Goal: Task Accomplishment & Management: Complete application form

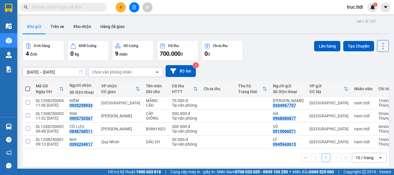
drag, startPoint x: 0, startPoint y: 0, endPoint x: 135, endPoint y: 10, distance: 135.5
click at [135, 10] on button at bounding box center [134, 7] width 10 height 10
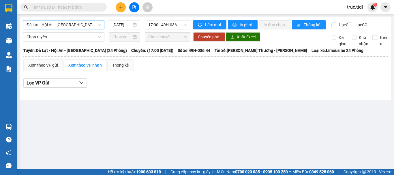
click at [87, 26] on span "Đà Lạt - Hội An - [GEOGRAPHIC_DATA] (24 Phòng)" at bounding box center [64, 24] width 74 height 9
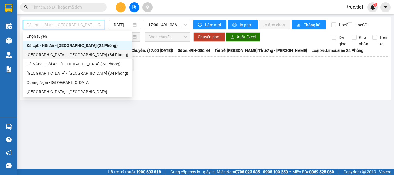
click at [70, 55] on div "[GEOGRAPHIC_DATA] - [GEOGRAPHIC_DATA] (34 Phòng)" at bounding box center [78, 55] width 102 height 6
type input "[DATE]"
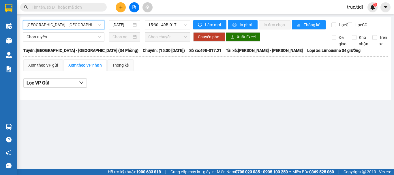
click at [51, 25] on span "[GEOGRAPHIC_DATA] - [GEOGRAPHIC_DATA] (34 Phòng)" at bounding box center [64, 24] width 74 height 9
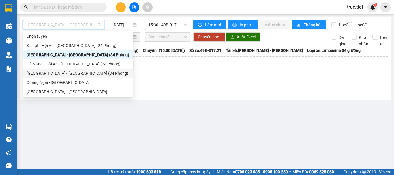
click at [50, 77] on div "[GEOGRAPHIC_DATA] - [GEOGRAPHIC_DATA] (34 Phòng)" at bounding box center [78, 73] width 110 height 9
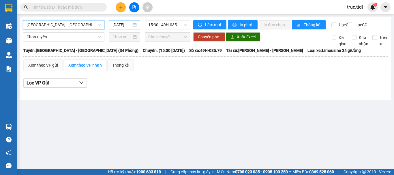
click at [124, 24] on input "[DATE]" at bounding box center [122, 25] width 19 height 6
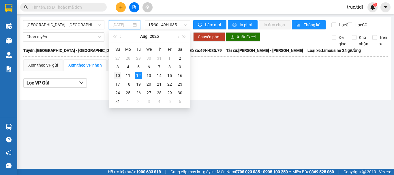
click at [119, 75] on div "10" at bounding box center [117, 75] width 7 height 7
type input "[DATE]"
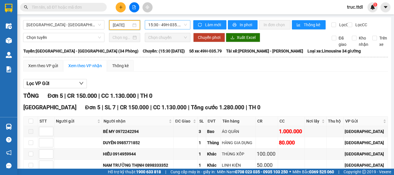
click at [163, 25] on span "15:30 - 49H-035.79" at bounding box center [167, 24] width 39 height 9
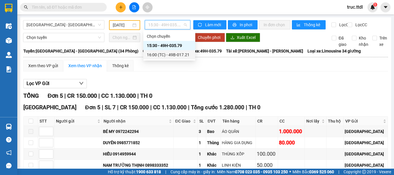
click at [175, 55] on div "16:00 (TC) - 49B-017.21" at bounding box center [169, 55] width 45 height 6
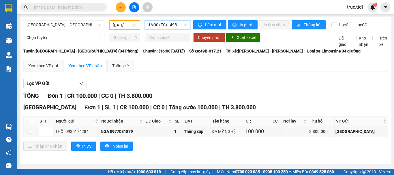
scroll to position [3, 0]
click at [120, 4] on button at bounding box center [121, 7] width 10 height 10
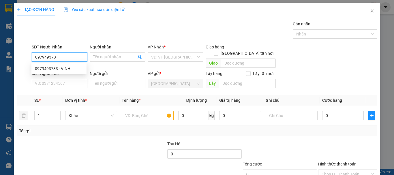
type input "0979493733"
click at [66, 68] on div "0979493733 - VINH" at bounding box center [59, 69] width 48 height 6
type input "VINH"
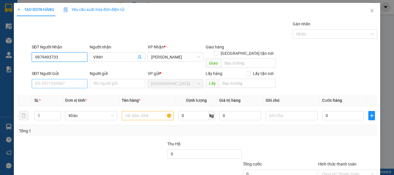
type input "0979493733"
click at [74, 82] on input "SĐT Người Gửi" at bounding box center [60, 83] width 56 height 9
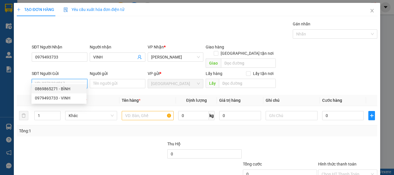
click at [73, 86] on div "0869865271 - BÌNH" at bounding box center [59, 89] width 48 height 6
type input "0869865271"
type input "BÌNH"
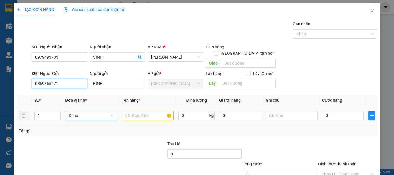
click at [78, 113] on span "Khác" at bounding box center [91, 115] width 45 height 9
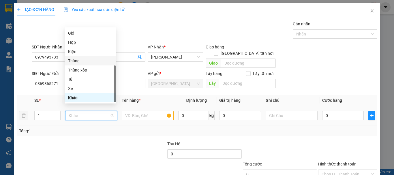
drag, startPoint x: 79, startPoint y: 61, endPoint x: 83, endPoint y: 71, distance: 10.6
click at [79, 61] on div "Thùng" at bounding box center [90, 61] width 44 height 6
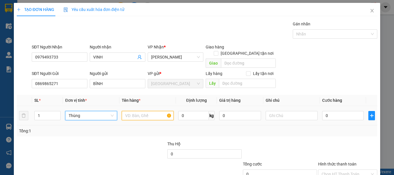
click at [146, 113] on input "text" at bounding box center [148, 115] width 52 height 9
type input "R"
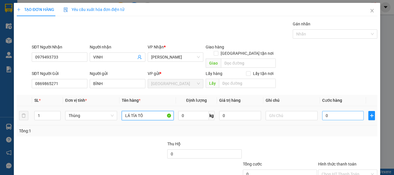
type input "LÁ TÍA TÔ"
click at [334, 111] on input "0" at bounding box center [343, 115] width 42 height 9
type input "8"
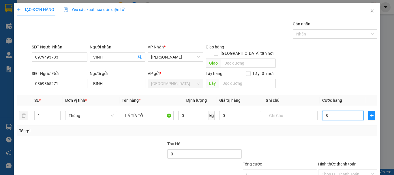
type input "80"
type input "80.000"
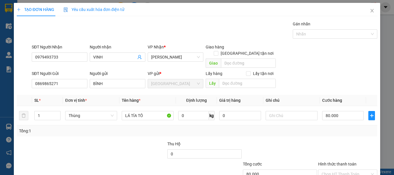
click at [328, 141] on div at bounding box center [348, 151] width 60 height 20
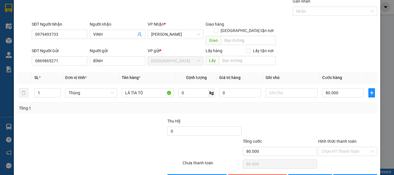
scroll to position [36, 0]
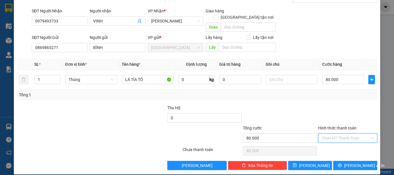
drag, startPoint x: 337, startPoint y: 130, endPoint x: 342, endPoint y: 140, distance: 11.0
click at [338, 134] on input "Hình thức thanh toán" at bounding box center [346, 138] width 48 height 9
click at [342, 145] on div "Tại văn phòng" at bounding box center [345, 143] width 52 height 6
type input "0"
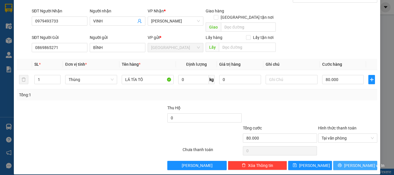
click at [345, 162] on button "[PERSON_NAME] và In" at bounding box center [355, 165] width 44 height 9
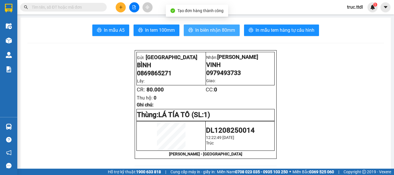
click at [212, 31] on span "In biên nhận 80mm" at bounding box center [215, 30] width 40 height 7
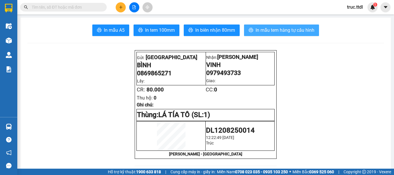
click at [286, 35] on button "In mẫu tem hàng tự cấu hình" at bounding box center [281, 31] width 75 height 12
click at [120, 8] on icon "plus" at bounding box center [121, 7] width 4 height 4
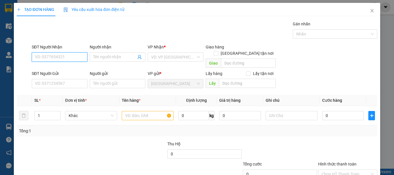
click at [74, 58] on input "SĐT Người Nhận" at bounding box center [60, 57] width 56 height 9
type input "0913470392"
click at [66, 66] on div "0913470392 - DUNG PHỤNG" at bounding box center [61, 69] width 52 height 6
type input "DUNG PHỤNG"
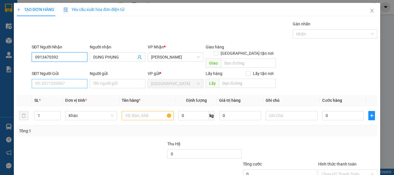
type input "0913470392"
click at [73, 80] on input "SĐT Người Gửi" at bounding box center [60, 83] width 56 height 9
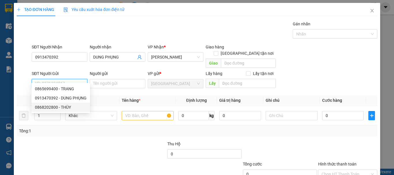
click at [77, 106] on div "0868202800 - THÙY" at bounding box center [61, 107] width 52 height 6
type input "0868202800"
type input "THÙY"
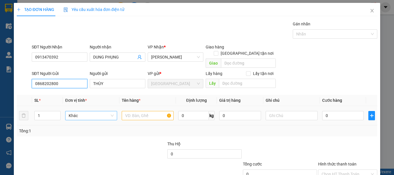
click at [86, 111] on span "Khác" at bounding box center [91, 115] width 45 height 9
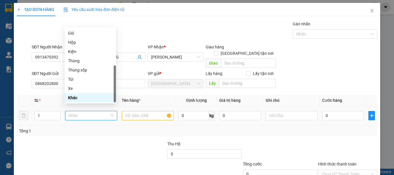
type input "R"
type input "T"
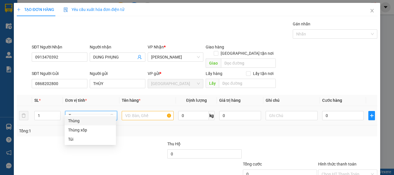
drag, startPoint x: 96, startPoint y: 117, endPoint x: 58, endPoint y: 115, distance: 38.5
click at [96, 118] on div "Thùng" at bounding box center [90, 120] width 51 height 9
drag, startPoint x: 46, startPoint y: 109, endPoint x: 76, endPoint y: 110, distance: 29.7
click at [22, 115] on tr "1 Thùng Thùng 0 kg 0 0" at bounding box center [197, 115] width 361 height 19
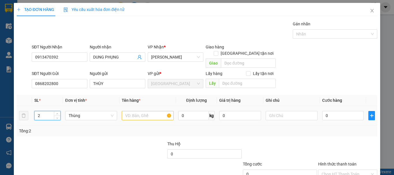
type input "2"
click at [137, 111] on input "text" at bounding box center [148, 115] width 52 height 9
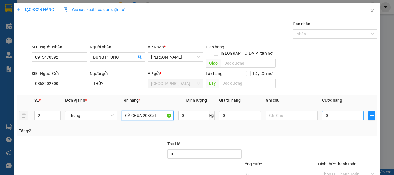
type input "CÀ CHUA 20KG/T"
click at [339, 111] on input "0" at bounding box center [343, 115] width 42 height 9
type input "1"
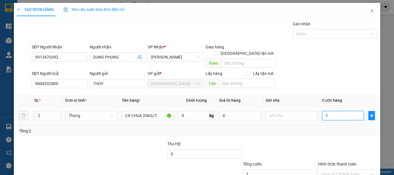
type input "12"
type input "120"
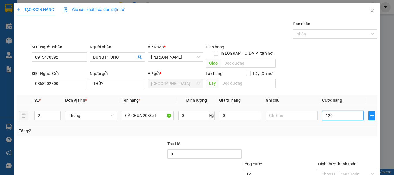
type input "120"
type input "120.000"
click at [339, 133] on div "Transit Pickup Surcharge Ids Transit Deliver Surcharge Ids Transit Deliver Surc…" at bounding box center [197, 114] width 361 height 186
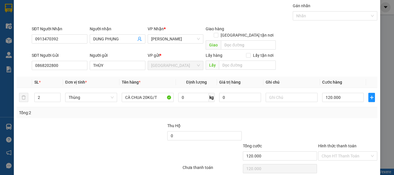
scroll to position [36, 0]
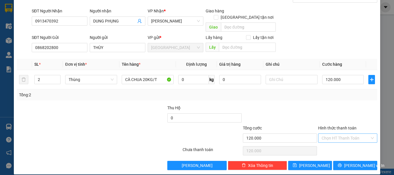
click at [345, 134] on input "Hình thức thanh toán" at bounding box center [346, 138] width 48 height 9
drag, startPoint x: 345, startPoint y: 141, endPoint x: 346, endPoint y: 152, distance: 10.1
click at [345, 143] on div "Tại văn phòng" at bounding box center [345, 143] width 52 height 6
type input "0"
click at [346, 161] on button "[PERSON_NAME] và In" at bounding box center [355, 165] width 44 height 9
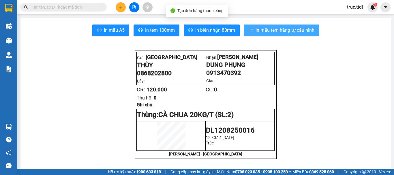
click at [276, 27] on span "In mẫu tem hàng tự cấu hình" at bounding box center [285, 30] width 59 height 7
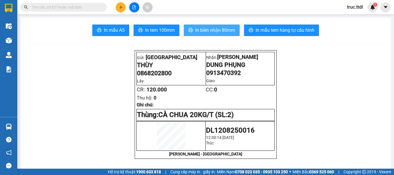
click at [231, 33] on span "In biên nhận 80mm" at bounding box center [215, 30] width 40 height 7
click at [123, 8] on button at bounding box center [121, 7] width 10 height 10
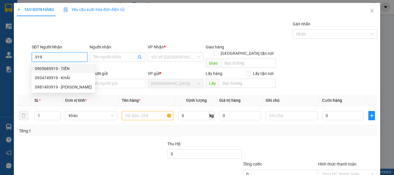
click at [76, 68] on div "0905685919 - TIẾN" at bounding box center [63, 69] width 57 height 6
type input "0905685919"
type input "TIẾN"
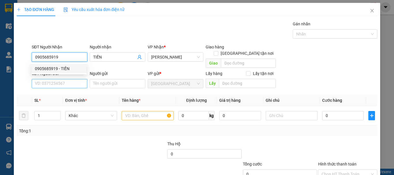
type input "0905685919"
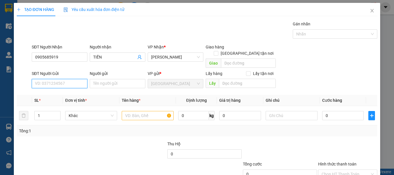
click at [75, 79] on input "SĐT Người Gửi" at bounding box center [60, 83] width 56 height 9
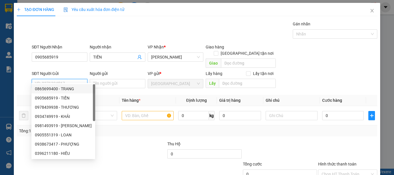
drag, startPoint x: 76, startPoint y: 89, endPoint x: 90, endPoint y: 122, distance: 35.8
click at [75, 89] on div "0865699400 - TRANG" at bounding box center [63, 89] width 57 height 6
type input "0865699400"
type input "TRANG"
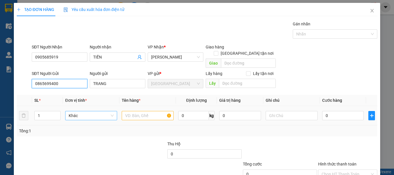
click at [89, 111] on span "Khác" at bounding box center [91, 115] width 45 height 9
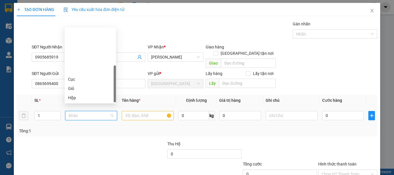
scroll to position [55, 0]
type input "K"
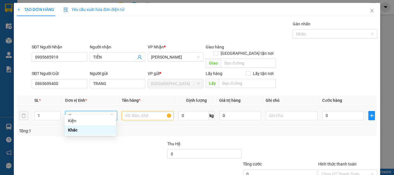
scroll to position [0, 0]
click at [89, 121] on div "Kiện" at bounding box center [90, 121] width 44 height 6
click at [130, 111] on input "text" at bounding box center [148, 115] width 52 height 9
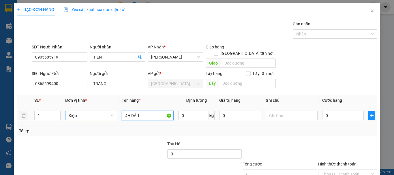
type input "4H DÂU"
type input "60"
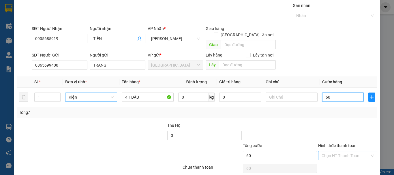
scroll to position [36, 0]
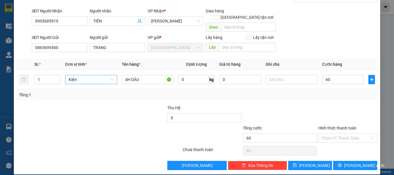
type input "60.000"
click at [329, 137] on div "Hình thức thanh toán Chọn HT Thanh Toán" at bounding box center [347, 135] width 59 height 20
drag, startPoint x: 336, startPoint y: 133, endPoint x: 339, endPoint y: 140, distance: 6.8
click at [337, 134] on input "Hình thức thanh toán" at bounding box center [346, 138] width 48 height 9
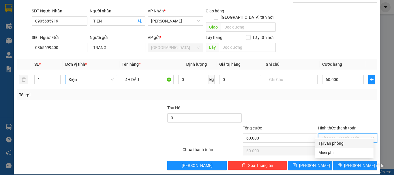
click at [339, 143] on div "Tại văn phòng" at bounding box center [345, 143] width 52 height 6
type input "0"
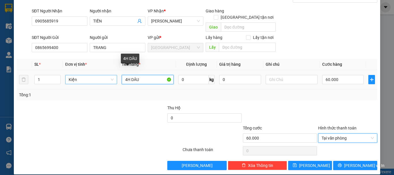
drag, startPoint x: 127, startPoint y: 74, endPoint x: 118, endPoint y: 77, distance: 10.0
click at [118, 77] on tr "1 Kiện 4H DÂU 0 kg 0 60.000" at bounding box center [197, 79] width 361 height 19
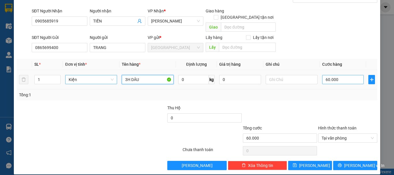
type input "3H DÂU"
click at [330, 75] on input "60.000" at bounding box center [343, 79] width 42 height 9
type input "4"
type input "45"
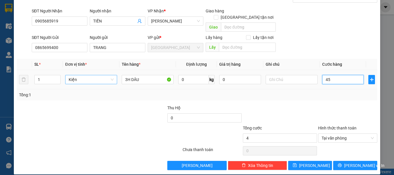
type input "45"
type input "45.000"
click at [341, 95] on div "Transit Pickup Surcharge Ids Transit Deliver Surcharge Ids Transit Deliver Surc…" at bounding box center [197, 78] width 361 height 186
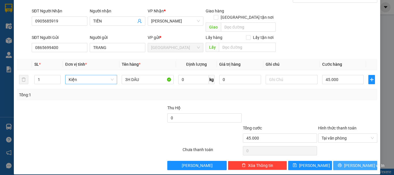
click at [345, 161] on button "[PERSON_NAME] và In" at bounding box center [355, 165] width 44 height 9
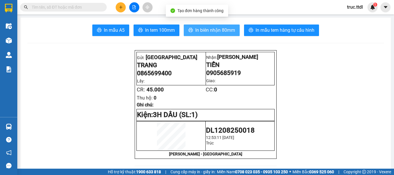
click at [227, 26] on button "In biên nhận 80mm" at bounding box center [212, 31] width 56 height 12
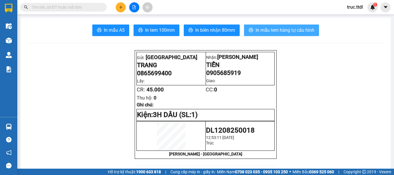
click at [299, 30] on span "In mẫu tem hàng tự cấu hình" at bounding box center [285, 30] width 59 height 7
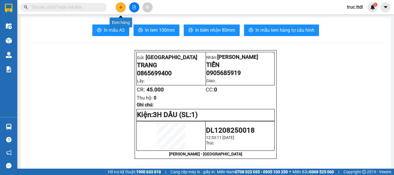
click at [119, 7] on icon "plus" at bounding box center [121, 7] width 4 height 4
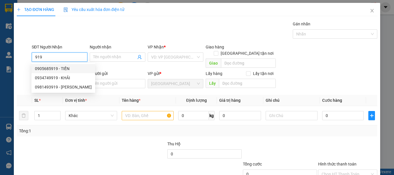
click at [79, 66] on div "0905685919 - TIẾN" at bounding box center [63, 69] width 57 height 6
type input "0905685919"
type input "TIẾN"
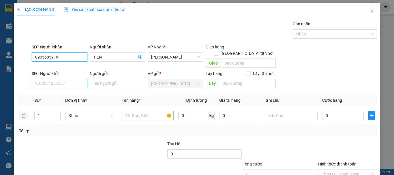
type input "0905685919"
click at [73, 79] on input "SĐT Người Gửi" at bounding box center [60, 83] width 56 height 9
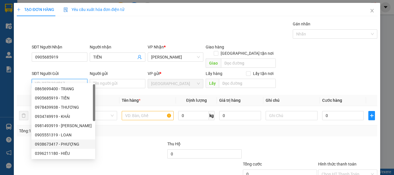
click at [76, 142] on div "0938673417 - PHƯỢNG" at bounding box center [63, 144] width 57 height 6
type input "0938673417"
type input "PHƯỢNG"
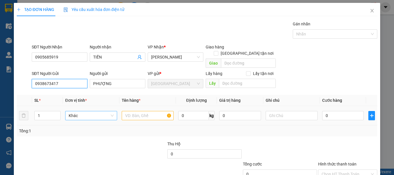
click at [92, 111] on span "Khác" at bounding box center [91, 115] width 45 height 9
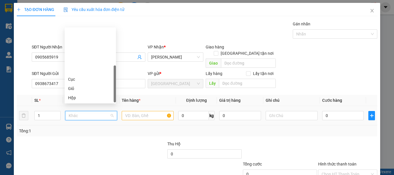
scroll to position [55, 0]
type input "K"
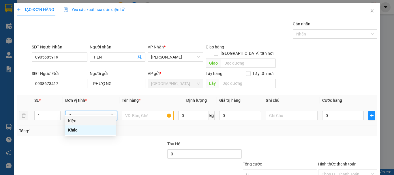
click at [95, 122] on div "Kiện" at bounding box center [90, 121] width 44 height 6
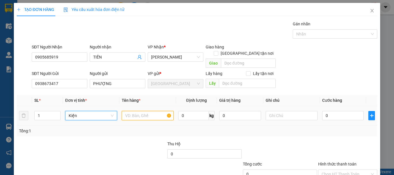
click at [146, 111] on input "text" at bounding box center [148, 115] width 52 height 9
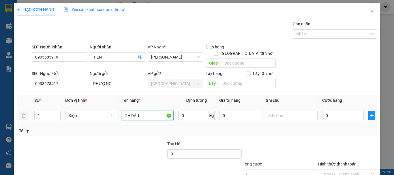
type input "2H DÂU"
type input "3"
type input "30"
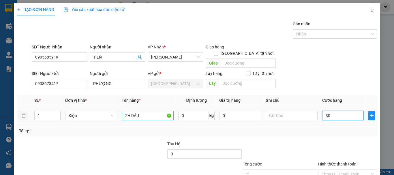
type input "30"
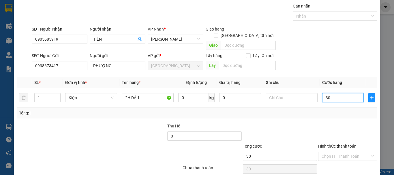
scroll to position [36, 0]
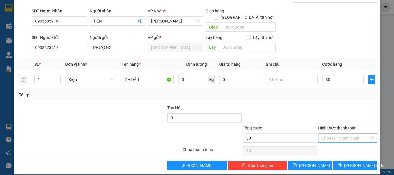
type input "30.000"
click at [332, 134] on input "Hình thức thanh toán" at bounding box center [346, 138] width 48 height 9
click at [335, 144] on div "Tại văn phòng" at bounding box center [345, 143] width 52 height 6
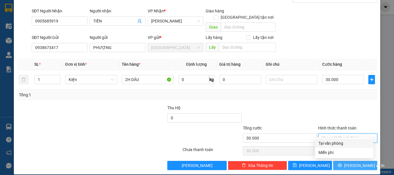
type input "0"
click at [339, 161] on button "[PERSON_NAME] và In" at bounding box center [355, 165] width 44 height 9
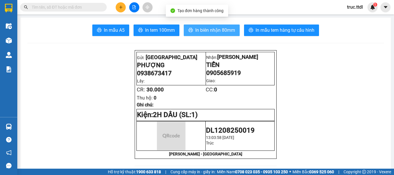
click at [222, 35] on button "In biên nhận 80mm" at bounding box center [212, 31] width 56 height 12
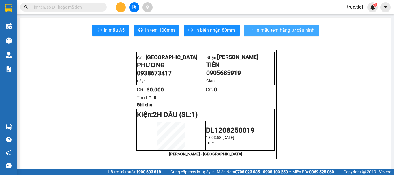
click at [282, 30] on span "In mẫu tem hàng tự cấu hình" at bounding box center [285, 30] width 59 height 7
click at [121, 6] on icon "plus" at bounding box center [121, 7] width 4 height 4
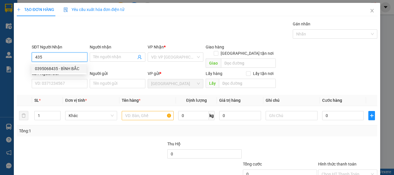
click at [63, 69] on div "0395068435 - BÌNH BẮC" at bounding box center [59, 69] width 48 height 6
type input "0395068435"
type input "BÌNH BẮC"
type input "0395068435"
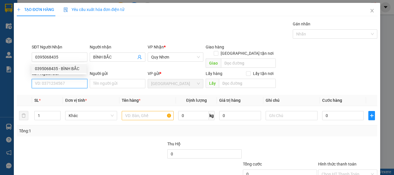
click at [68, 80] on input "SĐT Người Gửi" at bounding box center [60, 83] width 56 height 9
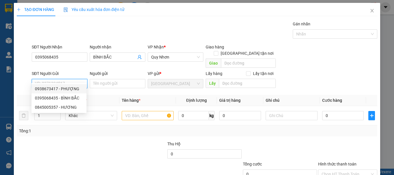
click at [67, 89] on div "0938673417 - PHƯỢNG" at bounding box center [59, 89] width 48 height 6
type input "0938673417"
type input "PHƯỢNG"
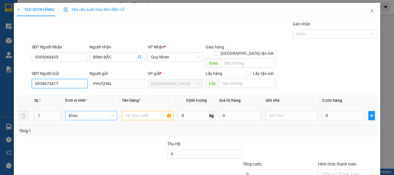
click at [83, 111] on span "Khác" at bounding box center [91, 115] width 45 height 9
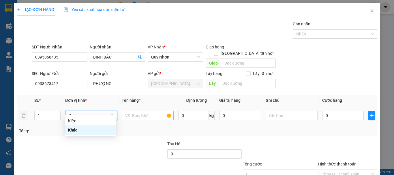
type input "K"
click at [85, 116] on body "Kết quả tìm kiếm ( 0 ) Bộ lọc No Data truc.ttdl 1 Điều hành xe Kho hàng mới Quả…" at bounding box center [197, 87] width 394 height 175
click at [83, 111] on span "Khác" at bounding box center [91, 115] width 45 height 9
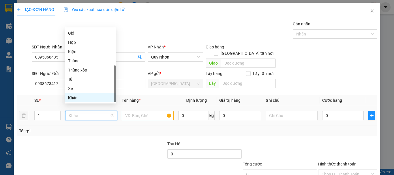
type input "K"
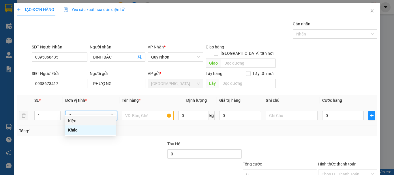
drag, startPoint x: 94, startPoint y: 123, endPoint x: 101, endPoint y: 121, distance: 7.2
click at [94, 123] on div "Kiện" at bounding box center [90, 121] width 44 height 6
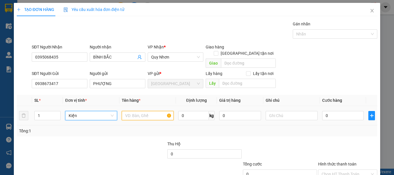
click at [136, 111] on input "text" at bounding box center [148, 115] width 52 height 9
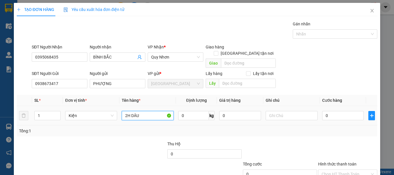
type input "2H DÂU"
type input "30"
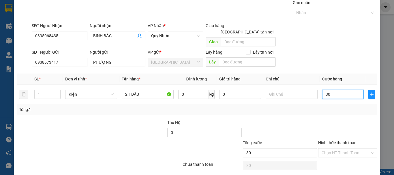
scroll to position [36, 0]
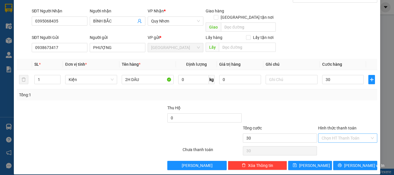
type input "30.000"
click at [348, 134] on input "Hình thức thanh toán" at bounding box center [346, 138] width 48 height 9
click at [344, 141] on div "Tại văn phòng" at bounding box center [345, 143] width 52 height 6
type input "0"
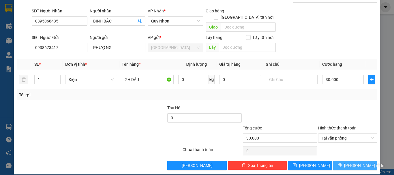
click at [342, 163] on icon "printer" at bounding box center [340, 165] width 4 height 4
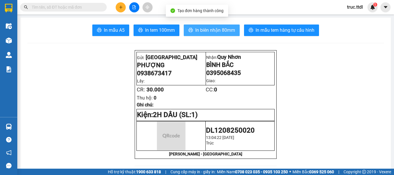
click at [227, 36] on button "In biên nhận 80mm" at bounding box center [212, 31] width 56 height 12
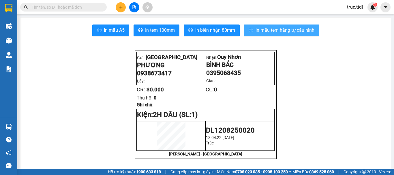
click at [286, 32] on span "In mẫu tem hàng tự cấu hình" at bounding box center [285, 30] width 59 height 7
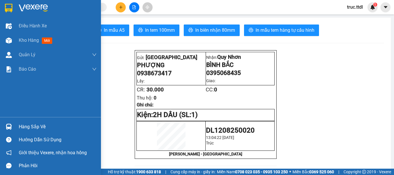
click at [5, 7] on img at bounding box center [9, 8] width 8 height 9
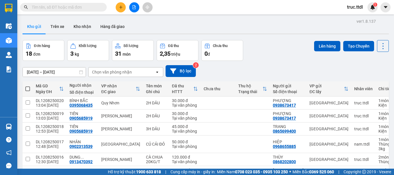
click at [73, 7] on input "text" at bounding box center [66, 7] width 68 height 6
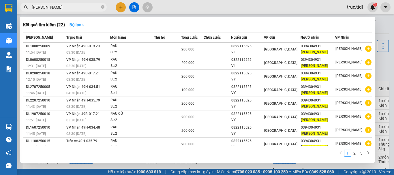
type input "THANH NGÂN"
click at [80, 26] on strong "Bộ lọc" at bounding box center [78, 25] width 16 height 5
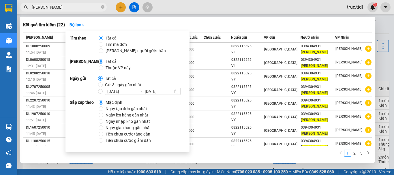
click at [115, 107] on span "Ngày tạo đơn gần nhất" at bounding box center [126, 109] width 46 height 6
click at [103, 107] on input "Ngày tạo đơn gần nhất" at bounding box center [101, 109] width 5 height 5
radio input "true"
radio input "false"
click at [226, 28] on div "Kết quả tìm kiếm ( 22 ) Bộ lọc Ngày tạo đơn gần nhất" at bounding box center [197, 24] width 349 height 9
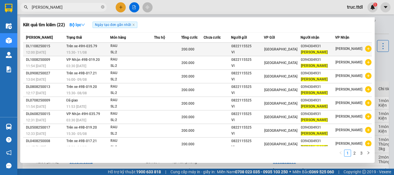
click at [245, 48] on div "0822115525" at bounding box center [248, 46] width 32 height 6
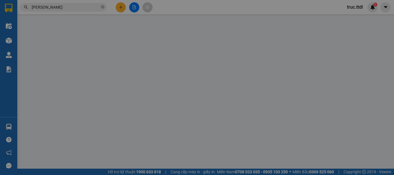
type input "0394304931"
type input "THANH NGÂN"
type input "0822115525"
type input "VI"
type input "200.000"
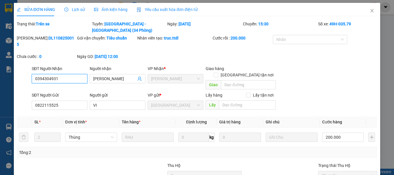
scroll to position [45, 0]
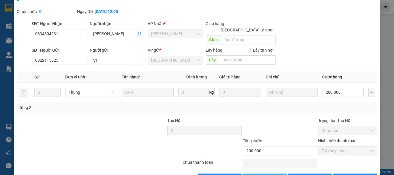
click at [249, 174] on button "Thêm ĐH mới" at bounding box center [265, 178] width 44 height 9
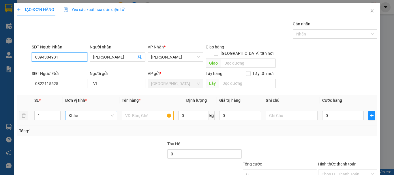
click at [96, 111] on span "Khác" at bounding box center [91, 115] width 45 height 9
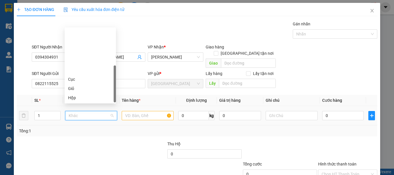
scroll to position [55, 0]
type input "T"
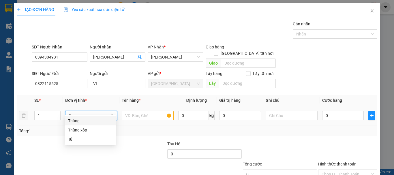
scroll to position [0, 0]
click at [92, 123] on div "Thùng" at bounding box center [90, 121] width 44 height 6
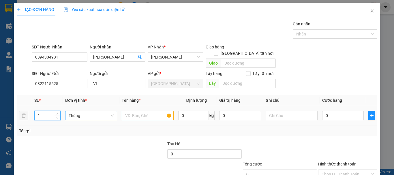
drag, startPoint x: 36, startPoint y: 111, endPoint x: 33, endPoint y: 120, distance: 9.7
click at [20, 116] on tr "1 Thùng 0 kg 0 0" at bounding box center [197, 115] width 361 height 19
type input "2"
click at [143, 112] on input "text" at bounding box center [148, 115] width 52 height 9
type input "RAU"
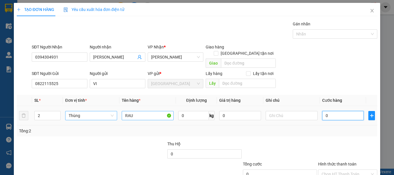
type input "2"
type input "20"
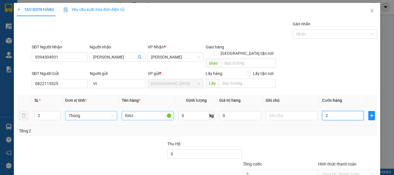
type input "20"
type input "200"
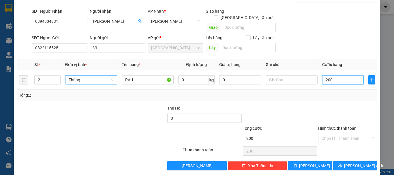
scroll to position [36, 0]
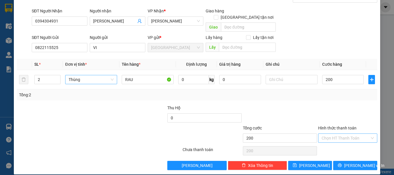
type input "200.000"
click at [340, 135] on input "Hình thức thanh toán" at bounding box center [346, 138] width 48 height 9
click at [341, 142] on div "Tại văn phòng" at bounding box center [345, 143] width 52 height 6
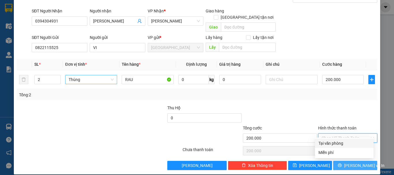
type input "0"
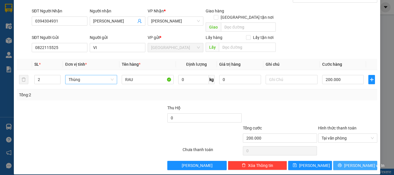
click at [347, 163] on span "[PERSON_NAME] và In" at bounding box center [364, 166] width 40 height 6
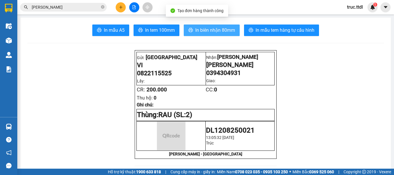
click at [214, 32] on span "In biên nhận 80mm" at bounding box center [215, 30] width 40 height 7
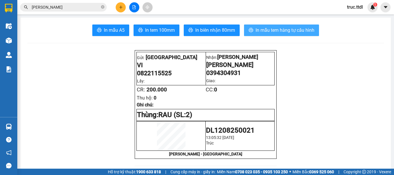
click at [278, 26] on button "In mẫu tem hàng tự cấu hình" at bounding box center [281, 31] width 75 height 12
click at [122, 8] on icon "plus" at bounding box center [121, 7] width 4 height 4
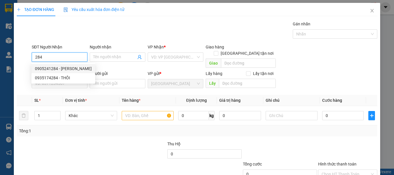
click at [76, 68] on div "0905241284 - VŨ JOLYMART" at bounding box center [63, 69] width 57 height 6
type input "0905241284"
type input "VŨ JOLYMART"
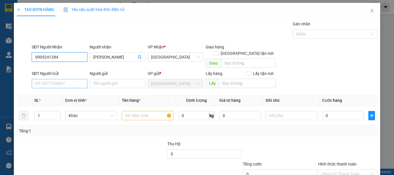
type input "0905241284"
click at [76, 79] on input "SĐT Người Gửi" at bounding box center [60, 83] width 56 height 9
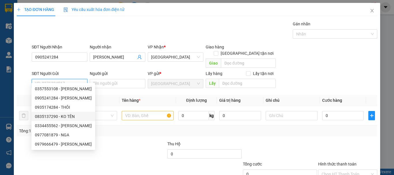
click at [75, 122] on div "0334455562 - KHÁNH" at bounding box center [63, 125] width 64 height 9
type input "0334455562"
type input "KHÁNH"
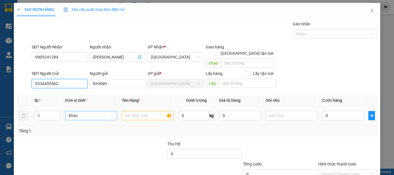
click at [90, 113] on span "Khác" at bounding box center [91, 115] width 45 height 9
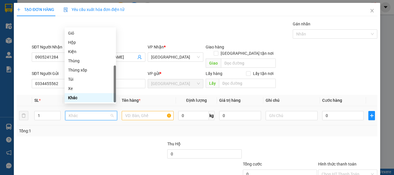
type input "T"
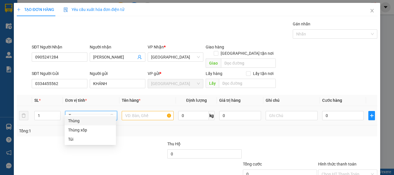
click at [96, 122] on div "Thùng" at bounding box center [90, 121] width 44 height 6
click at [135, 111] on input "text" at bounding box center [148, 115] width 52 height 9
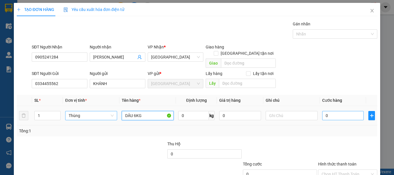
type input "DÂU 6KG"
click at [338, 111] on input "0" at bounding box center [343, 115] width 42 height 9
type input "5"
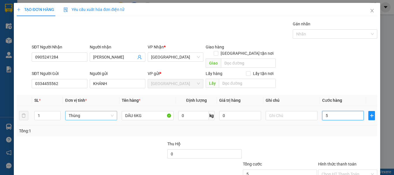
type input "50"
type input "50.000"
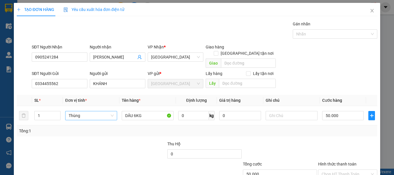
click at [335, 148] on div at bounding box center [348, 151] width 60 height 20
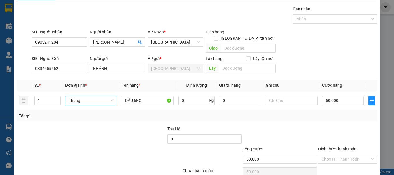
scroll to position [36, 0]
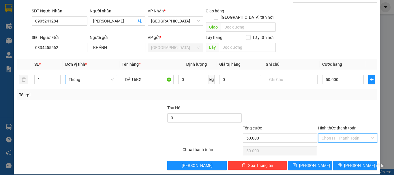
click at [346, 134] on input "Hình thức thanh toán" at bounding box center [346, 138] width 48 height 9
click at [341, 142] on div "Tại văn phòng" at bounding box center [345, 143] width 52 height 6
type input "0"
click at [349, 163] on span "[PERSON_NAME] và In" at bounding box center [364, 166] width 40 height 6
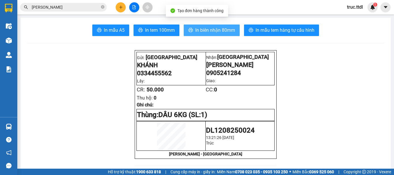
click at [230, 29] on span "In biên nhận 80mm" at bounding box center [215, 30] width 40 height 7
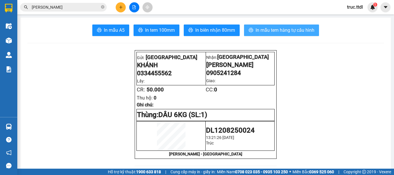
click at [294, 34] on span "In mẫu tem hàng tự cấu hình" at bounding box center [285, 30] width 59 height 7
click at [121, 8] on icon "plus" at bounding box center [121, 7] width 4 height 4
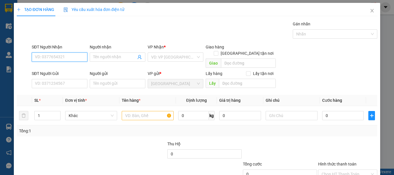
click at [67, 58] on input "SĐT Người Nhận" at bounding box center [60, 57] width 56 height 9
type input "0932491881"
click at [119, 58] on input "Người nhận" at bounding box center [114, 57] width 43 height 6
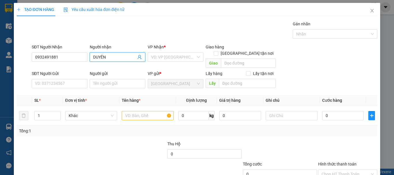
type input "DUYÊN"
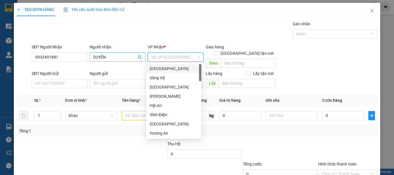
type input "D"
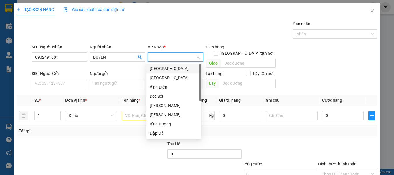
type input "Đ"
click at [169, 77] on div "[GEOGRAPHIC_DATA]" at bounding box center [174, 78] width 48 height 6
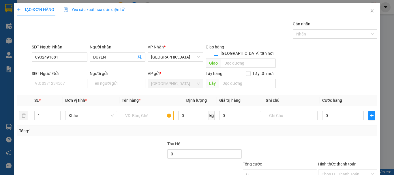
click at [247, 50] on span "[GEOGRAPHIC_DATA] tận nơi" at bounding box center [247, 53] width 57 height 6
click at [218, 51] on input "[GEOGRAPHIC_DATA] tận nơi" at bounding box center [216, 53] width 4 height 4
checkbox input "true"
click at [244, 59] on input "text" at bounding box center [248, 63] width 55 height 9
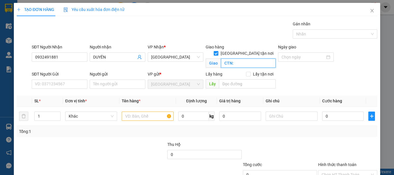
click at [225, 59] on input "CTN:" at bounding box center [248, 63] width 55 height 9
click at [244, 59] on input "GTN:" at bounding box center [248, 63] width 55 height 9
type input "GTN: 6 AN CHUNG 15, SƠN TRÀ, ĐÀ NẴNG"
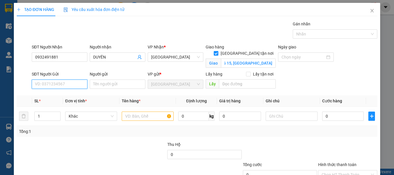
scroll to position [0, 0]
click at [78, 84] on input "SĐT Người Gửi" at bounding box center [60, 84] width 56 height 9
type input "0818738975"
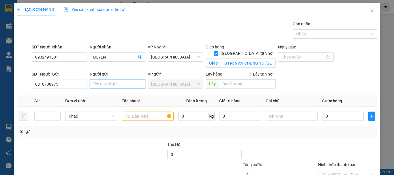
click at [106, 83] on input "Người gửi" at bounding box center [118, 84] width 56 height 9
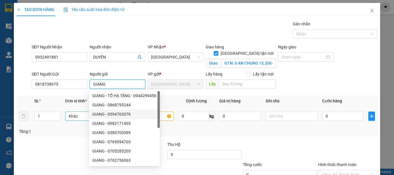
click at [72, 115] on span "Khác" at bounding box center [91, 116] width 45 height 9
type input "GIANG"
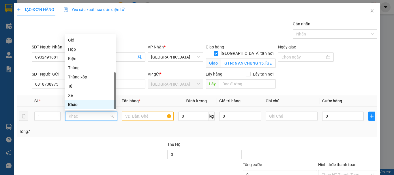
type input "G"
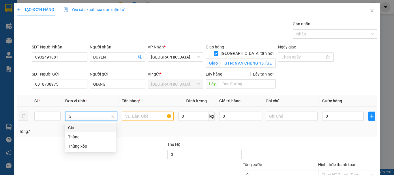
click at [83, 129] on div "Giỏ" at bounding box center [90, 128] width 44 height 6
click at [132, 115] on input "text" at bounding box center [148, 116] width 52 height 9
type input "D"
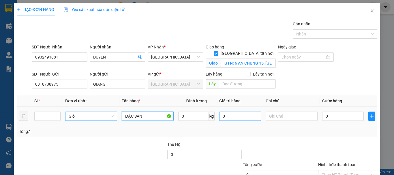
type input "ĐẶC SẢN"
click at [241, 118] on input "0" at bounding box center [240, 116] width 42 height 9
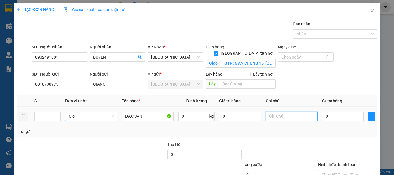
click at [293, 119] on input "text" at bounding box center [292, 116] width 52 height 9
click at [340, 120] on input "0" at bounding box center [343, 116] width 42 height 9
type input "8"
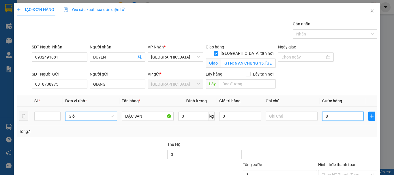
type input "80"
type input "80.000"
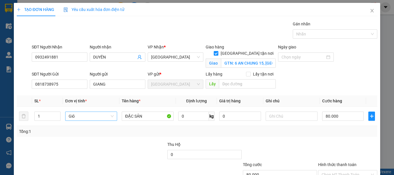
click at [338, 139] on div "Transit Pickup Surcharge Ids Transit Deliver Surcharge Ids Transit Deliver Surc…" at bounding box center [197, 114] width 361 height 186
click at [268, 119] on input "text" at bounding box center [292, 116] width 52 height 9
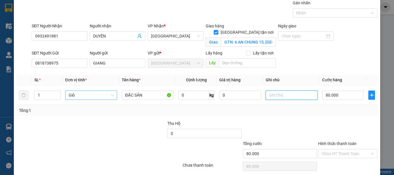
scroll to position [43, 0]
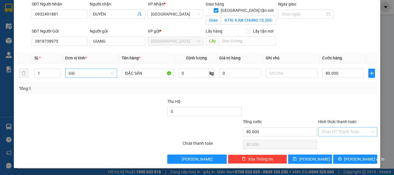
click at [340, 134] on input "Hình thức thanh toán" at bounding box center [346, 132] width 48 height 9
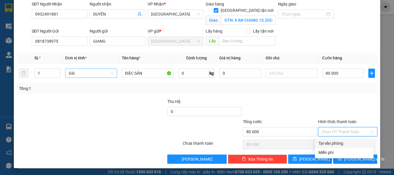
click at [337, 143] on div "Tại văn phòng" at bounding box center [345, 143] width 52 height 6
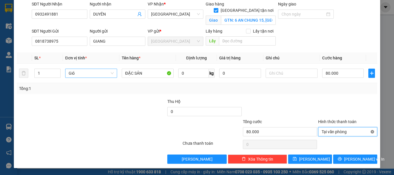
type input "80.000"
click at [361, 159] on span "[PERSON_NAME] và In" at bounding box center [364, 159] width 40 height 6
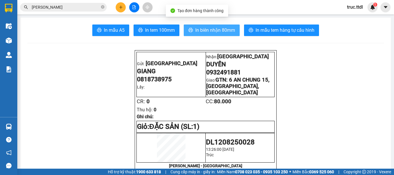
click at [218, 31] on span "In biên nhận 80mm" at bounding box center [215, 30] width 40 height 7
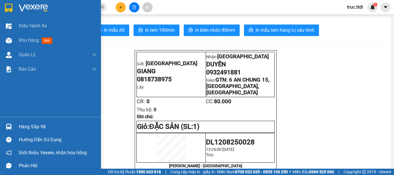
click at [5, 9] on img at bounding box center [9, 8] width 8 height 9
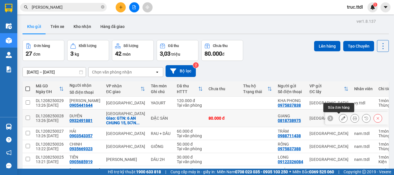
click at [342, 120] on icon at bounding box center [344, 118] width 4 height 4
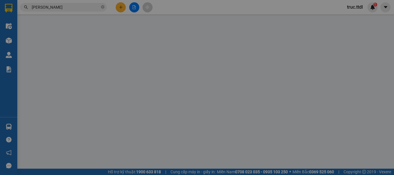
type input "0932491881"
type input "DUYÊN"
checkbox input "true"
type input "GTN: 6 AN CHUNG 15, SƠN TRÀ, ĐÀ NẴNG"
type input "0818738975"
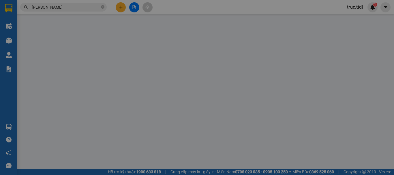
type input "GIANG"
type input "80.000"
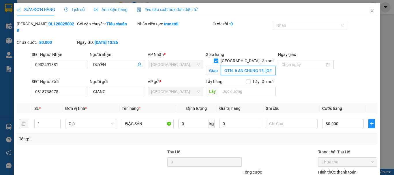
click at [265, 66] on input "GTN: 6 AN CHUNG 15, SƠN TRÀ, ĐÀ NẴNG" at bounding box center [248, 70] width 55 height 9
drag, startPoint x: 269, startPoint y: 57, endPoint x: 252, endPoint y: 59, distance: 16.8
click at [252, 66] on input "GTN: 6 AN CHUNG 15, SƠN TRÀ, ĐÀ NẴNG" at bounding box center [248, 70] width 55 height 9
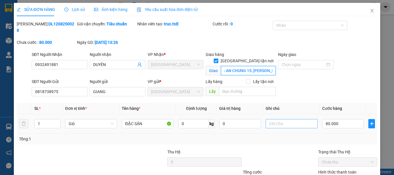
type input "GTN: 6 AN CHUNG 15, [PERSON_NAME]"
click at [282, 120] on input "text" at bounding box center [292, 123] width 52 height 9
type input "C"
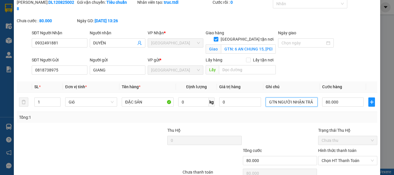
scroll to position [44, 0]
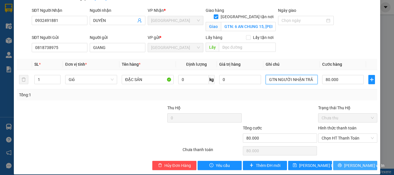
type input "GTN NGƯỜI NHẬN TRẢ"
click at [346, 161] on button "[PERSON_NAME] và In" at bounding box center [355, 165] width 44 height 9
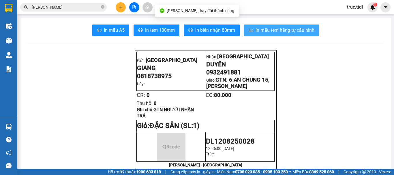
click at [275, 32] on span "In mẫu tem hàng tự cấu hình" at bounding box center [285, 30] width 59 height 7
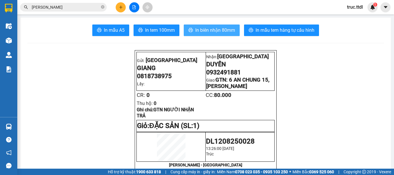
click at [218, 31] on span "In biên nhận 80mm" at bounding box center [215, 30] width 40 height 7
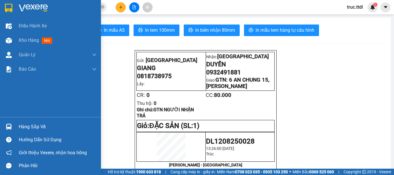
click at [12, 8] on img at bounding box center [9, 8] width 8 height 9
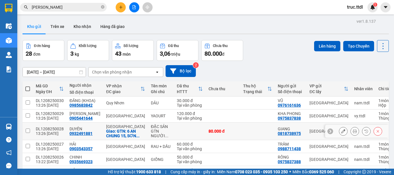
click at [339, 132] on button at bounding box center [343, 131] width 8 height 10
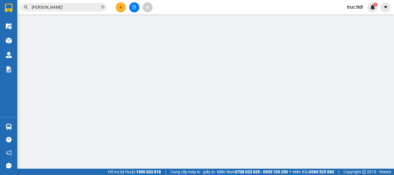
type input "0932491881"
type input "DUYÊN"
checkbox input "true"
type input "GTN: 6 AN CHUNG 15, [PERSON_NAME]"
type input "0818738975"
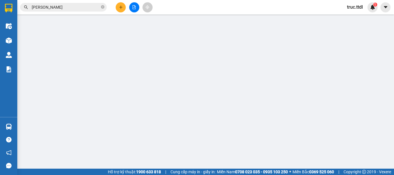
type input "GIANG"
type input "80.000"
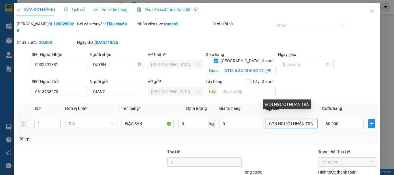
click at [283, 119] on input "GTN NGƯỜI NHẬN TRẢ" at bounding box center [292, 123] width 52 height 9
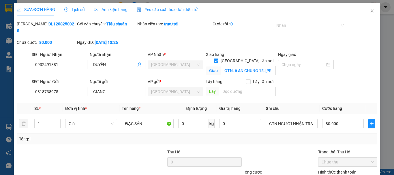
click at [326, 80] on div "SĐT Người Gửi 0818738975 Người gửi GIANG VP gửi * Đà Lạt Lấy hàng Lấy tận nơi L…" at bounding box center [205, 89] width 348 height 20
click at [371, 11] on icon "close" at bounding box center [372, 10] width 3 height 3
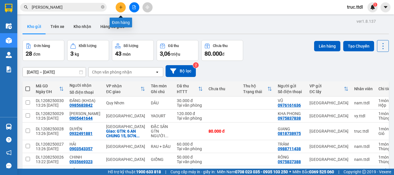
click at [123, 9] on button at bounding box center [121, 7] width 10 height 10
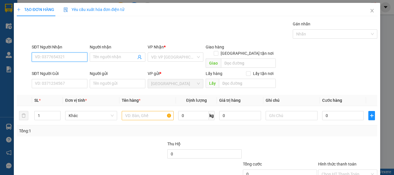
click at [69, 57] on input "SĐT Người Nhận" at bounding box center [60, 57] width 56 height 9
type input "0937508405"
click at [54, 70] on div "0937508405 - DUNG" at bounding box center [59, 69] width 48 height 6
type input "DUNG"
type input "0937508405"
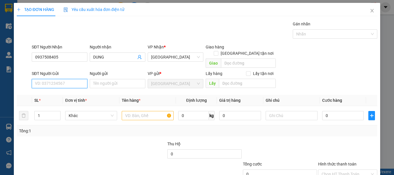
click at [57, 79] on input "SĐT Người Gửi" at bounding box center [60, 83] width 56 height 9
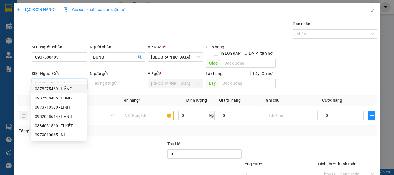
click at [72, 90] on div "0378275469 - HẰNG" at bounding box center [59, 89] width 48 height 6
type input "0378275469"
type input "HẰNG"
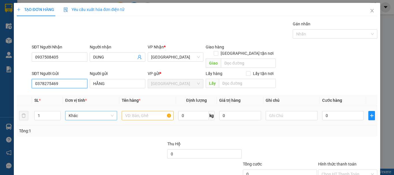
click at [80, 111] on span "Khác" at bounding box center [91, 115] width 45 height 9
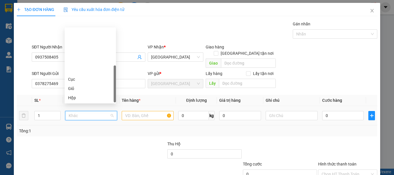
scroll to position [55, 0]
type input "T"
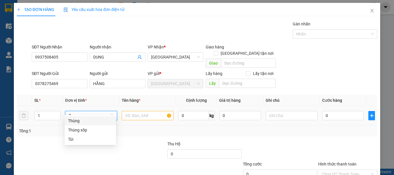
click at [91, 118] on div "Thùng" at bounding box center [90, 121] width 44 height 6
click at [133, 111] on input "text" at bounding box center [148, 115] width 52 height 9
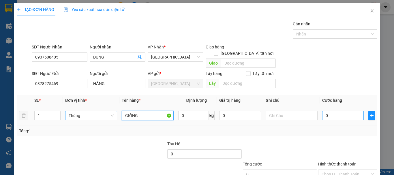
type input "GIỐNG"
click at [342, 111] on input "0" at bounding box center [343, 115] width 42 height 9
type input "8"
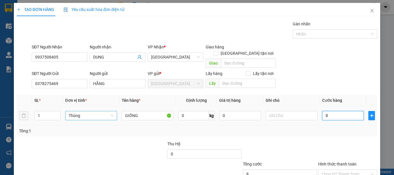
type input "80"
type input "80.000"
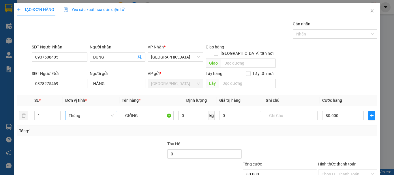
click at [330, 133] on div "Transit Pickup Surcharge Ids Transit Deliver Surcharge Ids Transit Deliver Surc…" at bounding box center [197, 114] width 361 height 186
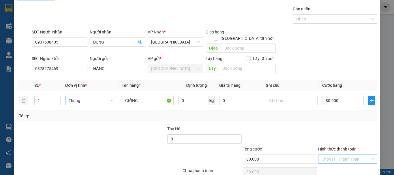
scroll to position [36, 0]
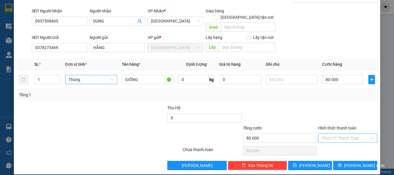
click at [335, 136] on input "Hình thức thanh toán" at bounding box center [346, 138] width 48 height 9
click at [339, 143] on div "Tại văn phòng" at bounding box center [345, 143] width 52 height 6
type input "0"
click at [342, 163] on icon "printer" at bounding box center [340, 165] width 4 height 4
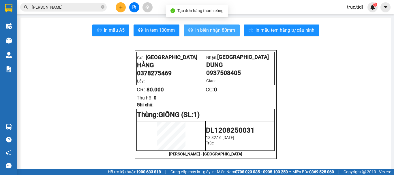
click at [214, 35] on button "In biên nhận 80mm" at bounding box center [212, 31] width 56 height 12
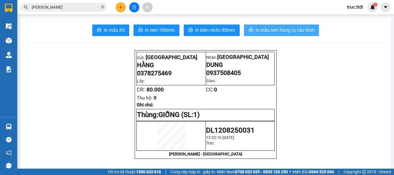
click at [298, 26] on button "In mẫu tem hàng tự cấu hình" at bounding box center [281, 31] width 75 height 12
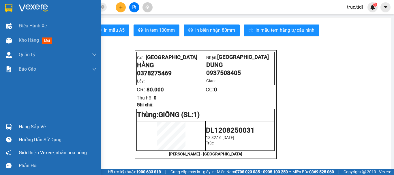
click at [5, 7] on img at bounding box center [9, 8] width 8 height 9
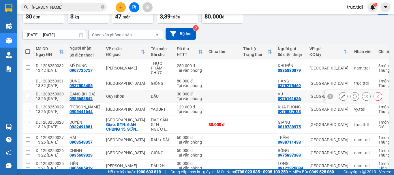
scroll to position [93, 0]
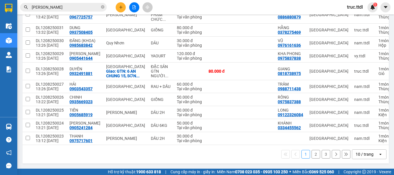
click at [361, 152] on div "10 / trang" at bounding box center [365, 155] width 18 height 6
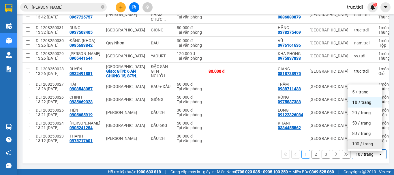
click at [361, 146] on div "100 / trang" at bounding box center [365, 144] width 35 height 10
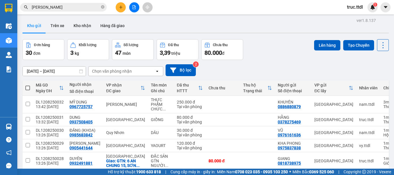
scroll to position [0, 0]
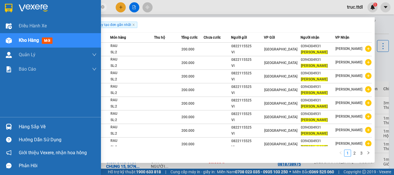
drag, startPoint x: 56, startPoint y: 12, endPoint x: 0, endPoint y: 44, distance: 64.4
click at [0, 44] on section "Kết quả tìm kiếm ( 22 ) Bộ lọc Ngày tạo đơn gần nhất Mã ĐH Trạng thái Món hàng …" at bounding box center [197, 87] width 394 height 175
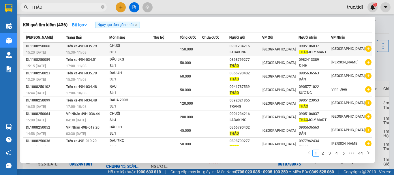
type input "THẢO"
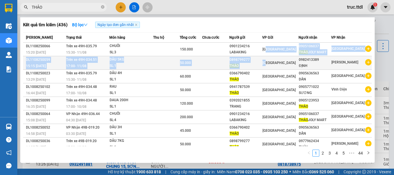
drag, startPoint x: 276, startPoint y: 52, endPoint x: 276, endPoint y: 64, distance: 11.3
click at [276, 64] on tbody "DL1108250066 15:20 - 11/08 Trên xe 49H-035.79 15:30 - 11/08 CHUỐI SL: 3 150.000…" at bounding box center [197, 113] width 349 height 141
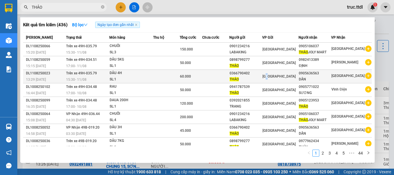
click at [277, 77] on span "[GEOGRAPHIC_DATA]" at bounding box center [279, 76] width 33 height 4
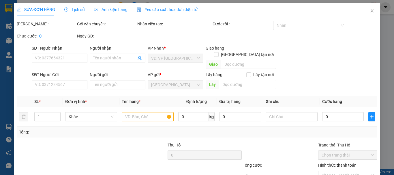
type input "0905636563"
type input "DẦN"
type input "0366790402"
type input "THẢO"
type input "60.000"
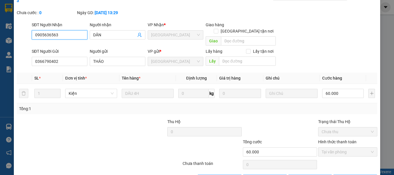
scroll to position [45, 0]
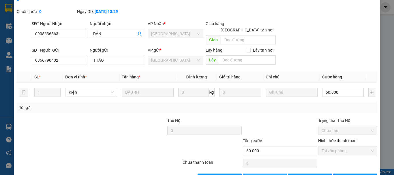
click at [255, 174] on button "Thêm ĐH mới" at bounding box center [265, 178] width 44 height 9
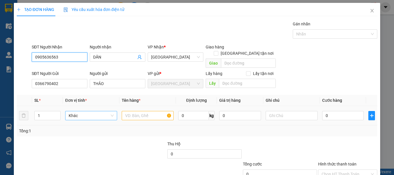
click at [94, 111] on span "Khác" at bounding box center [91, 115] width 45 height 9
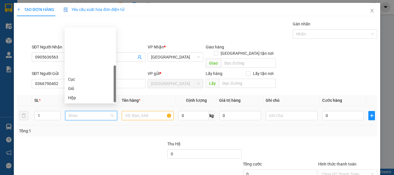
scroll to position [55, 0]
type input "K"
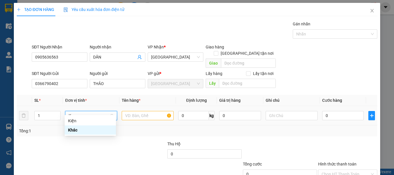
scroll to position [0, 0]
click at [100, 120] on div "Kiện" at bounding box center [90, 121] width 44 height 6
click at [141, 111] on input "text" at bounding box center [148, 115] width 52 height 9
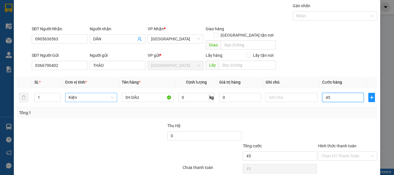
scroll to position [36, 0]
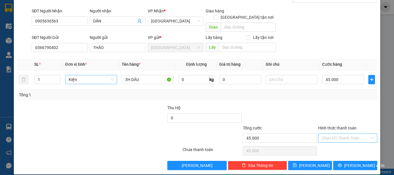
click at [362, 134] on input "Hình thức thanh toán" at bounding box center [346, 138] width 48 height 9
drag, startPoint x: 342, startPoint y: 143, endPoint x: 342, endPoint y: 153, distance: 9.8
click at [342, 144] on div "Tại văn phòng" at bounding box center [345, 143] width 52 height 6
click at [343, 155] on div "Transit Pickup Surcharge Ids Transit Deliver Surcharge Ids Transit Deliver Surc…" at bounding box center [197, 78] width 361 height 186
click at [357, 163] on span "[PERSON_NAME] và In" at bounding box center [364, 166] width 40 height 6
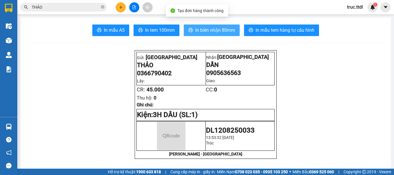
click at [213, 27] on span "In biên nhận 80mm" at bounding box center [215, 30] width 40 height 7
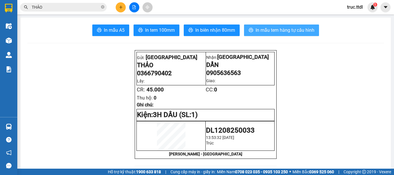
click at [280, 32] on span "In mẫu tem hàng tự cấu hình" at bounding box center [285, 30] width 59 height 7
drag, startPoint x: 69, startPoint y: 8, endPoint x: 14, endPoint y: 21, distance: 56.2
click at [0, 19] on section "Kết quả tìm kiếm ( 436 ) Bộ lọc Ngày tạo đơn gần nhất Mã ĐH Trạng thái Món hàng…" at bounding box center [197, 87] width 394 height 175
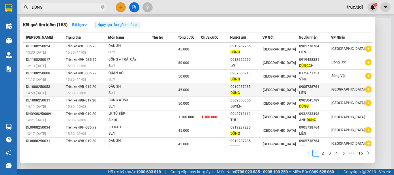
click at [230, 88] on td at bounding box center [215, 90] width 29 height 14
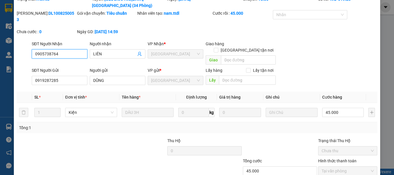
scroll to position [45, 0]
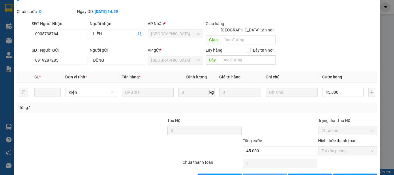
click at [263, 175] on span "Thêm ĐH mới" at bounding box center [268, 178] width 25 height 6
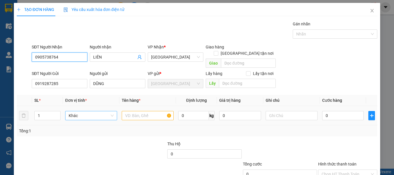
click at [89, 111] on span "Khác" at bounding box center [91, 115] width 45 height 9
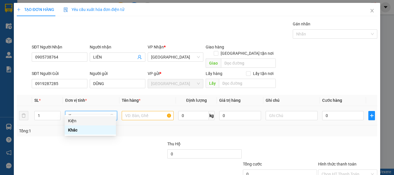
drag, startPoint x: 95, startPoint y: 120, endPoint x: 113, endPoint y: 118, distance: 17.9
click at [95, 120] on div "Kiện" at bounding box center [90, 121] width 44 height 6
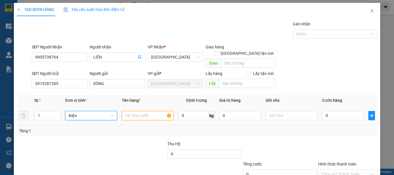
drag, startPoint x: 157, startPoint y: 109, endPoint x: 149, endPoint y: 114, distance: 9.0
click at [157, 111] on input "text" at bounding box center [148, 115] width 52 height 9
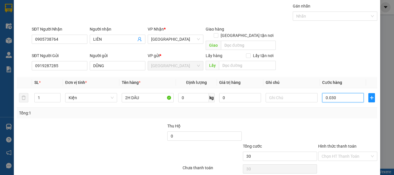
scroll to position [36, 0]
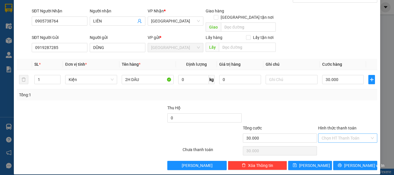
click at [346, 134] on input "Hình thức thanh toán" at bounding box center [346, 138] width 48 height 9
click at [347, 145] on div "Tại văn phòng" at bounding box center [345, 143] width 52 height 6
click at [349, 161] on button "Lưu và In" at bounding box center [355, 165] width 44 height 9
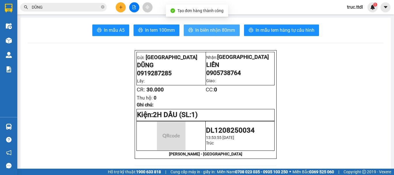
click at [217, 31] on span "In biên nhận 80mm" at bounding box center [215, 30] width 40 height 7
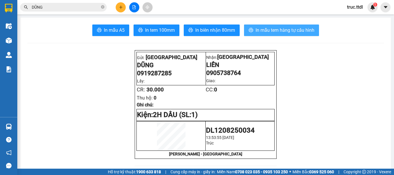
click at [291, 33] on span "In mẫu tem hàng tự cấu hình" at bounding box center [285, 30] width 59 height 7
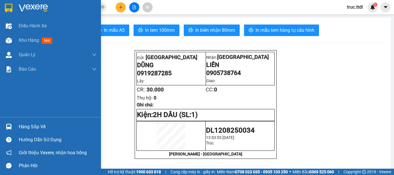
click at [39, 6] on img at bounding box center [33, 8] width 29 height 9
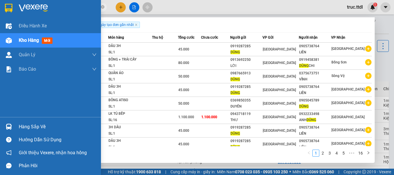
drag, startPoint x: 71, startPoint y: 7, endPoint x: 0, endPoint y: 16, distance: 71.3
click at [0, 16] on section "Kết quả tìm kiếm ( 153 ) Bộ lọc Ngày tạo đơn gần nhất Mã ĐH Trạng thái Món hàng…" at bounding box center [197, 87] width 394 height 175
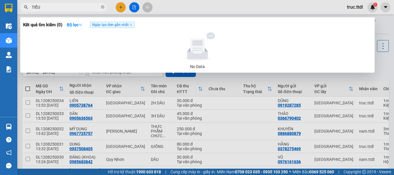
drag, startPoint x: 49, startPoint y: 8, endPoint x: 1, endPoint y: 18, distance: 48.8
click at [0, 18] on section "Kết quả tìm kiếm ( 0 ) Bộ lọc Ngày tạo đơn gần nhất No Data TIẾU truc.ttdl 1 Đi…" at bounding box center [197, 87] width 394 height 175
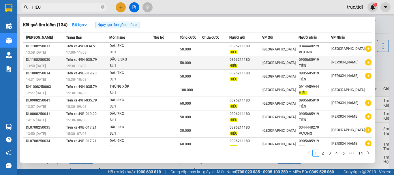
click at [274, 66] on td "[GEOGRAPHIC_DATA]" at bounding box center [280, 63] width 36 height 14
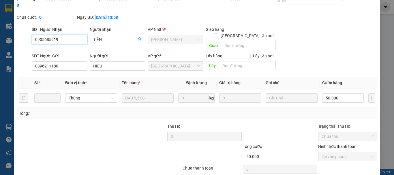
scroll to position [45, 0]
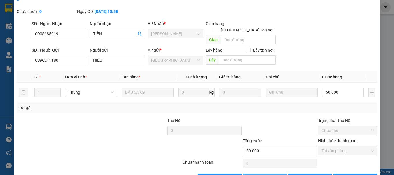
click at [275, 175] on span "Thêm ĐH mới" at bounding box center [268, 178] width 25 height 6
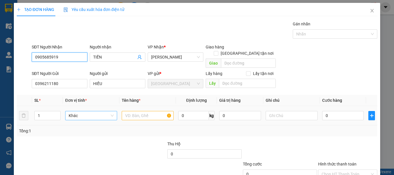
click at [76, 111] on span "Khác" at bounding box center [91, 115] width 45 height 9
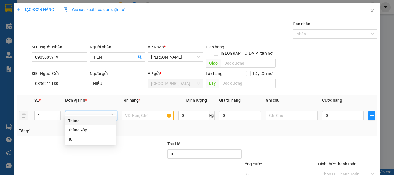
drag, startPoint x: 84, startPoint y: 120, endPoint x: 145, endPoint y: 111, distance: 61.4
click at [85, 120] on div "Thùng" at bounding box center [90, 121] width 44 height 6
click at [145, 111] on input "text" at bounding box center [148, 115] width 52 height 9
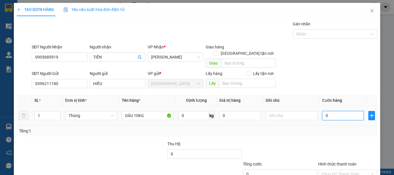
click at [334, 111] on input "0" at bounding box center [343, 115] width 42 height 9
click at [328, 141] on div at bounding box center [348, 151] width 60 height 20
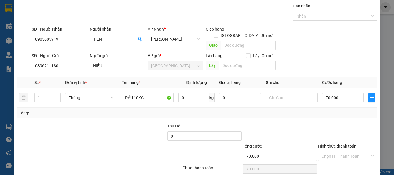
scroll to position [36, 0]
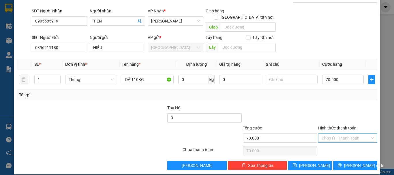
click at [341, 134] on input "Hình thức thanh toán" at bounding box center [346, 138] width 48 height 9
click at [346, 144] on div "Tại văn phòng" at bounding box center [345, 143] width 52 height 6
click at [353, 163] on span "Lưu và In" at bounding box center [364, 166] width 40 height 6
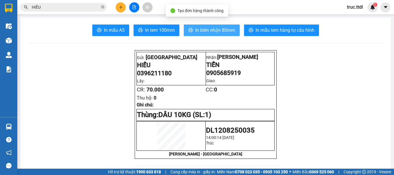
click at [208, 26] on button "In biên nhận 80mm" at bounding box center [212, 31] width 56 height 12
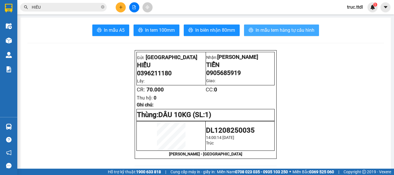
click at [290, 25] on button "In mẫu tem hàng tự cấu hình" at bounding box center [281, 31] width 75 height 12
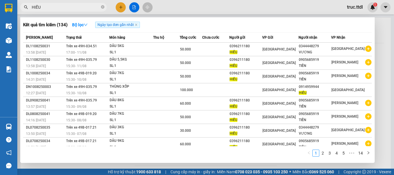
click at [65, 9] on input "HIẾU" at bounding box center [66, 7] width 68 height 6
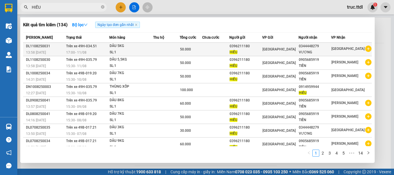
click at [218, 52] on td at bounding box center [215, 50] width 27 height 14
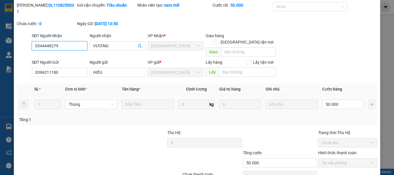
scroll to position [51, 0]
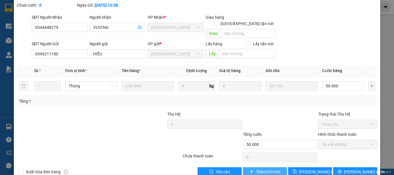
click at [268, 169] on span "Thêm ĐH mới" at bounding box center [268, 172] width 25 height 6
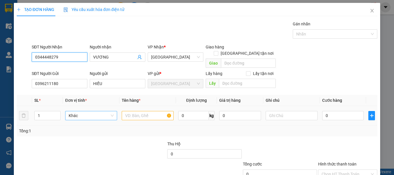
click at [100, 111] on span "Khác" at bounding box center [91, 115] width 45 height 9
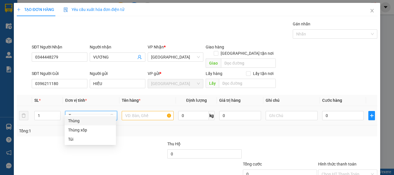
drag, startPoint x: 98, startPoint y: 119, endPoint x: 111, endPoint y: 119, distance: 12.7
click at [98, 120] on div "Thùng" at bounding box center [90, 121] width 44 height 6
click at [141, 112] on input "text" at bounding box center [148, 115] width 52 height 9
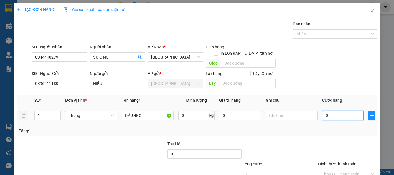
click at [327, 112] on input "0" at bounding box center [343, 115] width 42 height 9
click at [328, 128] on div "Tổng: 1" at bounding box center [197, 131] width 356 height 6
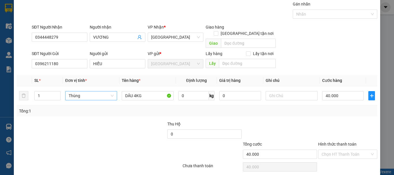
scroll to position [36, 0]
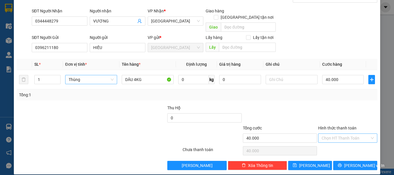
click at [341, 134] on input "Hình thức thanh toán" at bounding box center [346, 138] width 48 height 9
click at [339, 141] on div "Tại văn phòng" at bounding box center [345, 143] width 52 height 6
click at [341, 163] on button "Lưu và In" at bounding box center [355, 165] width 44 height 9
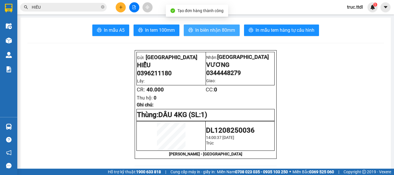
click at [213, 32] on span "In biên nhận 80mm" at bounding box center [215, 30] width 40 height 7
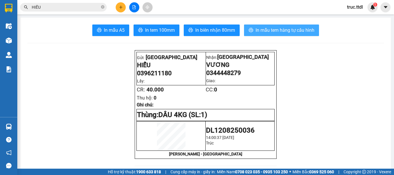
click at [285, 29] on span "In mẫu tem hàng tự cấu hình" at bounding box center [285, 30] width 59 height 7
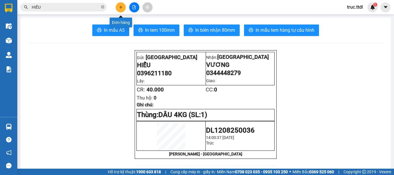
click at [120, 8] on icon "plus" at bounding box center [121, 7] width 4 height 4
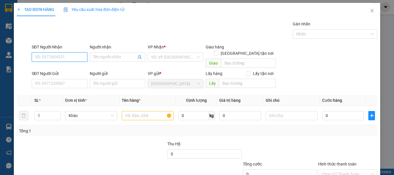
click at [74, 57] on input "SĐT Người Nhận" at bounding box center [60, 57] width 56 height 9
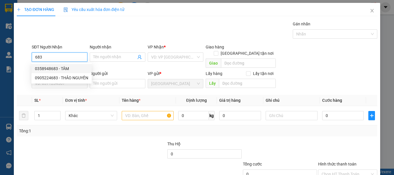
click at [53, 68] on div "0358948683 - TÂM" at bounding box center [61, 69] width 53 height 6
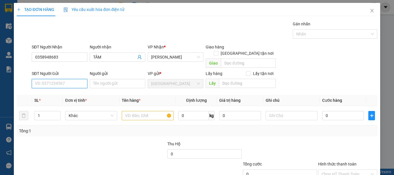
click at [75, 79] on input "SĐT Người Gửi" at bounding box center [60, 83] width 56 height 9
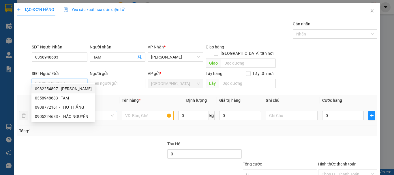
drag, startPoint x: 77, startPoint y: 87, endPoint x: 91, endPoint y: 109, distance: 26.5
click at [77, 88] on div "0982254897 - NGUYÊN MINH COOPMART" at bounding box center [63, 89] width 57 height 6
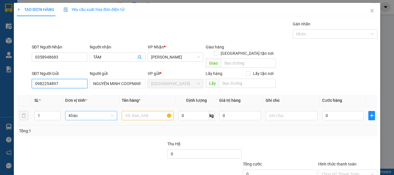
click at [87, 111] on span "Khác" at bounding box center [91, 115] width 45 height 9
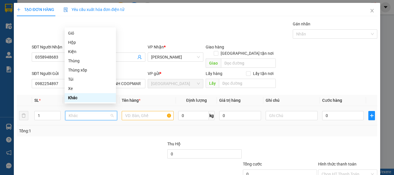
click at [89, 111] on span "Khác" at bounding box center [91, 115] width 45 height 9
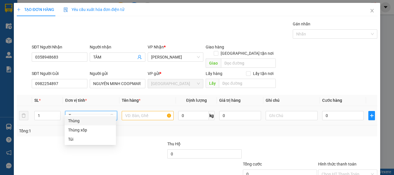
click at [89, 120] on div "Thùng" at bounding box center [90, 121] width 44 height 6
drag, startPoint x: 129, startPoint y: 109, endPoint x: 108, endPoint y: 102, distance: 23.0
click at [129, 111] on input "text" at bounding box center [148, 115] width 52 height 9
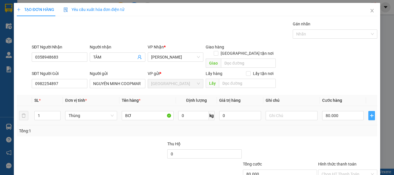
click at [370, 113] on icon "plus" at bounding box center [372, 115] width 5 height 5
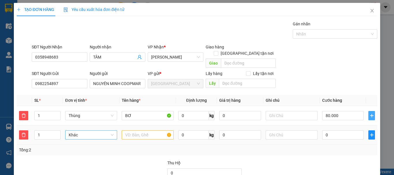
click at [92, 131] on span "Khác" at bounding box center [91, 135] width 45 height 9
drag, startPoint x: 89, startPoint y: 142, endPoint x: 126, endPoint y: 133, distance: 38.2
click at [89, 143] on div "Thùng" at bounding box center [90, 140] width 44 height 6
click at [136, 130] on input "text" at bounding box center [148, 134] width 52 height 9
click at [370, 133] on icon "plus" at bounding box center [372, 135] width 5 height 5
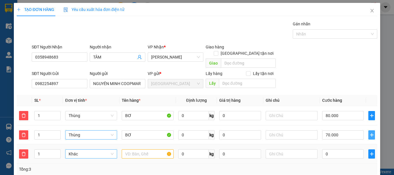
click at [93, 150] on span "Khác" at bounding box center [91, 154] width 45 height 9
click at [87, 158] on div "Kiện" at bounding box center [90, 159] width 44 height 6
click at [129, 150] on input "text" at bounding box center [148, 154] width 52 height 9
click at [148, 150] on input "DÂU + KHOAI" at bounding box center [148, 154] width 52 height 9
click at [153, 150] on input "DÂU + KHOAI" at bounding box center [148, 154] width 52 height 9
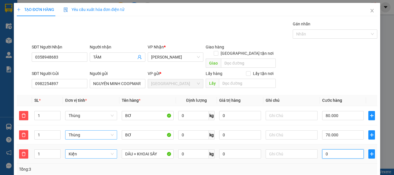
click at [335, 150] on input "0" at bounding box center [343, 154] width 42 height 9
click at [335, 166] on div "Tổng: 3" at bounding box center [197, 169] width 356 height 6
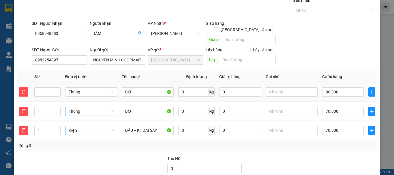
scroll to position [74, 0]
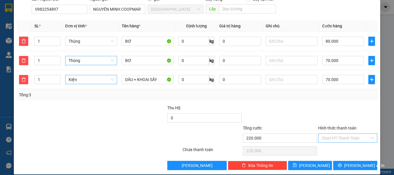
click at [339, 135] on input "Hình thức thanh toán" at bounding box center [346, 138] width 48 height 9
click at [341, 144] on div "Tại văn phòng" at bounding box center [345, 143] width 52 height 6
click at [348, 163] on span "Lưu và In" at bounding box center [364, 166] width 40 height 6
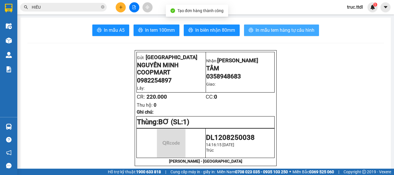
click at [283, 27] on span "In mẫu tem hàng tự cấu hình" at bounding box center [285, 30] width 59 height 7
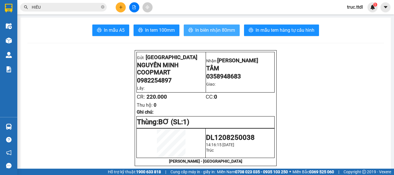
click at [219, 31] on span "In biên nhận 80mm" at bounding box center [215, 30] width 40 height 7
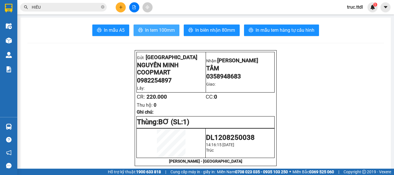
click at [159, 32] on span "In tem 100mm" at bounding box center [160, 30] width 30 height 7
click at [123, 7] on icon "plus" at bounding box center [121, 7] width 4 height 4
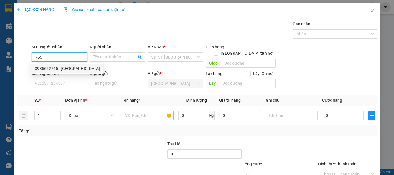
click at [62, 69] on div "0935652765 - ĐẠT SƠN TRÀ" at bounding box center [67, 69] width 65 height 6
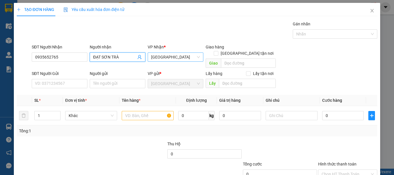
drag, startPoint x: 100, startPoint y: 56, endPoint x: 192, endPoint y: 55, distance: 91.8
click at [147, 59] on div "SĐT Người Nhận 0935652765 Người nhận ĐẠT SƠN TRÀ ĐẠT SƠN TRÀ VP Nhận * Đà Nẵng …" at bounding box center [205, 57] width 348 height 27
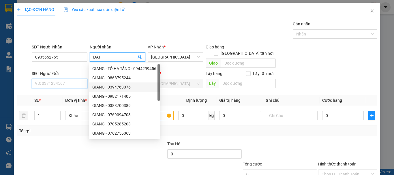
click at [59, 79] on input "SĐT Người Gửi" at bounding box center [60, 83] width 56 height 9
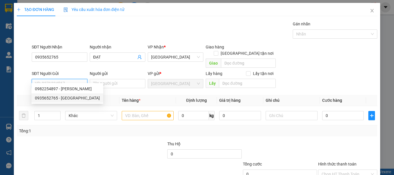
click at [78, 90] on div "0982254897 - NGUYÊN MINH COOPMART" at bounding box center [67, 89] width 65 height 6
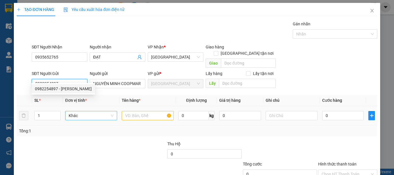
click at [85, 111] on span "Khác" at bounding box center [91, 115] width 45 height 9
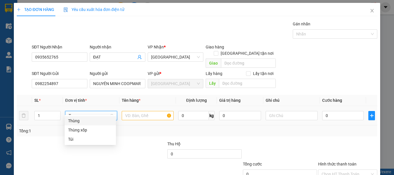
drag, startPoint x: 92, startPoint y: 117, endPoint x: 126, endPoint y: 117, distance: 34.4
click at [92, 118] on div "Thùng" at bounding box center [90, 120] width 51 height 9
drag, startPoint x: 143, startPoint y: 112, endPoint x: 153, endPoint y: 88, distance: 26.0
click at [143, 111] on input "text" at bounding box center [148, 115] width 52 height 9
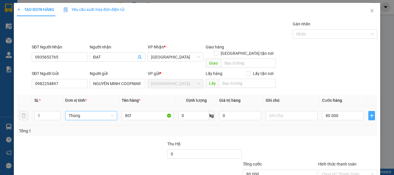
click at [370, 113] on icon "plus" at bounding box center [372, 115] width 5 height 5
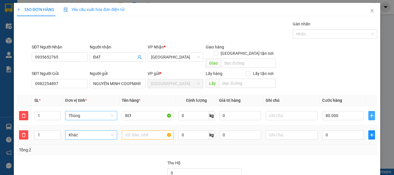
click at [86, 131] on span "Khác" at bounding box center [91, 135] width 45 height 9
click at [89, 143] on div "Thùng" at bounding box center [90, 140] width 44 height 6
click at [131, 130] on input "text" at bounding box center [148, 134] width 52 height 9
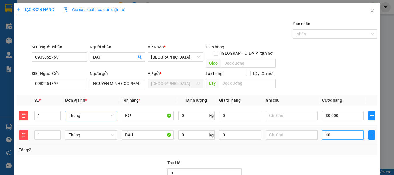
scroll to position [55, 0]
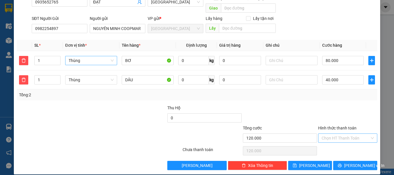
click at [334, 134] on input "Hình thức thanh toán" at bounding box center [346, 138] width 48 height 9
click at [334, 142] on div "Tại văn phòng" at bounding box center [345, 143] width 52 height 6
click at [339, 161] on button "Lưu và In" at bounding box center [355, 165] width 44 height 9
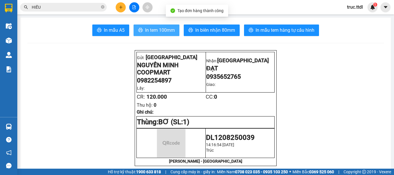
click at [169, 31] on span "In tem 100mm" at bounding box center [160, 30] width 30 height 7
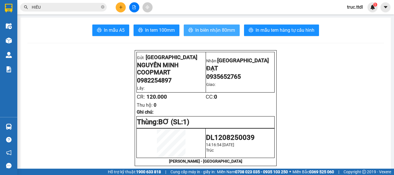
click at [198, 31] on span "In biên nhận 80mm" at bounding box center [215, 30] width 40 height 7
click at [122, 9] on icon "plus" at bounding box center [121, 7] width 4 height 4
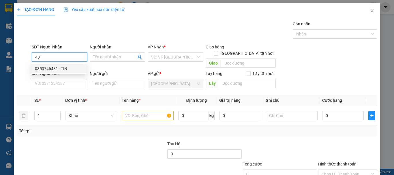
click at [57, 68] on div "0353746481 - TIN" at bounding box center [59, 69] width 48 height 6
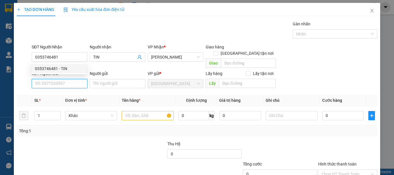
click at [67, 79] on input "SĐT Người Gửi" at bounding box center [60, 83] width 56 height 9
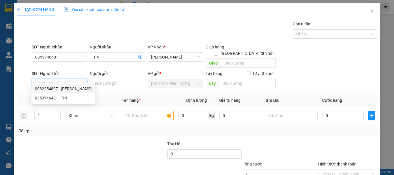
click at [71, 88] on div "0982254897 - NGUYÊN MINH COOPMART" at bounding box center [63, 89] width 57 height 6
click at [85, 111] on span "Khác" at bounding box center [91, 115] width 45 height 9
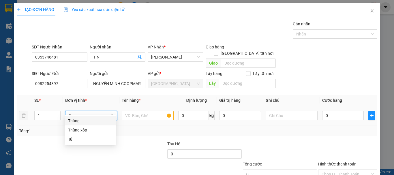
drag, startPoint x: 91, startPoint y: 119, endPoint x: 98, endPoint y: 114, distance: 8.4
click at [91, 118] on div "Thùng" at bounding box center [90, 121] width 44 height 6
click at [128, 111] on input "text" at bounding box center [148, 115] width 52 height 9
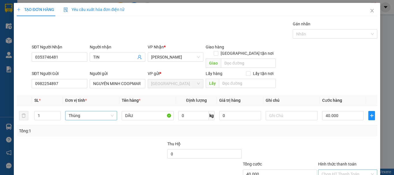
click at [343, 170] on input "Hình thức thanh toán" at bounding box center [346, 174] width 48 height 9
drag, startPoint x: 346, startPoint y: 161, endPoint x: 343, endPoint y: 157, distance: 5.0
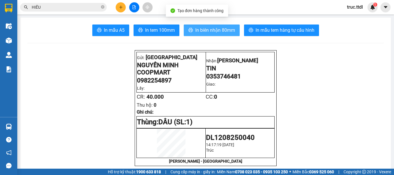
click at [228, 33] on span "In biên nhận 80mm" at bounding box center [215, 30] width 40 height 7
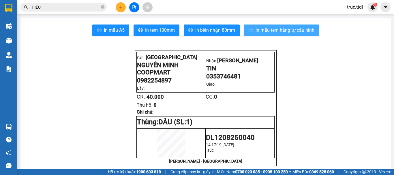
click at [279, 30] on span "In mẫu tem hàng tự cấu hình" at bounding box center [285, 30] width 59 height 7
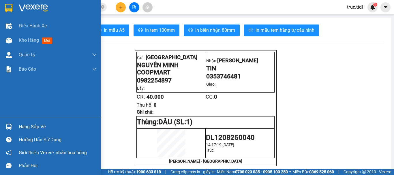
click at [5, 5] on img at bounding box center [9, 8] width 8 height 9
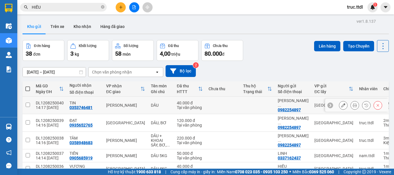
click at [206, 102] on td at bounding box center [223, 106] width 35 height 18
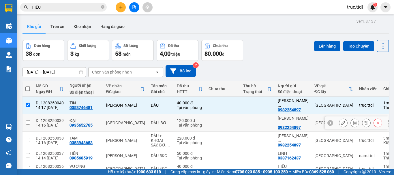
click at [206, 120] on td at bounding box center [223, 123] width 35 height 18
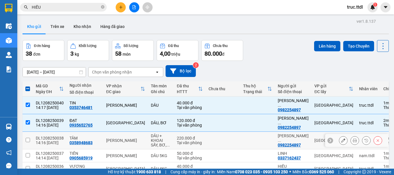
click at [206, 137] on td at bounding box center [223, 141] width 35 height 18
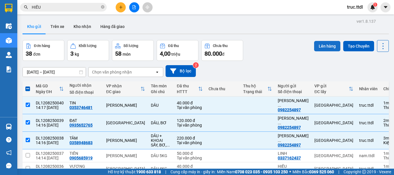
click at [320, 41] on button "Lên hàng" at bounding box center [327, 46] width 26 height 10
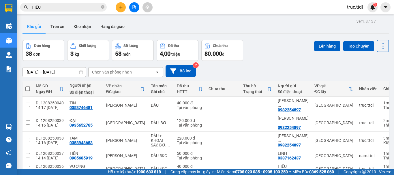
click at [122, 7] on icon "plus" at bounding box center [121, 7] width 4 height 4
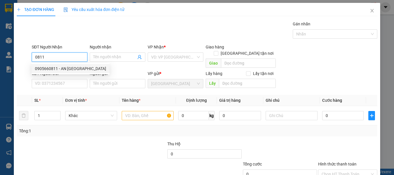
click at [64, 69] on div "0905660811 - AN PHÚ FARM" at bounding box center [70, 69] width 71 height 6
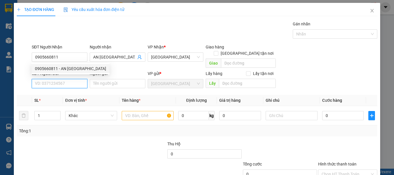
click at [68, 79] on input "SĐT Người Gửi" at bounding box center [60, 83] width 56 height 9
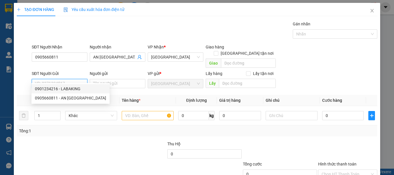
click at [71, 86] on div "0901234216 - LABAKING" at bounding box center [70, 89] width 71 height 6
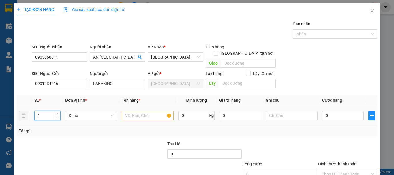
drag, startPoint x: 46, startPoint y: 111, endPoint x: 29, endPoint y: 114, distance: 17.2
click at [17, 117] on tr "1 Khác 0 kg 0 0" at bounding box center [197, 115] width 361 height 19
click at [86, 111] on span "Khác" at bounding box center [91, 115] width 45 height 9
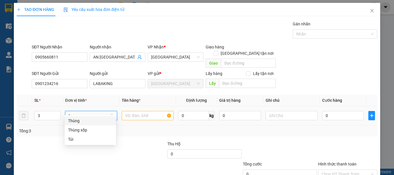
click at [92, 122] on div "Thùng" at bounding box center [90, 121] width 44 height 6
click at [148, 111] on input "text" at bounding box center [148, 115] width 52 height 9
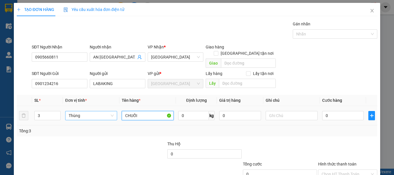
drag, startPoint x: 148, startPoint y: 110, endPoint x: 105, endPoint y: 115, distance: 42.7
click at [105, 115] on tr "3 Thùng CHUỐI 0 kg 0 0" at bounding box center [197, 115] width 361 height 19
click at [346, 171] on input "Hình thức thanh toán" at bounding box center [346, 174] width 48 height 9
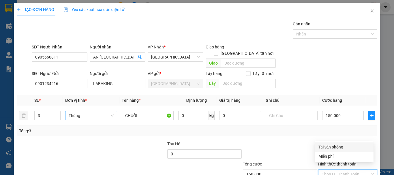
click at [344, 149] on div "Tại văn phòng" at bounding box center [345, 147] width 52 height 6
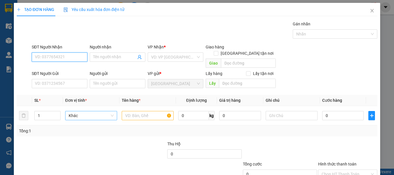
click at [75, 53] on input "SĐT Người Nhận" at bounding box center [60, 57] width 56 height 9
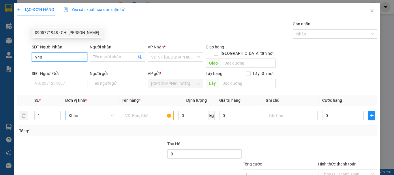
click at [61, 33] on div "0905771948 - CHỊ TUẤN" at bounding box center [67, 32] width 64 height 6
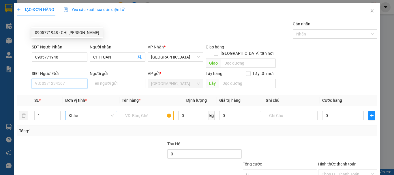
click at [67, 79] on input "SĐT Người Gửi" at bounding box center [60, 83] width 56 height 9
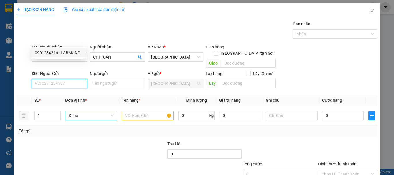
drag, startPoint x: 68, startPoint y: 51, endPoint x: 84, endPoint y: 73, distance: 27.9
click at [68, 51] on div "0901234216 - LABAKING" at bounding box center [59, 53] width 48 height 6
click at [84, 111] on span "Khác" at bounding box center [91, 115] width 45 height 9
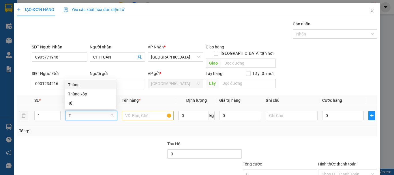
click at [91, 85] on div "Thùng" at bounding box center [90, 85] width 44 height 6
click at [135, 111] on input "text" at bounding box center [148, 115] width 52 height 9
paste input "CHUỐI"
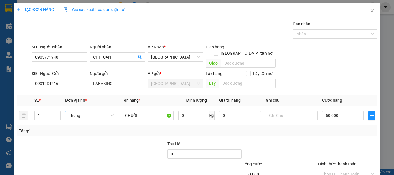
click at [358, 170] on input "Hình thức thanh toán" at bounding box center [346, 174] width 48 height 9
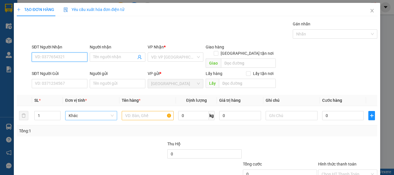
click at [65, 53] on input "SĐT Người Nhận" at bounding box center [60, 57] width 56 height 9
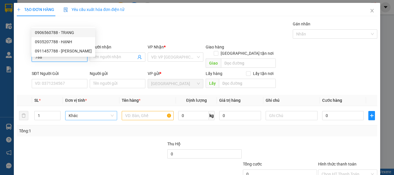
click at [68, 33] on div "0906560788 - TRANG" at bounding box center [63, 32] width 57 height 6
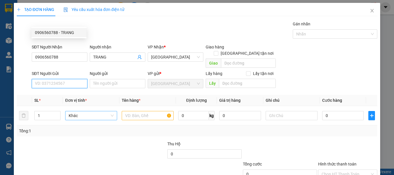
click at [73, 79] on input "SĐT Người Gửi" at bounding box center [60, 83] width 56 height 9
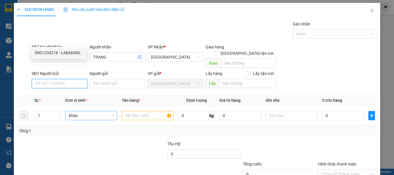
click at [73, 53] on div "0901234216 - LABAKING" at bounding box center [59, 53] width 48 height 6
click at [82, 111] on span "Khác" at bounding box center [91, 115] width 45 height 9
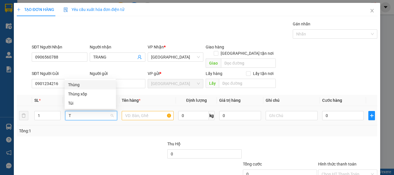
click at [92, 83] on div "Thùng" at bounding box center [90, 85] width 44 height 6
click at [147, 111] on input "text" at bounding box center [148, 115] width 52 height 9
paste input "CHUỐI"
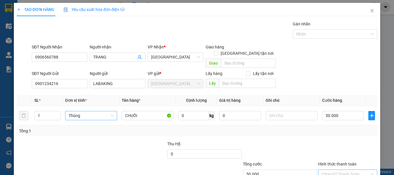
click at [354, 170] on input "Hình thức thanh toán" at bounding box center [346, 174] width 48 height 9
drag, startPoint x: 317, startPoint y: 160, endPoint x: 294, endPoint y: 162, distance: 22.3
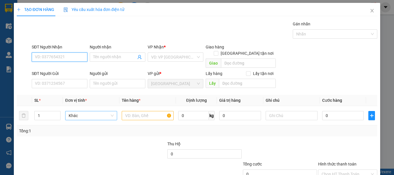
click at [77, 53] on input "SĐT Người Nhận" at bounding box center [60, 57] width 56 height 9
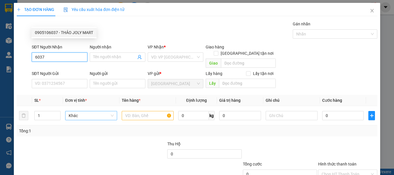
click at [64, 33] on div "0905106037 - THẢO JOLY MART" at bounding box center [64, 32] width 58 height 6
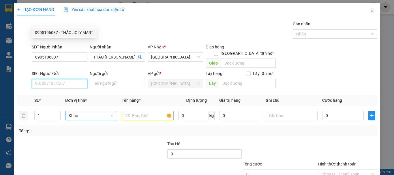
click at [65, 79] on input "SĐT Người Gửi" at bounding box center [60, 83] width 56 height 9
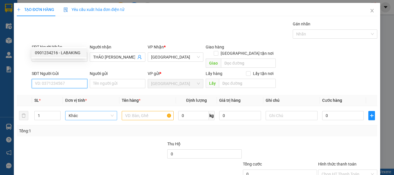
click at [65, 54] on div "0901234216 - LABAKING" at bounding box center [59, 53] width 48 height 6
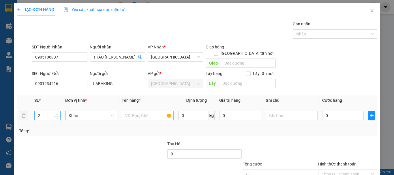
click at [59, 111] on span "Increase Value" at bounding box center [57, 113] width 6 height 5
click at [98, 111] on span "Khác" at bounding box center [91, 115] width 45 height 9
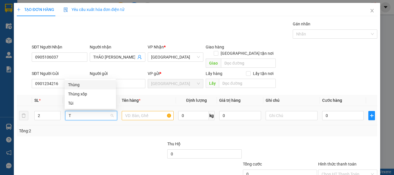
click at [103, 85] on div "Thùng" at bounding box center [90, 85] width 44 height 6
click at [139, 111] on input "text" at bounding box center [148, 115] width 52 height 9
paste input "CHUỐI"
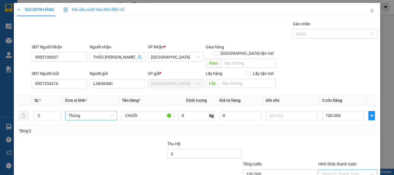
click at [342, 170] on input "Hình thức thanh toán" at bounding box center [346, 174] width 48 height 9
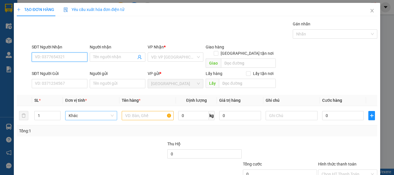
click at [68, 53] on input "SĐT Người Nhận" at bounding box center [60, 57] width 56 height 9
click at [68, 34] on div "0905725200 - SANG" at bounding box center [59, 32] width 48 height 6
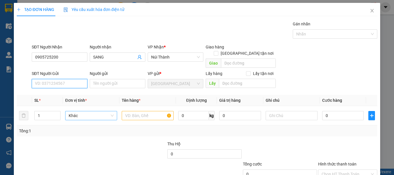
click at [71, 79] on input "SĐT Người Gửi" at bounding box center [60, 83] width 56 height 9
click at [74, 51] on div "0901234216 - LABAKING" at bounding box center [59, 53] width 48 height 6
click at [85, 111] on span "Khác" at bounding box center [91, 115] width 45 height 9
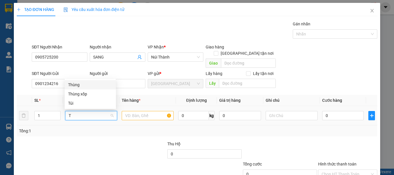
click at [99, 85] on div "Thùng" at bounding box center [90, 85] width 44 height 6
click at [156, 111] on input "text" at bounding box center [148, 115] width 52 height 9
paste input "CHUỐI"
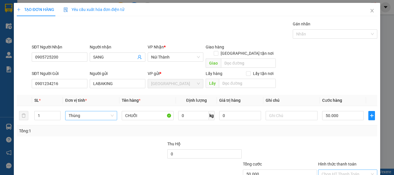
click at [355, 170] on input "Hình thức thanh toán" at bounding box center [346, 174] width 48 height 9
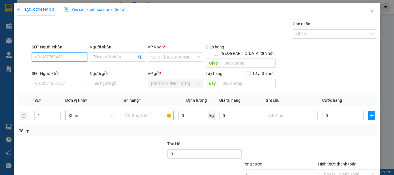
click at [65, 53] on input "SĐT Người Nhận" at bounding box center [60, 57] width 56 height 9
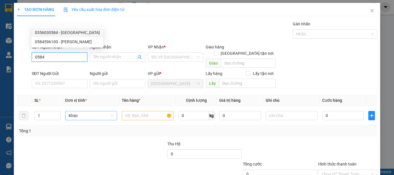
click at [72, 35] on div "0356030584 - TRƯỜNG XUÂN FARM" at bounding box center [67, 32] width 65 height 6
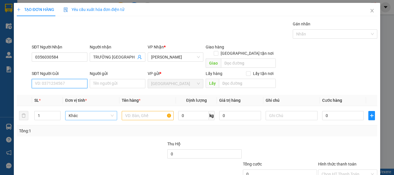
click at [73, 79] on input "SĐT Người Gửi" at bounding box center [60, 83] width 56 height 9
click at [73, 53] on div "0901234216 - LABAKING" at bounding box center [59, 53] width 48 height 6
click at [84, 111] on span "Khác" at bounding box center [91, 115] width 45 height 9
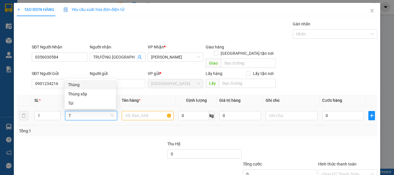
click at [91, 86] on div "Thùng" at bounding box center [90, 85] width 44 height 6
click at [131, 111] on input "text" at bounding box center [148, 115] width 52 height 9
paste input "CHUỐI"
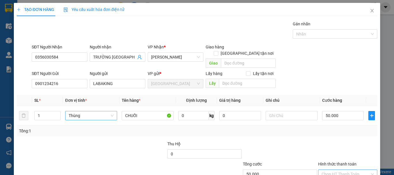
click at [361, 170] on input "Hình thức thanh toán" at bounding box center [346, 174] width 48 height 9
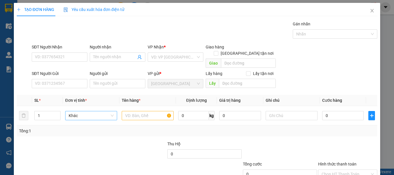
click at [60, 44] on div "SĐT Người Nhận" at bounding box center [60, 47] width 56 height 6
click at [60, 53] on input "SĐT Người Nhận" at bounding box center [60, 57] width 56 height 9
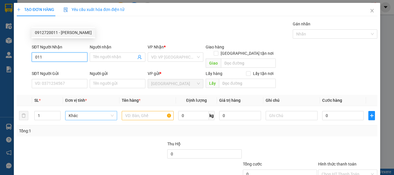
click at [63, 29] on div "0912720011 - VŨ" at bounding box center [63, 32] width 64 height 9
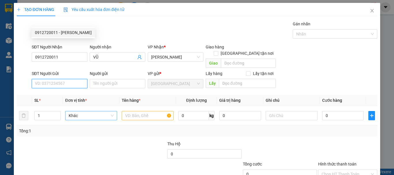
click at [68, 79] on input "SĐT Người Gửi" at bounding box center [60, 83] width 56 height 9
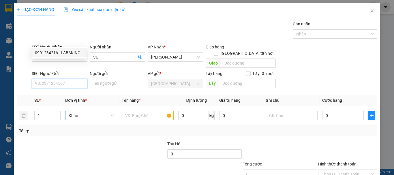
click at [75, 53] on div "0901234216 - LABAKING" at bounding box center [59, 53] width 48 height 6
click at [83, 111] on span "Khác" at bounding box center [91, 115] width 45 height 9
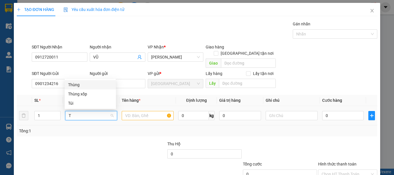
click at [83, 83] on div "Thùng" at bounding box center [90, 85] width 44 height 6
click at [128, 111] on input "text" at bounding box center [148, 115] width 52 height 9
paste input "CHUỐI"
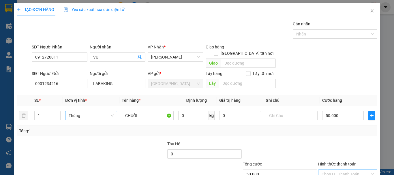
click at [342, 170] on input "Hình thức thanh toán" at bounding box center [346, 174] width 48 height 9
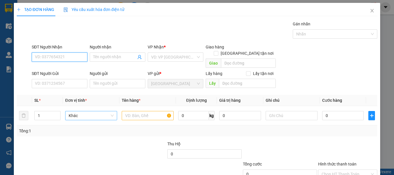
click at [77, 53] on input "SĐT Người Nhận" at bounding box center [60, 57] width 56 height 9
click at [64, 36] on div "0935231241 - THU" at bounding box center [58, 32] width 55 height 9
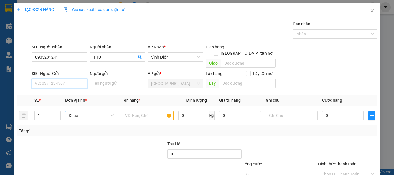
click at [65, 79] on input "SĐT Người Gửi" at bounding box center [60, 83] width 56 height 9
click at [67, 51] on div "0901234216 - LABAKING" at bounding box center [59, 53] width 48 height 6
click at [56, 113] on icon "up" at bounding box center [57, 114] width 2 height 2
click at [81, 111] on span "Khác" at bounding box center [91, 115] width 45 height 9
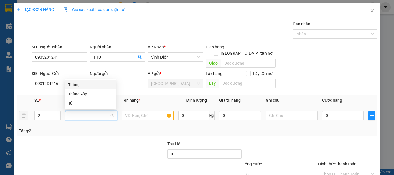
click at [87, 86] on div "Thùng" at bounding box center [90, 85] width 44 height 6
click at [147, 111] on input "text" at bounding box center [148, 115] width 52 height 9
paste input "CHUỐI"
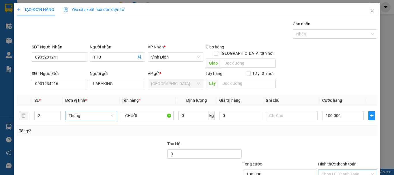
click at [344, 170] on input "Hình thức thanh toán" at bounding box center [346, 174] width 48 height 9
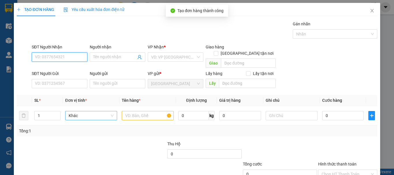
click at [57, 53] on input "SĐT Người Nhận" at bounding box center [60, 57] width 56 height 9
click at [70, 34] on div "0906425667 - NGÂN" at bounding box center [59, 32] width 48 height 6
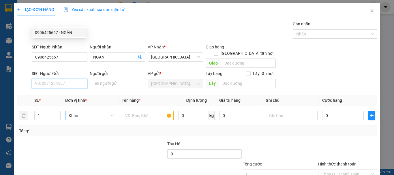
click at [72, 79] on input "SĐT Người Gửi" at bounding box center [60, 83] width 56 height 9
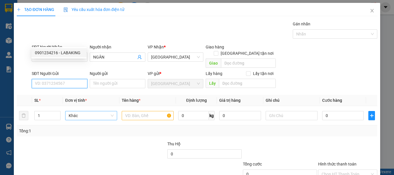
drag, startPoint x: 71, startPoint y: 52, endPoint x: 76, endPoint y: 66, distance: 15.4
click at [71, 52] on div "0901234216 - LABAKING" at bounding box center [59, 53] width 48 height 6
click at [78, 111] on span "Khác" at bounding box center [91, 115] width 45 height 9
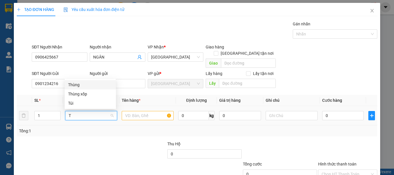
click at [85, 85] on div "Thùng" at bounding box center [90, 85] width 44 height 6
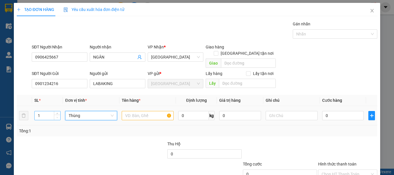
click at [58, 115] on span "Decrease Value" at bounding box center [57, 117] width 6 height 5
click at [57, 113] on icon "up" at bounding box center [57, 114] width 2 height 2
drag, startPoint x: 48, startPoint y: 72, endPoint x: 26, endPoint y: 79, distance: 22.7
click at [26, 106] on tr "1 Thùng 0 kg 0 0" at bounding box center [197, 115] width 361 height 19
click at [137, 111] on input "text" at bounding box center [148, 115] width 52 height 9
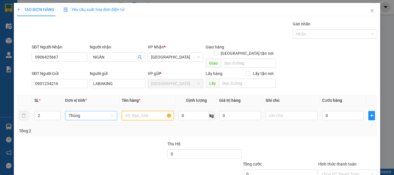
paste input "CHUỐI"
click at [363, 170] on input "Hình thức thanh toán" at bounding box center [346, 174] width 48 height 9
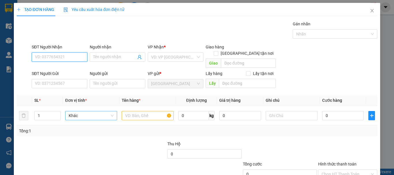
click at [71, 53] on input "SĐT Người Nhận" at bounding box center [60, 57] width 56 height 9
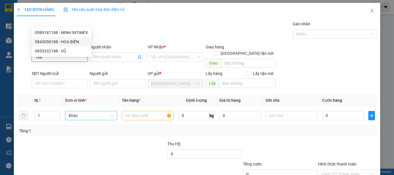
click at [74, 38] on div "0843050188 - HOA BIỂN" at bounding box center [61, 41] width 60 height 9
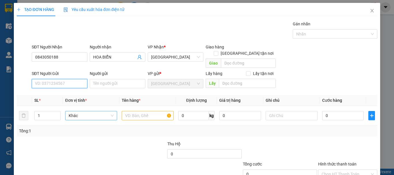
click at [74, 79] on input "SĐT Người Gửi" at bounding box center [60, 83] width 56 height 9
click at [72, 55] on div "0901234216 - LABAKING" at bounding box center [59, 53] width 48 height 6
click at [98, 111] on span "Khác" at bounding box center [91, 115] width 45 height 9
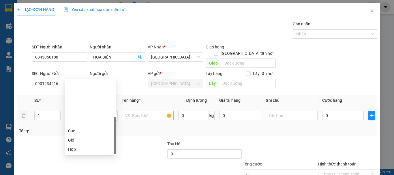
drag, startPoint x: 94, startPoint y: 112, endPoint x: 105, endPoint y: 106, distance: 12.0
click at [94, 165] on div "Thùng" at bounding box center [90, 168] width 44 height 6
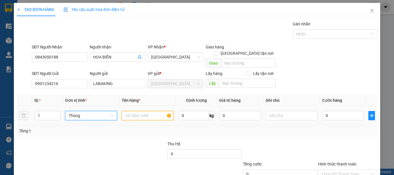
click at [141, 111] on input "text" at bounding box center [148, 115] width 52 height 9
paste input "CHUỐI"
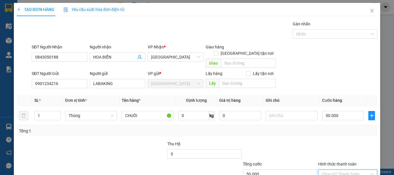
click at [325, 170] on input "Hình thức thanh toán" at bounding box center [346, 174] width 48 height 9
drag, startPoint x: 308, startPoint y: 160, endPoint x: 303, endPoint y: 153, distance: 8.9
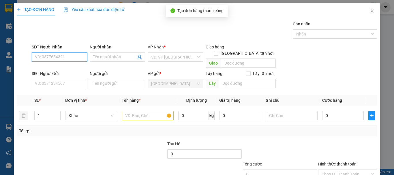
click at [63, 53] on input "SĐT Người Nhận" at bounding box center [60, 57] width 56 height 9
drag, startPoint x: 47, startPoint y: 20, endPoint x: 0, endPoint y: 29, distance: 48.2
click at [0, 29] on div "TẠO ĐƠN HÀNG Yêu cầu xuất hóa đơn điện tử Transit Pickup Surcharge Ids Transit …" at bounding box center [197, 87] width 394 height 175
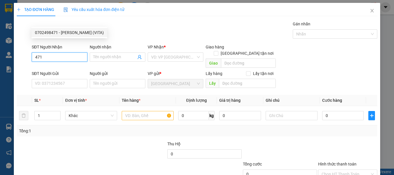
click at [55, 34] on div "0702498471 - PHẠM XUÂN VĨ (VITA)" at bounding box center [69, 32] width 69 height 6
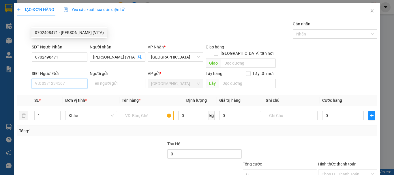
click at [64, 79] on input "SĐT Người Gửi" at bounding box center [60, 83] width 56 height 9
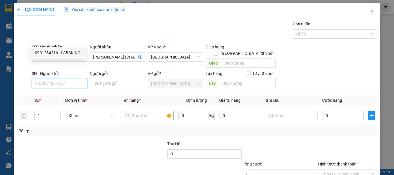
click at [66, 52] on div "0901234216 - LABAKING" at bounding box center [59, 53] width 48 height 6
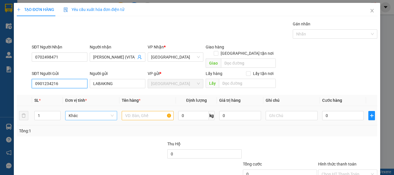
click at [76, 111] on span "Khác" at bounding box center [91, 115] width 45 height 9
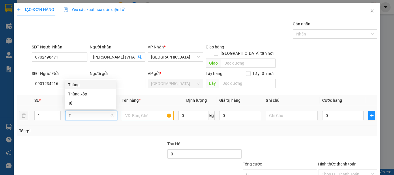
click at [81, 85] on div "Thùng" at bounding box center [90, 85] width 44 height 6
click at [133, 111] on input "text" at bounding box center [148, 115] width 52 height 9
paste input "CHUỐI"
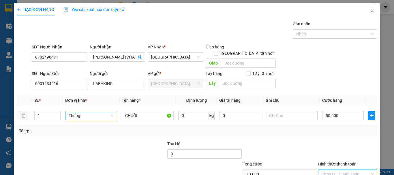
click at [344, 170] on input "Hình thức thanh toán" at bounding box center [346, 174] width 48 height 9
drag, startPoint x: 344, startPoint y: 140, endPoint x: 341, endPoint y: 143, distance: 4.5
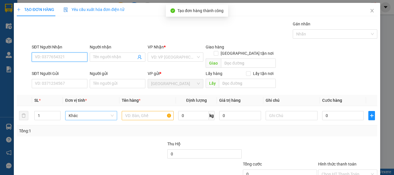
click at [57, 53] on input "SĐT Người Nhận" at bounding box center [60, 57] width 56 height 9
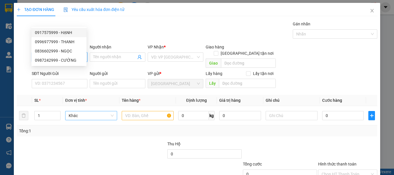
click at [54, 34] on div "0917575999 - HẠNH" at bounding box center [59, 32] width 48 height 6
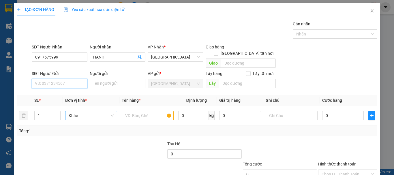
click at [64, 79] on input "SĐT Người Gửi" at bounding box center [60, 83] width 56 height 9
drag, startPoint x: 77, startPoint y: 51, endPoint x: 82, endPoint y: 67, distance: 17.5
click at [77, 51] on div "0901234216 - LABAKING" at bounding box center [59, 53] width 48 height 6
click at [84, 111] on span "Khác" at bounding box center [91, 115] width 45 height 9
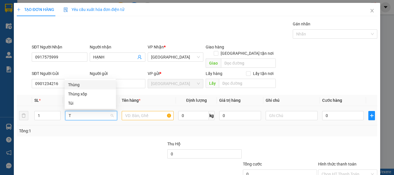
click at [95, 85] on div "Thùng" at bounding box center [90, 85] width 44 height 6
click at [141, 111] on input "text" at bounding box center [148, 115] width 52 height 9
paste input "CHUỐI"
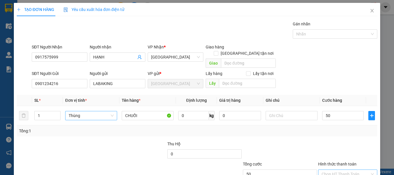
click at [347, 170] on input "Hình thức thanh toán" at bounding box center [346, 174] width 48 height 9
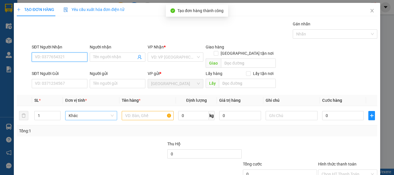
click at [79, 53] on input "SĐT Người Nhận" at bounding box center [60, 57] width 56 height 9
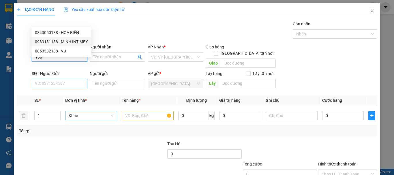
drag, startPoint x: 76, startPoint y: 40, endPoint x: 74, endPoint y: 43, distance: 3.5
click at [76, 40] on div "0989181188 - MINH INTIMEX" at bounding box center [61, 42] width 53 height 6
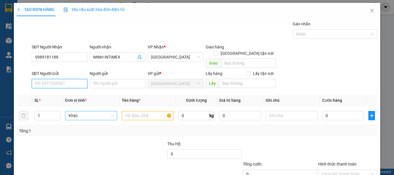
click at [77, 79] on input "SĐT Người Gửi" at bounding box center [60, 83] width 56 height 9
click at [72, 52] on div "0901234216 - LABAKING" at bounding box center [59, 53] width 48 height 6
click at [57, 113] on icon "up" at bounding box center [57, 114] width 2 height 2
click at [77, 111] on span "Khác" at bounding box center [91, 115] width 45 height 9
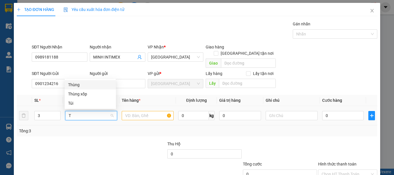
click at [95, 84] on div "Thùng" at bounding box center [90, 85] width 44 height 6
click at [135, 111] on input "text" at bounding box center [148, 115] width 52 height 9
paste input "CHUỐI"
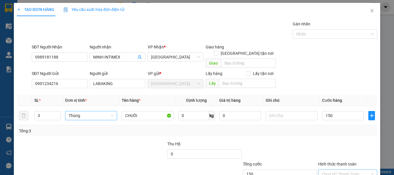
click at [338, 170] on input "Hình thức thanh toán" at bounding box center [346, 174] width 48 height 9
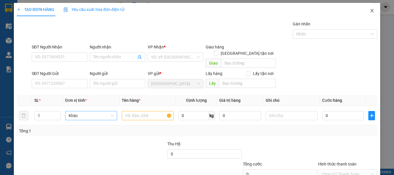
click at [370, 12] on icon "close" at bounding box center [372, 10] width 5 height 5
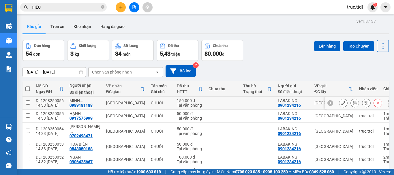
click at [128, 103] on div "[GEOGRAPHIC_DATA]" at bounding box center [125, 103] width 39 height 5
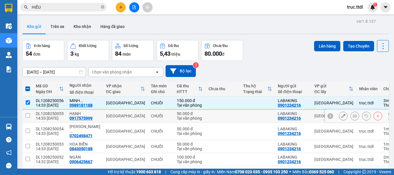
click at [136, 118] on td "[GEOGRAPHIC_DATA]" at bounding box center [125, 116] width 45 height 13
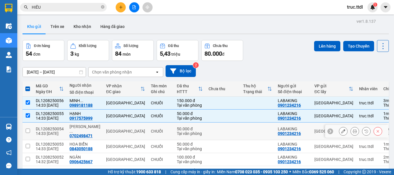
click at [137, 129] on div "[GEOGRAPHIC_DATA]" at bounding box center [125, 131] width 39 height 5
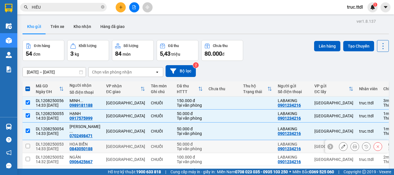
click at [134, 144] on td "[GEOGRAPHIC_DATA]" at bounding box center [125, 146] width 45 height 13
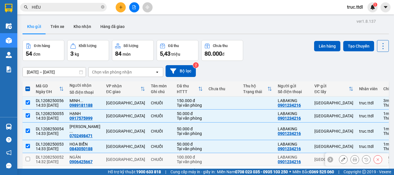
click at [133, 153] on td "[GEOGRAPHIC_DATA]" at bounding box center [125, 159] width 45 height 13
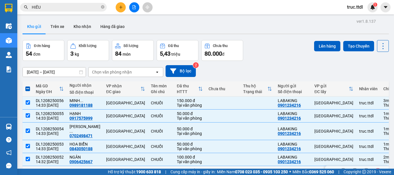
click at [135, 170] on div "Vĩnh Điện" at bounding box center [125, 172] width 39 height 5
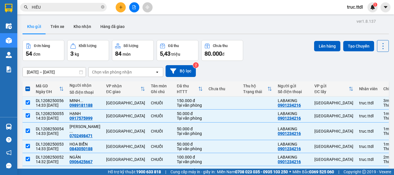
click at [327, 48] on button "Lên hàng" at bounding box center [327, 46] width 26 height 10
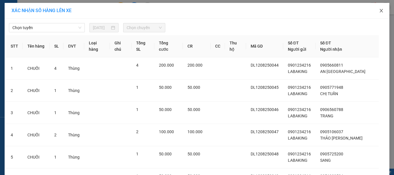
click at [379, 11] on icon "close" at bounding box center [381, 10] width 5 height 5
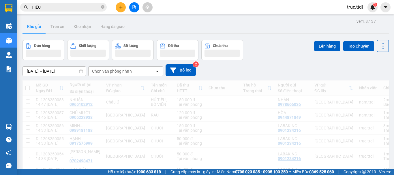
click at [124, 8] on button at bounding box center [121, 7] width 10 height 10
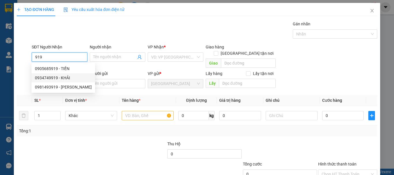
click at [70, 78] on div "0934749919 - KHẢI" at bounding box center [63, 78] width 57 height 6
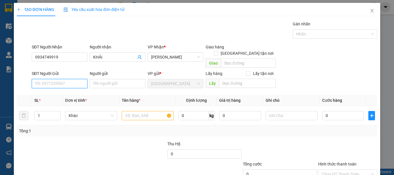
click at [71, 79] on input "SĐT Người Gửi" at bounding box center [60, 83] width 56 height 9
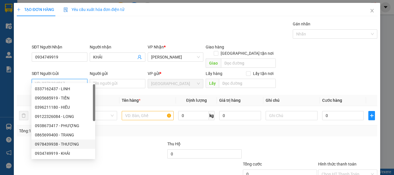
click at [69, 144] on div "0978439938 - THƯƠNG" at bounding box center [63, 144] width 57 height 6
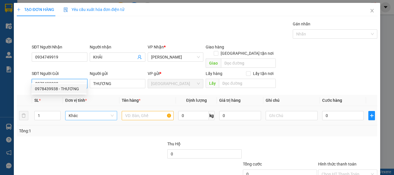
click at [89, 111] on span "Khác" at bounding box center [91, 115] width 45 height 9
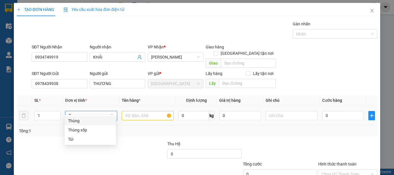
click at [92, 120] on div "Thùng" at bounding box center [90, 121] width 44 height 6
click at [137, 111] on input "text" at bounding box center [148, 115] width 52 height 9
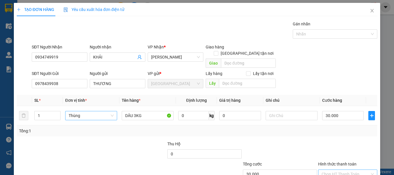
click at [345, 170] on input "Hình thức thanh toán" at bounding box center [346, 174] width 48 height 9
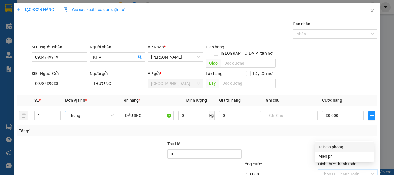
click at [350, 144] on div "Tại văn phòng" at bounding box center [345, 147] width 52 height 6
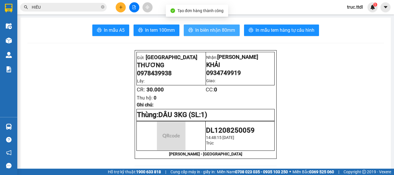
click at [217, 32] on span "In biên nhận 80mm" at bounding box center [215, 30] width 40 height 7
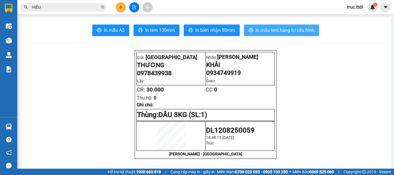
click at [287, 31] on span "In mẫu tem hàng tự cấu hình" at bounding box center [285, 30] width 59 height 7
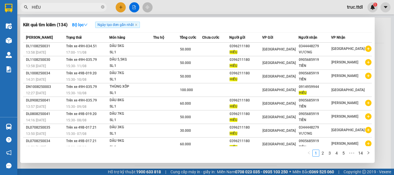
click at [20, 12] on div "Kết quả tìm kiếm ( 134 ) Bộ lọc Ngày tạo đơn gần nhất Mã ĐH Trạng thái Món hàng…" at bounding box center [56, 7] width 113 height 10
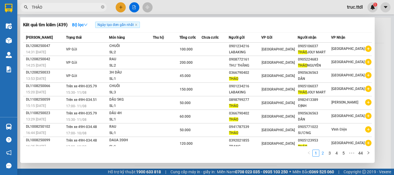
click at [322, 154] on link "2" at bounding box center [323, 153] width 6 height 6
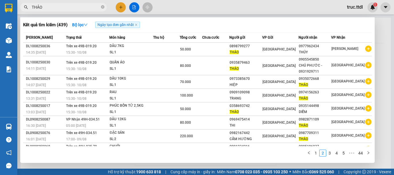
click at [120, 8] on div at bounding box center [197, 87] width 394 height 175
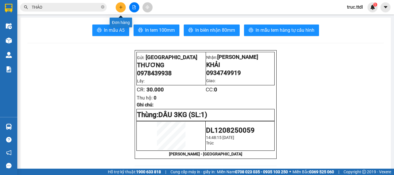
click at [120, 8] on icon "plus" at bounding box center [121, 7] width 4 height 4
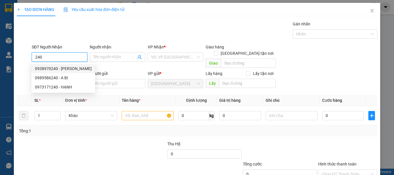
click at [74, 68] on div "0938970240 - TRINH" at bounding box center [63, 69] width 57 height 6
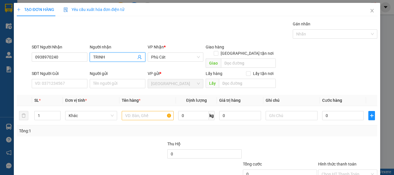
click at [93, 57] on input "TRINH" at bounding box center [114, 57] width 43 height 6
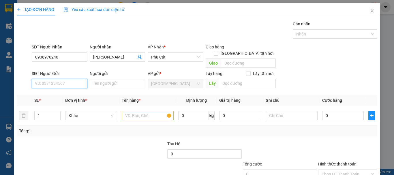
click at [74, 81] on input "SĐT Người Gửi" at bounding box center [60, 83] width 56 height 9
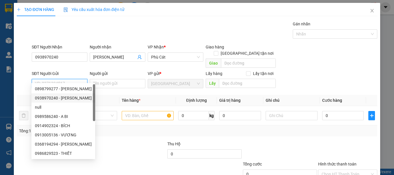
click at [71, 87] on div "0898799277 - THẢO" at bounding box center [63, 89] width 57 height 6
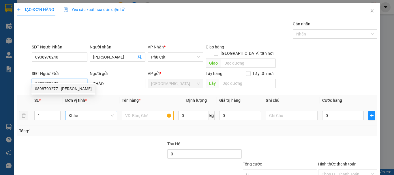
click at [91, 111] on span "Khác" at bounding box center [91, 115] width 45 height 9
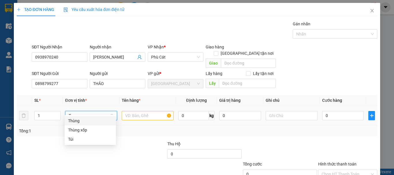
click at [87, 121] on div "Thùng" at bounding box center [90, 121] width 44 height 6
click at [136, 111] on input "text" at bounding box center [148, 115] width 52 height 9
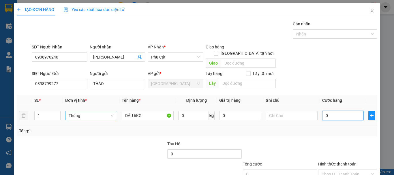
click at [334, 111] on input "0" at bounding box center [343, 115] width 42 height 9
click at [342, 141] on div at bounding box center [348, 151] width 60 height 20
click at [343, 170] on input "Hình thức thanh toán" at bounding box center [346, 174] width 48 height 9
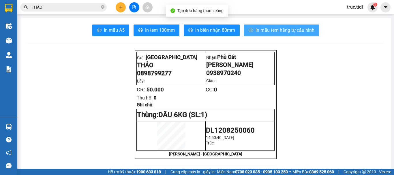
click at [272, 31] on span "In mẫu tem hàng tự cấu hình" at bounding box center [285, 30] width 59 height 7
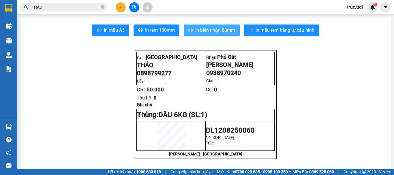
click at [216, 32] on span "In biên nhận 80mm" at bounding box center [215, 30] width 40 height 7
drag, startPoint x: 72, startPoint y: 9, endPoint x: 0, endPoint y: 29, distance: 74.9
click at [0, 29] on section "Kết quả tìm kiếm ( 439 ) Bộ lọc Ngày tạo đơn gần nhất Mã ĐH Trạng thái Món hàng…" at bounding box center [197, 87] width 394 height 175
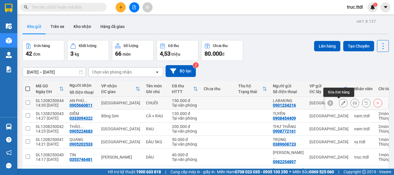
click at [342, 104] on icon at bounding box center [344, 103] width 4 height 4
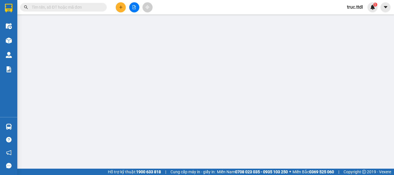
type input "0905660811"
type input "AN [GEOGRAPHIC_DATA]"
type input "0901234216"
type input "LABAKING"
type input "150.000"
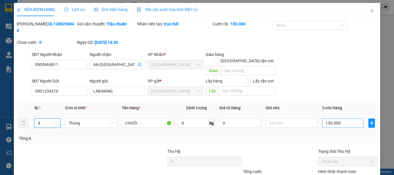
type input "4"
click at [350, 119] on input "150.000" at bounding box center [343, 123] width 42 height 9
type input "2"
type input "20"
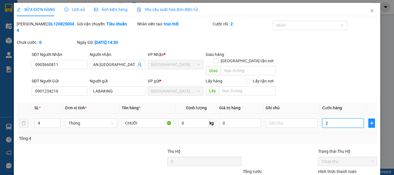
type input "20"
type input "200"
type input "200.000"
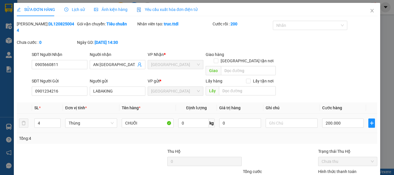
click at [352, 135] on div "Tổng: 4" at bounding box center [197, 138] width 356 height 6
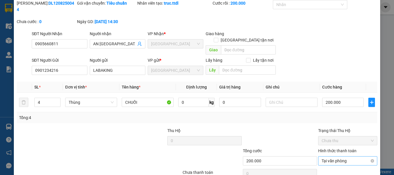
scroll to position [37, 0]
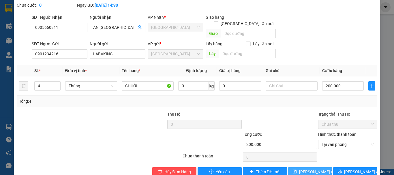
click at [315, 169] on span "[PERSON_NAME] thay đổi" at bounding box center [322, 172] width 46 height 6
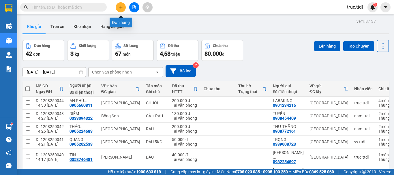
click at [124, 8] on button at bounding box center [121, 7] width 10 height 10
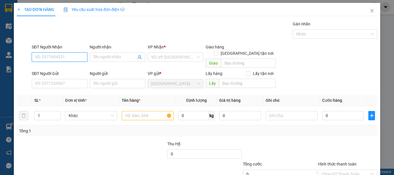
click at [68, 57] on input "SĐT Người Nhận" at bounding box center [60, 57] width 56 height 9
type input "0942885665"
click at [122, 56] on input "Người nhận" at bounding box center [114, 57] width 43 height 6
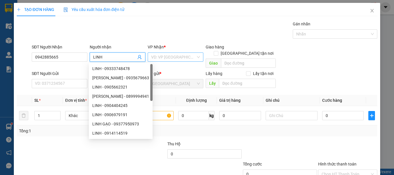
type input "LINH"
click at [182, 59] on input "search" at bounding box center [173, 57] width 45 height 9
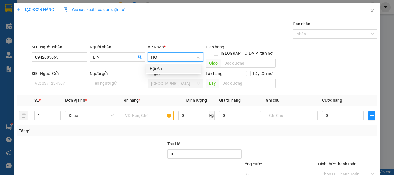
type input "HỘI"
click at [180, 68] on div "Hội An" at bounding box center [174, 69] width 48 height 6
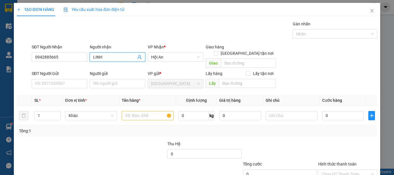
click at [111, 58] on input "LINH" at bounding box center [114, 57] width 43 height 6
click at [112, 58] on input "LINH 0985113950" at bounding box center [114, 57] width 43 height 6
type input "LINH 0985113950"
click at [51, 79] on input "SĐT Người Gửi" at bounding box center [60, 83] width 56 height 9
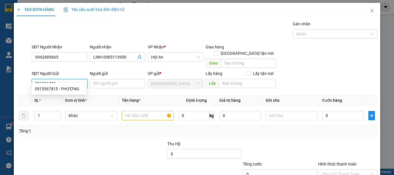
type input "0915367815"
click at [74, 89] on div "0915367815 - PHƯƠNG" at bounding box center [59, 89] width 48 height 6
type input "PHƯƠNG"
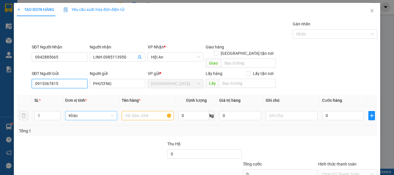
click at [96, 111] on span "Khác" at bounding box center [91, 115] width 45 height 9
type input "0915367815"
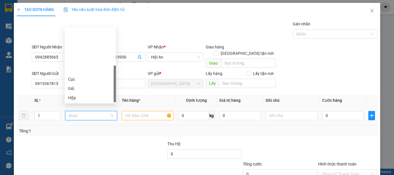
scroll to position [55, 0]
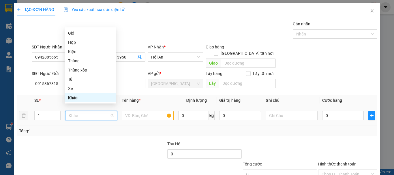
type input "T"
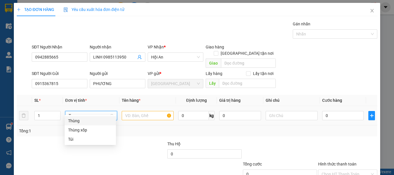
scroll to position [0, 0]
click at [88, 122] on div "Thùng" at bounding box center [90, 121] width 44 height 6
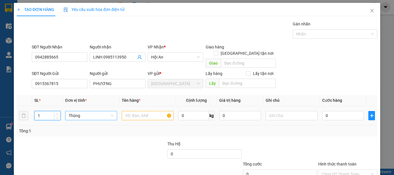
drag, startPoint x: 44, startPoint y: 110, endPoint x: 27, endPoint y: 117, distance: 18.7
click at [12, 117] on div "TẠO ĐƠN HÀNG Yêu cầu xuất hóa đơn điện tử Transit Pickup Surcharge Ids Transit …" at bounding box center [197, 87] width 394 height 175
type input "7"
click at [141, 111] on input "text" at bounding box center [148, 115] width 52 height 9
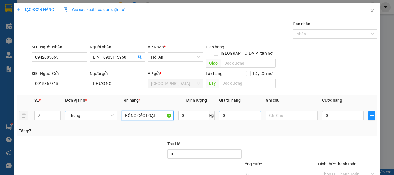
type input "BÔNG CÁC LOẠI"
click at [226, 113] on input "0" at bounding box center [240, 115] width 42 height 9
type input "50.000.000"
click at [265, 141] on div at bounding box center [279, 151] width 75 height 20
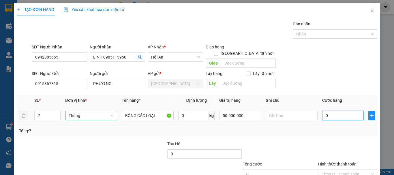
click at [342, 113] on input "0" at bounding box center [343, 115] width 42 height 9
type input "2"
type input "25"
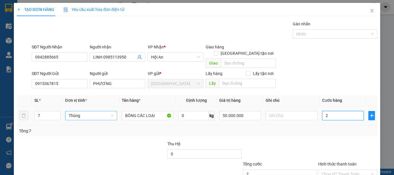
type input "25"
type input "250"
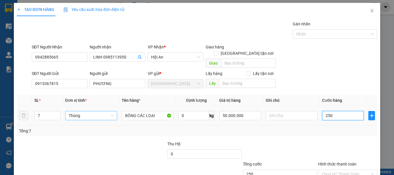
type input "250*"
type input "0"
type input "1.750.000"
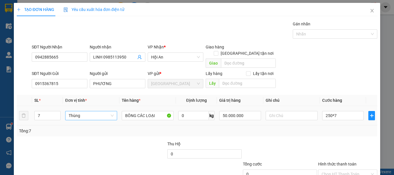
type input "1.750.000"
click at [336, 145] on div at bounding box center [348, 151] width 60 height 20
click at [332, 112] on input "1.750.000" at bounding box center [343, 115] width 42 height 9
type input "6"
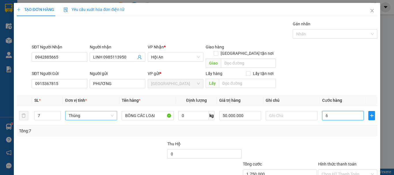
type input "6"
type input "60"
type input "600"
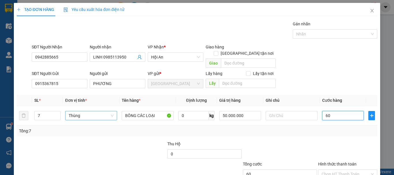
type input "600"
type input "60"
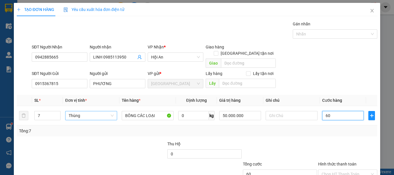
type input "6"
type input "0"
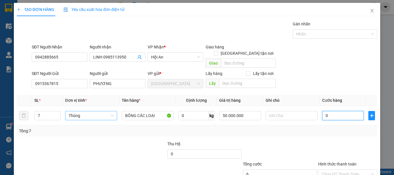
type input "0"
type input "01"
type input "1"
type input "016"
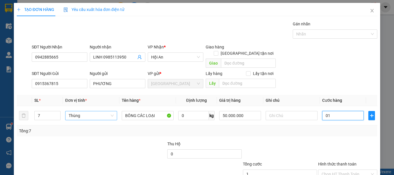
type input "16"
type input "0.160"
type input "160"
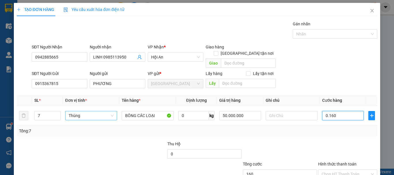
type input "01.600"
type input "1.600"
type input "1.600.000"
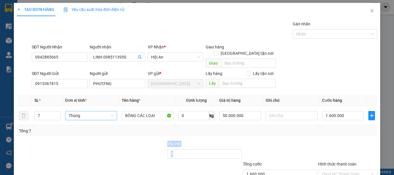
click at [353, 131] on div "Transit Pickup Surcharge Ids Transit Deliver Surcharge Ids Transit Deliver Surc…" at bounding box center [197, 114] width 361 height 186
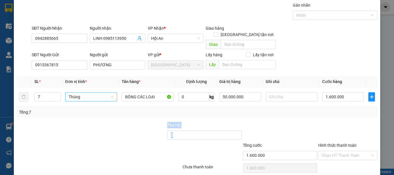
scroll to position [29, 0]
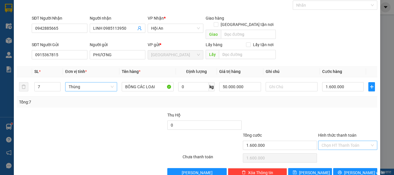
click at [348, 141] on input "Hình thức thanh toán" at bounding box center [346, 145] width 48 height 9
click at [347, 151] on div "Tại văn phòng" at bounding box center [345, 151] width 52 height 6
type input "0"
drag, startPoint x: 349, startPoint y: 166, endPoint x: 313, endPoint y: 122, distance: 56.6
click at [349, 170] on span "[PERSON_NAME] và In" at bounding box center [364, 173] width 40 height 6
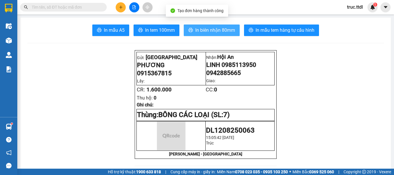
click at [199, 28] on span "In biên nhận 80mm" at bounding box center [215, 30] width 40 height 7
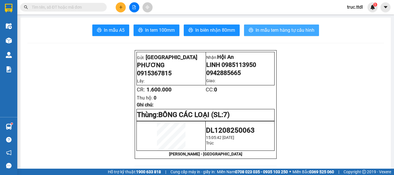
drag, startPoint x: 292, startPoint y: 31, endPoint x: 291, endPoint y: 36, distance: 5.3
click at [292, 31] on span "In mẫu tem hàng tự cấu hình" at bounding box center [285, 30] width 59 height 7
click at [123, 5] on button at bounding box center [121, 7] width 10 height 10
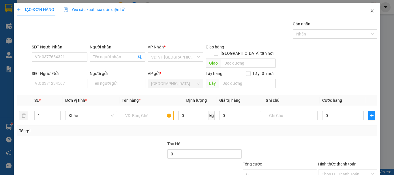
click at [370, 11] on icon "close" at bounding box center [372, 10] width 5 height 5
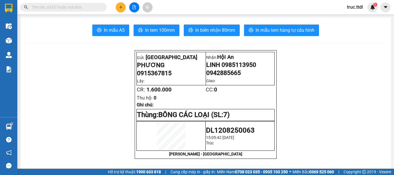
click at [74, 10] on input "text" at bounding box center [66, 7] width 68 height 6
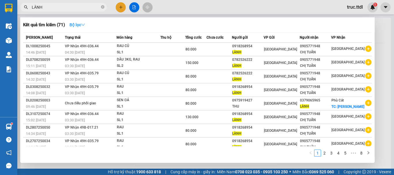
type input "LÀNH"
click at [75, 24] on strong "Bộ lọc" at bounding box center [78, 25] width 16 height 5
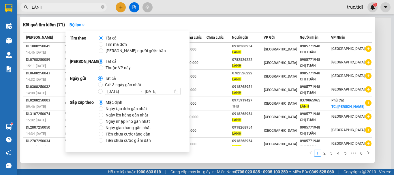
click at [123, 107] on span "Ngày tạo đơn gần nhất" at bounding box center [126, 109] width 46 height 6
click at [103, 107] on input "Ngày tạo đơn gần nhất" at bounding box center [101, 109] width 5 height 5
radio input "true"
radio input "false"
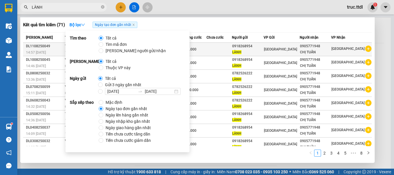
click at [231, 52] on td at bounding box center [219, 50] width 25 height 14
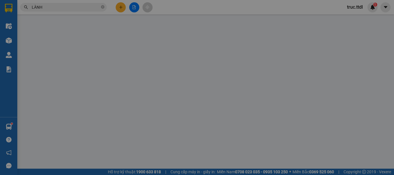
type input "0905771948"
type input "CHỊ TUẤN"
type input "0918268954"
type input "LÀNH"
type input "80.000"
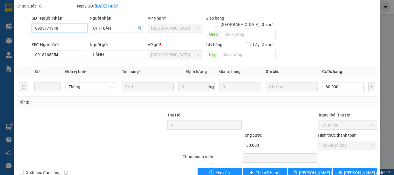
scroll to position [51, 0]
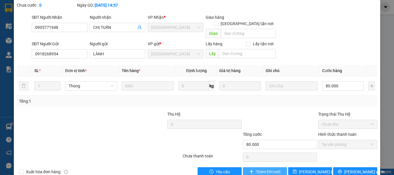
click at [256, 169] on span "Thêm ĐH mới" at bounding box center [268, 172] width 25 height 6
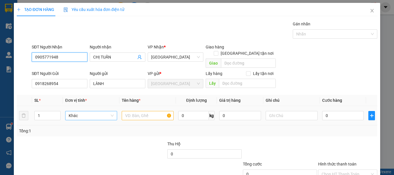
click at [105, 111] on span "Khác" at bounding box center [91, 115] width 45 height 9
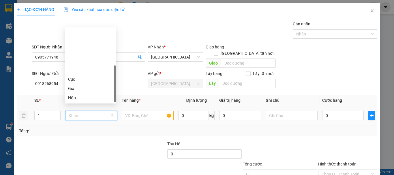
type input "T"
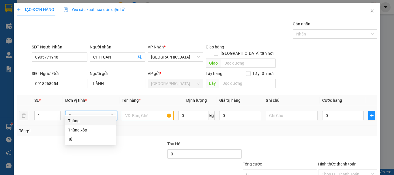
click at [103, 120] on div "Thùng" at bounding box center [90, 121] width 44 height 6
click at [136, 111] on input "text" at bounding box center [148, 115] width 52 height 9
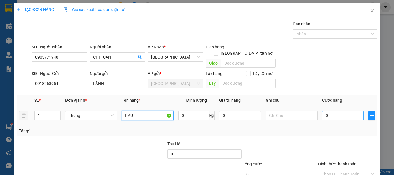
type input "RAU"
click at [343, 111] on input "0" at bounding box center [343, 115] width 42 height 9
type input "9"
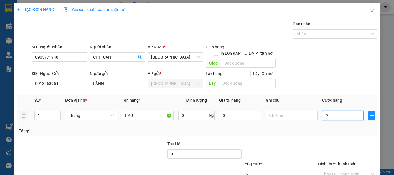
type input "90"
click at [318, 141] on div at bounding box center [348, 151] width 60 height 20
type input "90.000"
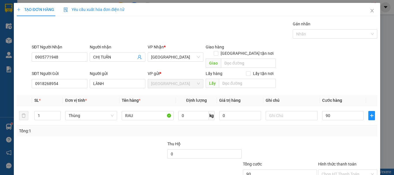
type input "90.000"
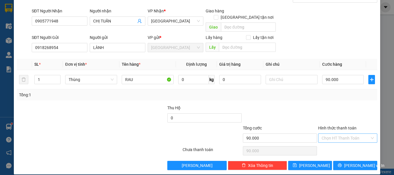
click at [346, 134] on input "Hình thức thanh toán" at bounding box center [346, 138] width 48 height 9
click at [343, 145] on div "Tại văn phòng" at bounding box center [345, 143] width 52 height 6
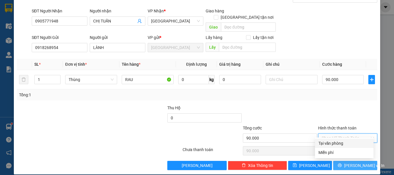
type input "0"
click at [342, 164] on icon "printer" at bounding box center [340, 166] width 4 height 4
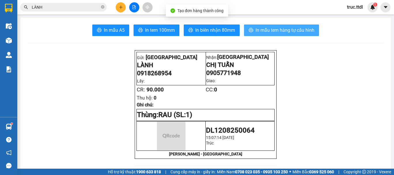
click at [285, 31] on span "In mẫu tem hàng tự cấu hình" at bounding box center [285, 30] width 59 height 7
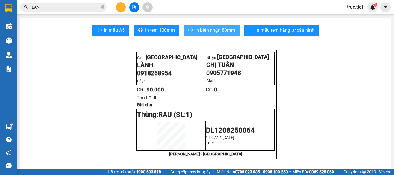
click at [223, 32] on span "In biên nhận 80mm" at bounding box center [215, 30] width 40 height 7
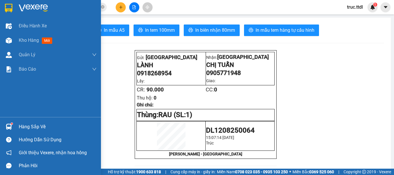
click at [9, 11] on img at bounding box center [9, 8] width 8 height 9
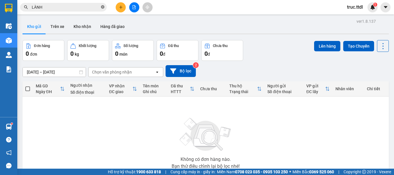
click at [103, 7] on icon "close-circle" at bounding box center [102, 6] width 3 height 3
click at [123, 8] on icon "plus" at bounding box center [121, 7] width 4 height 4
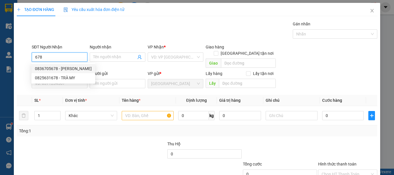
click at [71, 70] on div "0836705678 - MAI PHƯƠNG" at bounding box center [63, 69] width 57 height 6
type input "0836705678"
type input "[PERSON_NAME]"
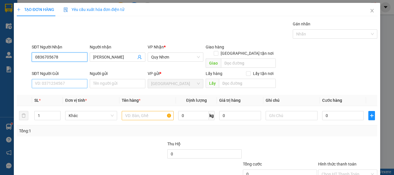
type input "0836705678"
click at [69, 81] on input "SĐT Người Gửi" at bounding box center [60, 83] width 56 height 9
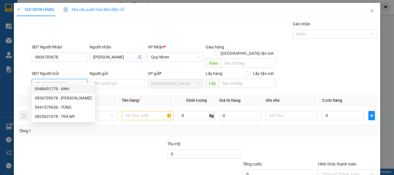
click at [72, 90] on div "0948451779 - ÁNH" at bounding box center [63, 89] width 57 height 6
type input "0948451779"
type input "ÁNH"
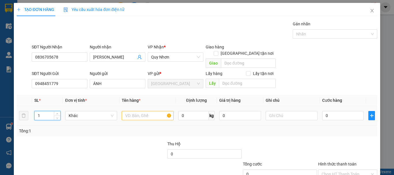
drag, startPoint x: 45, startPoint y: 110, endPoint x: 22, endPoint y: 116, distance: 24.1
click at [22, 116] on tr "1 Khác 0 kg 0 0" at bounding box center [197, 115] width 361 height 19
click at [74, 111] on span "Khác" at bounding box center [91, 115] width 45 height 9
type input "2"
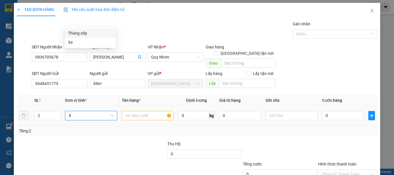
type input "X"
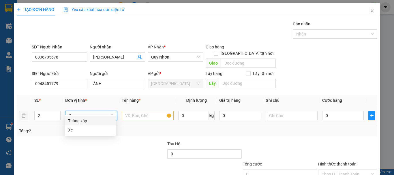
click at [89, 119] on div "Thùng xốp" at bounding box center [90, 121] width 44 height 6
click at [143, 114] on input "text" at bounding box center [148, 115] width 52 height 9
type input "M"
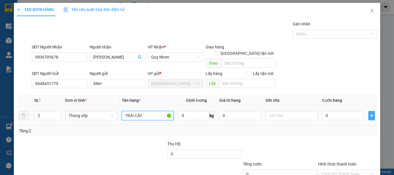
type input "TRÁI CÂY"
click at [369, 111] on button "button" at bounding box center [372, 115] width 7 height 9
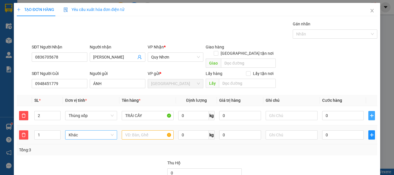
click at [94, 131] on span "Khác" at bounding box center [91, 135] width 45 height 9
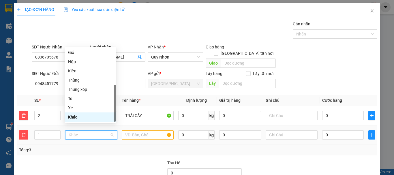
type input "T"
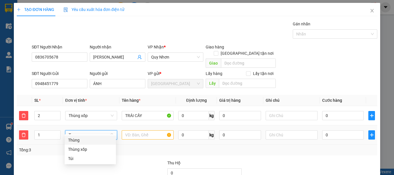
scroll to position [0, 0]
drag, startPoint x: 91, startPoint y: 143, endPoint x: 131, endPoint y: 133, distance: 41.2
click at [91, 143] on div "Thùng" at bounding box center [90, 140] width 44 height 6
click at [137, 130] on input "text" at bounding box center [148, 134] width 52 height 9
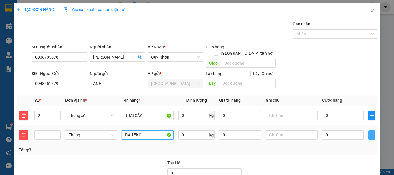
type input "DÂU 5KG"
click at [370, 133] on icon "plus" at bounding box center [372, 135] width 5 height 5
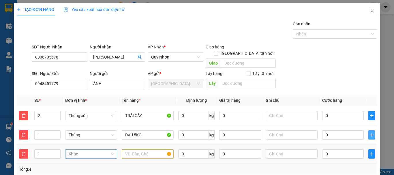
click at [99, 150] on span "Khác" at bounding box center [91, 154] width 45 height 9
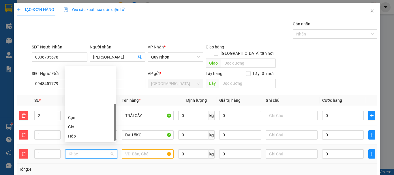
scroll to position [55, 0]
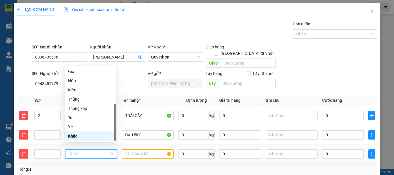
type input "T"
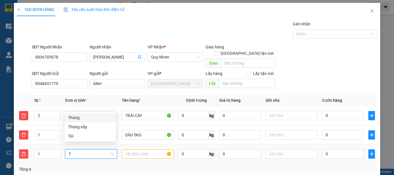
scroll to position [0, 0]
click at [98, 120] on div "Thùng" at bounding box center [90, 118] width 44 height 6
click at [141, 150] on input "text" at bounding box center [148, 154] width 52 height 9
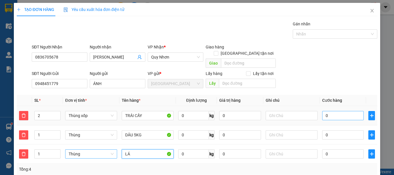
type input "LÁ"
click at [341, 111] on input "0" at bounding box center [343, 115] width 42 height 9
type input "1"
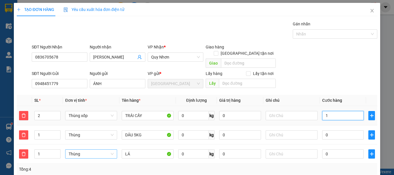
type input "16"
type input "160"
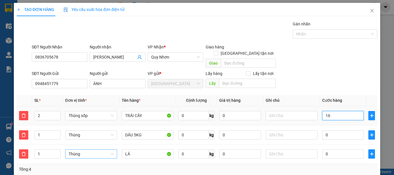
type input "160"
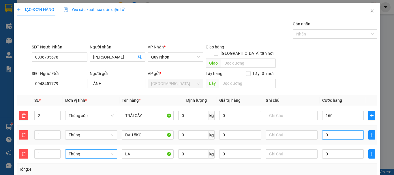
type input "160.000"
click at [343, 130] on input "0" at bounding box center [343, 134] width 42 height 9
type input "160.005"
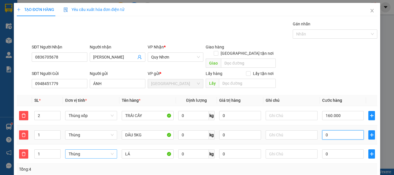
type input "160.005"
type input "5"
type input "160.050"
type input "50"
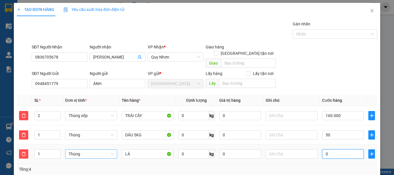
type input "210.000"
type input "50.000"
click at [338, 150] on input "0" at bounding box center [343, 154] width 42 height 9
type input "7"
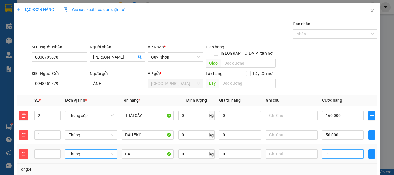
type input "210.007"
type input "210.070"
type input "70"
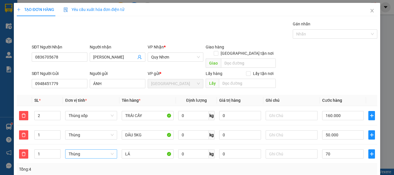
type input "280.000"
type input "70.000"
click at [338, 164] on div "Tổng: 4" at bounding box center [197, 169] width 361 height 11
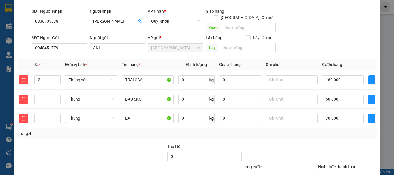
scroll to position [74, 0]
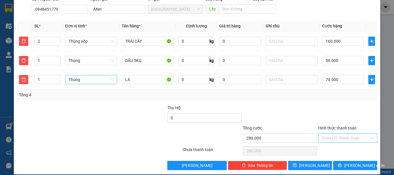
click at [337, 134] on input "Hình thức thanh toán" at bounding box center [346, 138] width 48 height 9
click at [345, 140] on div "Tại văn phòng" at bounding box center [344, 143] width 59 height 9
type input "0"
click at [347, 161] on button "[PERSON_NAME] và In" at bounding box center [355, 165] width 44 height 9
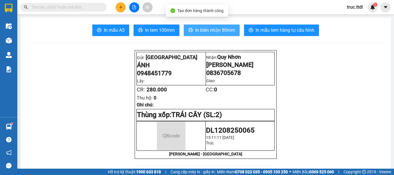
drag, startPoint x: 226, startPoint y: 31, endPoint x: 240, endPoint y: 36, distance: 15.5
click at [225, 31] on span "In biên nhận 80mm" at bounding box center [215, 30] width 40 height 7
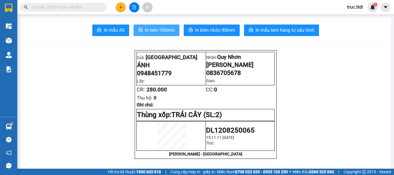
drag, startPoint x: 155, startPoint y: 29, endPoint x: 250, endPoint y: 42, distance: 95.9
click at [154, 27] on span "In tem 100mm" at bounding box center [160, 30] width 30 height 7
click at [122, 2] on button at bounding box center [121, 7] width 10 height 10
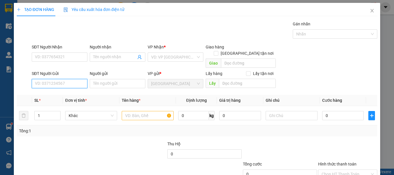
click at [59, 79] on input "SĐT Người Gửi" at bounding box center [60, 83] width 56 height 9
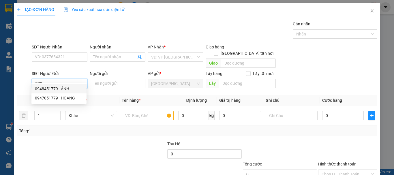
drag, startPoint x: 69, startPoint y: 89, endPoint x: 69, endPoint y: 81, distance: 7.5
click at [69, 89] on div "0948451779 - ÁNH" at bounding box center [59, 89] width 48 height 6
type input "0948451779"
type input "ÁNH"
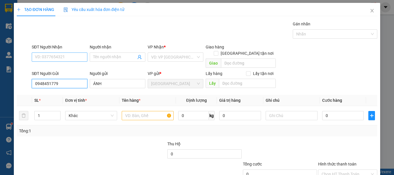
type input "0948451779"
click at [70, 58] on input "SĐT Người Nhận" at bounding box center [60, 57] width 56 height 9
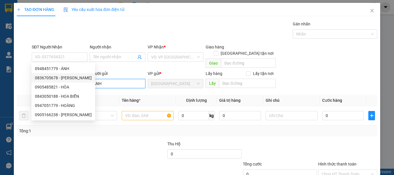
click at [102, 79] on input "ÁNH" at bounding box center [118, 83] width 56 height 9
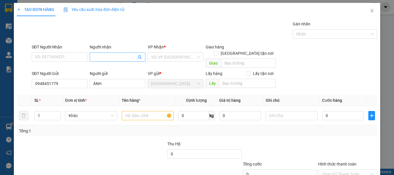
click at [124, 56] on input "Người nhận" at bounding box center [114, 57] width 43 height 6
type input "D"
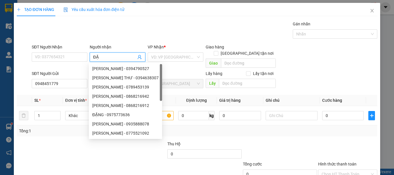
type input "Đ"
type input "D"
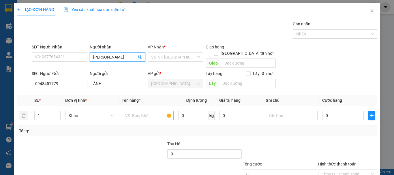
type input "[PERSON_NAME]"
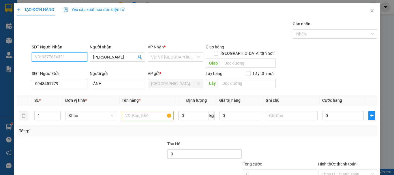
drag, startPoint x: 61, startPoint y: 57, endPoint x: 64, endPoint y: 50, distance: 7.4
click at [61, 57] on input "SĐT Người Nhận" at bounding box center [60, 57] width 56 height 9
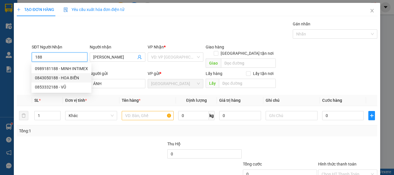
click at [75, 79] on div "0843050188 - HOA BIỂN" at bounding box center [61, 78] width 53 height 6
type input "0843050188"
type input "HOA BIỂN"
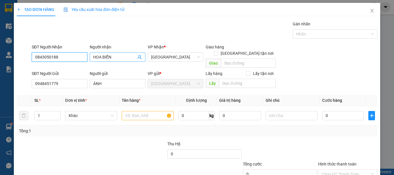
type input "0843050188"
drag, startPoint x: 112, startPoint y: 56, endPoint x: 88, endPoint y: 58, distance: 24.1
click at [89, 58] on div "Người nhận HOA BIỂN HOA BIỂN" at bounding box center [118, 57] width 58 height 27
type input "D"
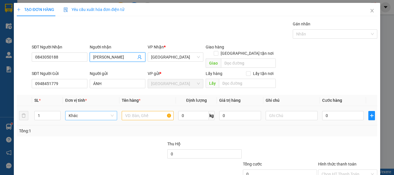
click at [95, 111] on span "Khác" at bounding box center [91, 115] width 45 height 9
type input "ĐẶNG HỔ"
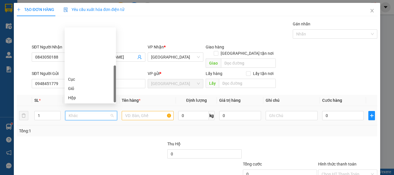
scroll to position [55, 0]
type input "T"
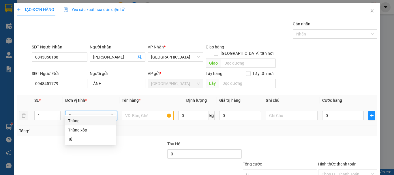
scroll to position [0, 0]
click at [94, 122] on div "Thùng" at bounding box center [90, 121] width 44 height 6
click at [132, 112] on input "text" at bounding box center [148, 115] width 52 height 9
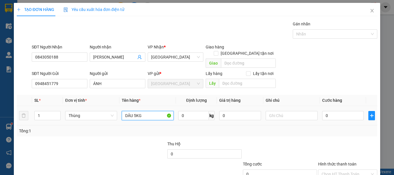
type input "DÂU 5KG"
type input "50"
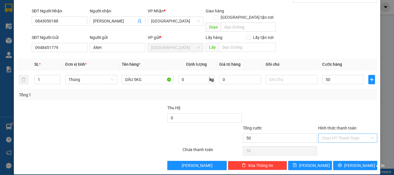
type input "50.000"
click at [352, 134] on input "Hình thức thanh toán" at bounding box center [346, 138] width 48 height 9
click at [345, 143] on div "Tại văn phòng" at bounding box center [345, 143] width 52 height 6
type input "0"
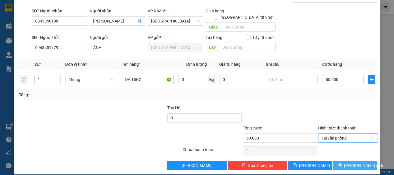
click at [348, 163] on span "[PERSON_NAME] và In" at bounding box center [364, 166] width 40 height 6
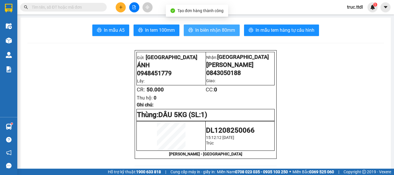
click at [227, 34] on button "In biên nhận 80mm" at bounding box center [212, 31] width 56 height 12
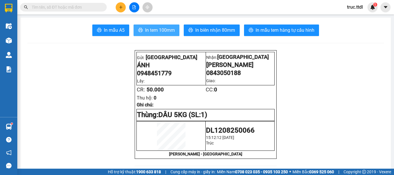
click at [164, 32] on span "In tem 100mm" at bounding box center [160, 30] width 30 height 7
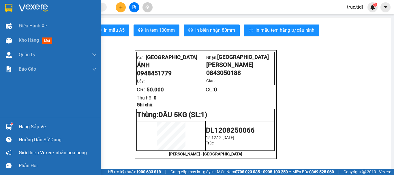
click at [10, 7] on img at bounding box center [9, 8] width 8 height 9
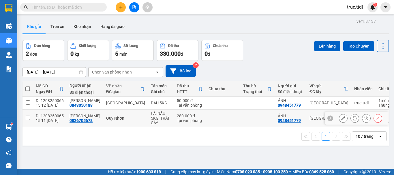
click at [227, 116] on td at bounding box center [223, 119] width 35 height 18
checkbox input "true"
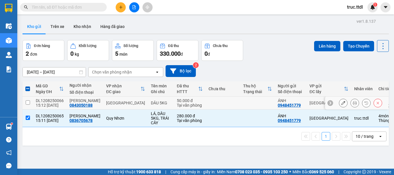
click at [240, 106] on td at bounding box center [257, 103] width 35 height 13
checkbox input "true"
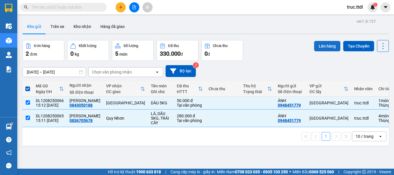
click at [322, 46] on button "Lên hàng" at bounding box center [327, 46] width 26 height 10
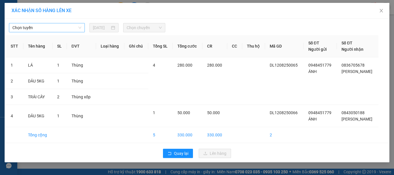
click at [65, 28] on span "Chọn tuyến" at bounding box center [46, 27] width 69 height 9
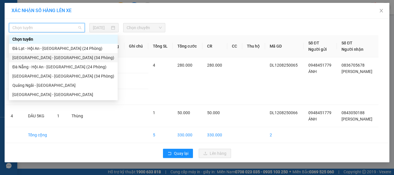
click at [57, 57] on div "[GEOGRAPHIC_DATA] - [GEOGRAPHIC_DATA] (34 Phòng)" at bounding box center [63, 58] width 102 height 6
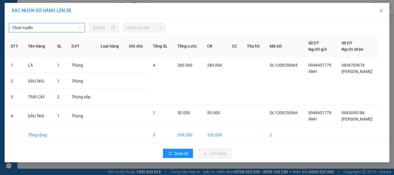
click at [160, 27] on span "Chọn chuyến" at bounding box center [145, 27] width 36 height 9
click at [151, 28] on span "Chọn chuyến" at bounding box center [145, 27] width 36 height 9
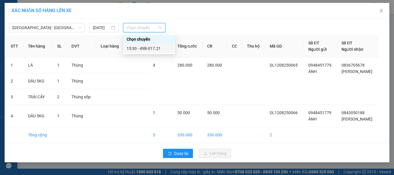
click at [158, 49] on div "15:30 - 49B-017.21" at bounding box center [149, 48] width 45 height 6
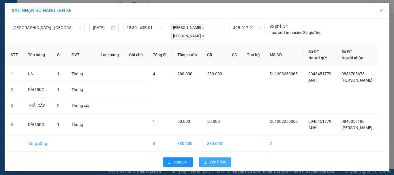
click at [211, 163] on span "Lên hàng" at bounding box center [218, 162] width 17 height 6
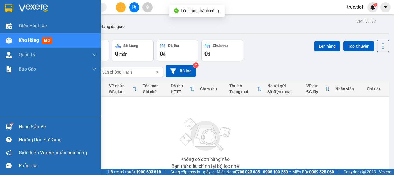
click at [10, 8] on img at bounding box center [9, 8] width 8 height 9
click at [7, 8] on img at bounding box center [9, 8] width 8 height 9
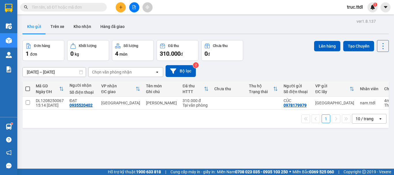
click at [59, 7] on input "text" at bounding box center [66, 7] width 68 height 6
click at [134, 9] on icon "file-add" at bounding box center [134, 7] width 3 height 4
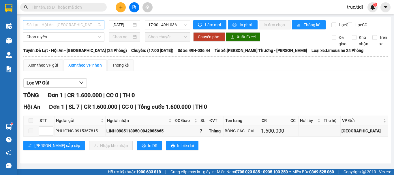
click at [74, 24] on span "Đà Lạt - Hội An - [GEOGRAPHIC_DATA] (24 Phòng)" at bounding box center [64, 24] width 74 height 9
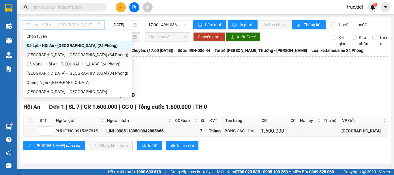
click at [163, 80] on div "Xem theo VP gửi Xem theo VP nhận Thống kê Lọc VP Gửi TỔNG Đơn 1 | CR 1.600.000…" at bounding box center [205, 108] width 365 height 98
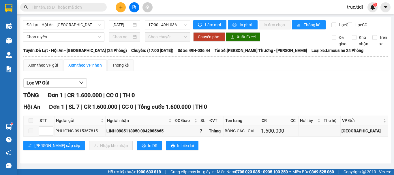
drag, startPoint x: 73, startPoint y: 23, endPoint x: 82, endPoint y: 40, distance: 18.6
click at [73, 25] on span "Đà Lạt - Hội An - [GEOGRAPHIC_DATA] (24 Phòng)" at bounding box center [64, 24] width 74 height 9
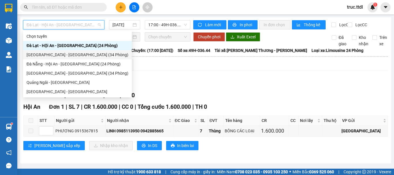
click at [67, 56] on div "[GEOGRAPHIC_DATA] - [GEOGRAPHIC_DATA] (34 Phòng)" at bounding box center [78, 55] width 102 height 6
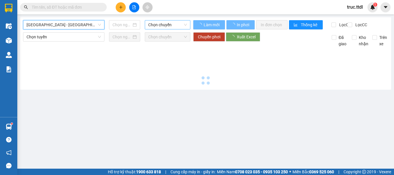
type input "[DATE]"
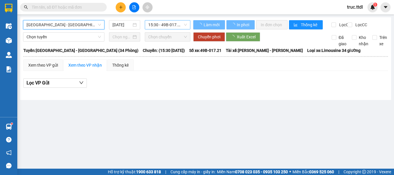
click at [166, 26] on span "15:30 - 49B-017.21" at bounding box center [167, 24] width 39 height 9
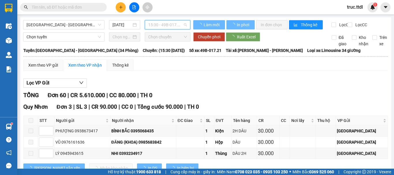
click at [218, 96] on div "TỔNG Đơn 60 | CR 5.610.000 | CC 80.000 | TH 0" at bounding box center [205, 95] width 365 height 9
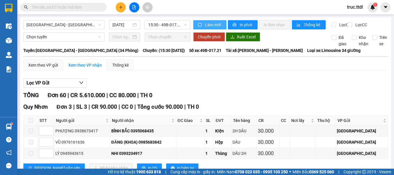
click at [214, 26] on span "Làm mới" at bounding box center [213, 25] width 17 height 6
click at [193, 20] on button "Làm mới" at bounding box center [209, 24] width 33 height 9
click at [50, 21] on span "[GEOGRAPHIC_DATA] - [GEOGRAPHIC_DATA] (34 Phòng)" at bounding box center [64, 24] width 74 height 9
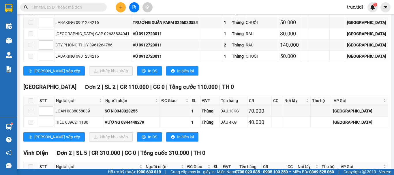
scroll to position [1202, 0]
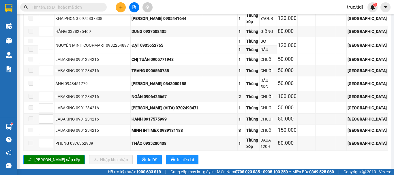
click at [77, 8] on input "text" at bounding box center [66, 7] width 68 height 6
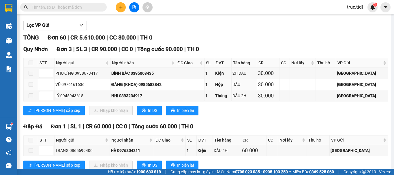
scroll to position [0, 0]
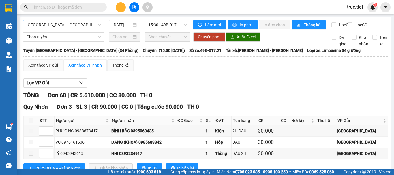
click at [57, 25] on span "[GEOGRAPHIC_DATA] - [GEOGRAPHIC_DATA] (34 Phòng)" at bounding box center [64, 24] width 74 height 9
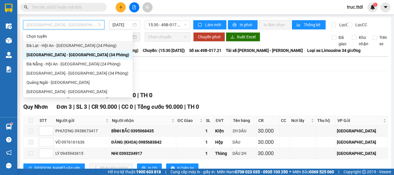
drag, startPoint x: 74, startPoint y: 47, endPoint x: 79, endPoint y: 46, distance: 4.9
click at [74, 47] on div "Đà Lạt - Hội An - [GEOGRAPHIC_DATA] (24 Phòng)" at bounding box center [78, 45] width 103 height 6
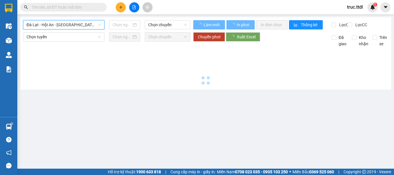
type input "[DATE]"
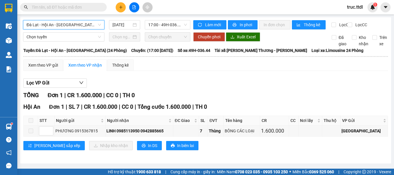
scroll to position [3, 0]
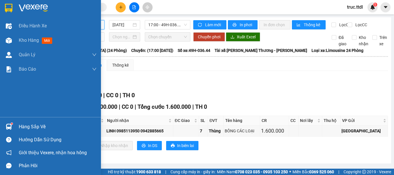
click at [9, 10] on img at bounding box center [9, 8] width 8 height 9
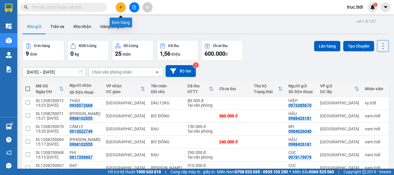
click at [118, 7] on button at bounding box center [121, 7] width 10 height 10
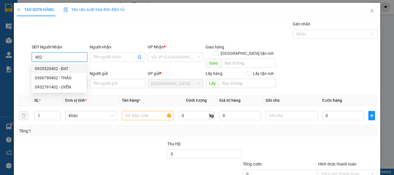
click at [63, 70] on div "0935520402 - ĐẠT" at bounding box center [59, 69] width 48 height 6
type input "0935520402"
type input "ĐẠT"
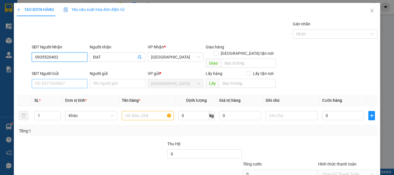
type input "0935520402"
click at [72, 81] on input "SĐT Người Gửi" at bounding box center [60, 83] width 56 height 9
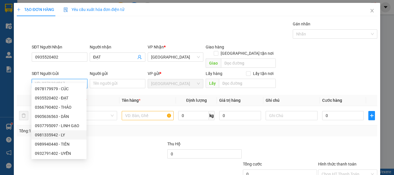
click at [65, 136] on div "0981335942 - LY" at bounding box center [59, 135] width 48 height 6
type input "0981335942"
type input "LY"
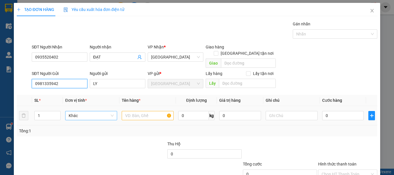
click at [92, 112] on span "Khác" at bounding box center [91, 115] width 45 height 9
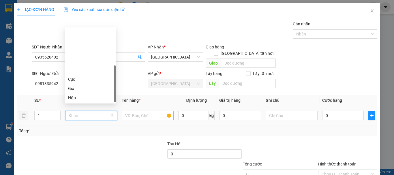
scroll to position [55, 0]
type input "T"
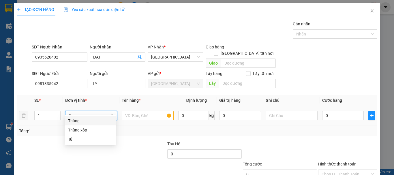
click at [94, 124] on div "Thùng" at bounding box center [90, 121] width 44 height 6
click at [131, 111] on input "text" at bounding box center [148, 115] width 52 height 9
click at [98, 111] on span "Thùng" at bounding box center [91, 115] width 45 height 9
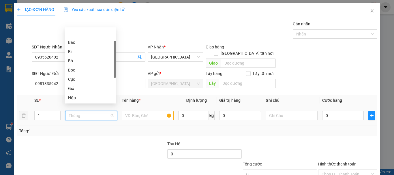
scroll to position [18, 0]
type input "X"
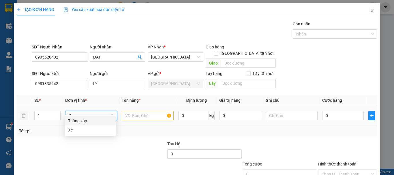
drag, startPoint x: 95, startPoint y: 122, endPoint x: 117, endPoint y: 114, distance: 23.0
click at [96, 122] on div "Thùng xốp" at bounding box center [90, 121] width 44 height 6
click at [153, 111] on input "text" at bounding box center [148, 115] width 52 height 9
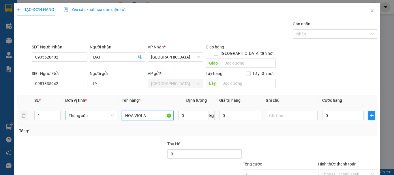
type input "HOA VIOLA"
type input "8"
type input "80"
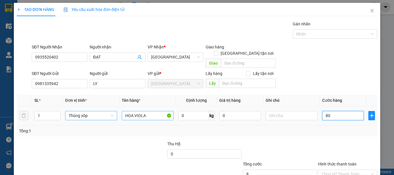
type input "80"
type input "80.000"
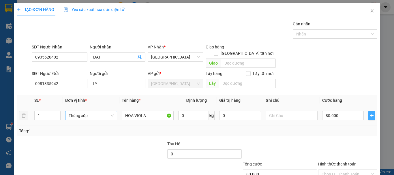
click at [370, 113] on icon "plus" at bounding box center [372, 115] width 5 height 5
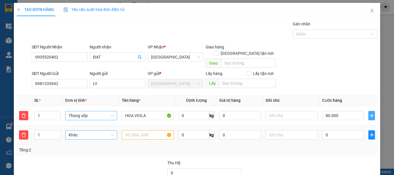
click at [95, 131] on span "Khác" at bounding box center [91, 135] width 45 height 9
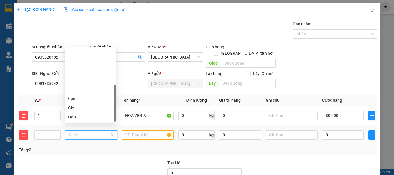
scroll to position [55, 0]
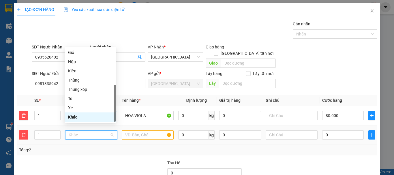
type input "T"
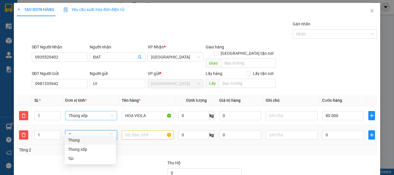
click at [92, 140] on div "Thùng" at bounding box center [90, 140] width 44 height 6
click at [122, 130] on input "text" at bounding box center [148, 134] width 52 height 9
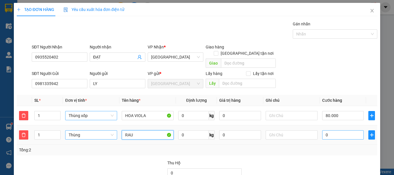
type input "RAU"
click at [327, 130] on input "0" at bounding box center [343, 134] width 42 height 9
type input "80.007"
type input "7"
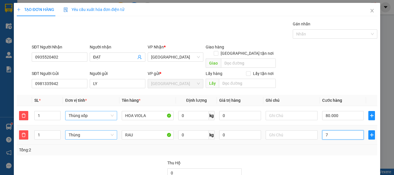
type input "80.070"
type input "70"
type input "150.000"
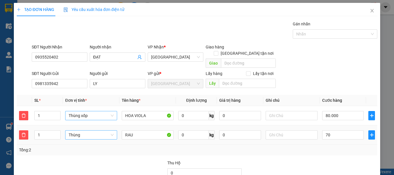
type input "70.000"
click at [323, 147] on div "Tổng: 2" at bounding box center [197, 150] width 356 height 6
click at [345, 147] on div "Tổng: 2" at bounding box center [197, 150] width 356 height 6
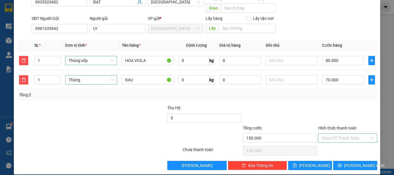
click at [345, 136] on input "Hình thức thanh toán" at bounding box center [346, 138] width 48 height 9
click at [345, 144] on div "Tại văn phòng" at bounding box center [345, 143] width 52 height 6
type input "0"
click at [355, 163] on span "[PERSON_NAME] và In" at bounding box center [364, 166] width 40 height 6
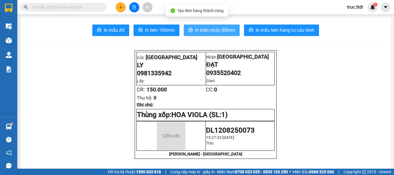
click at [217, 33] on span "In biên nhận 80mm" at bounding box center [215, 30] width 40 height 7
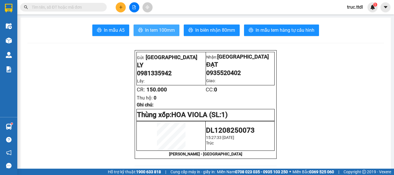
click at [159, 30] on span "In tem 100mm" at bounding box center [160, 30] width 30 height 7
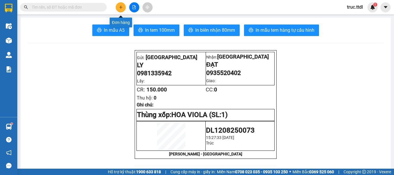
click at [122, 9] on icon "plus" at bounding box center [121, 7] width 4 height 4
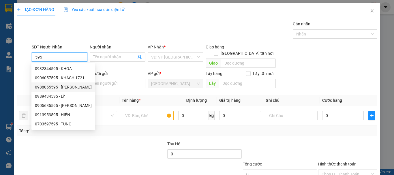
drag, startPoint x: 69, startPoint y: 69, endPoint x: 73, endPoint y: 86, distance: 17.9
click at [73, 86] on div "0932344595 - KHOA 0906057595 - KHÁCH 1721 0988055595 - HOÀI THANH 0989434595 - …" at bounding box center [63, 96] width 64 height 65
click at [73, 86] on div "0988055595 - HOÀI THANH" at bounding box center [63, 87] width 57 height 6
type input "0988055595"
type input "[PERSON_NAME]"
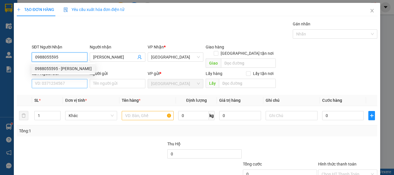
type input "0988055595"
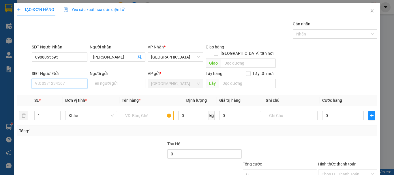
click at [76, 79] on input "SĐT Người Gửi" at bounding box center [60, 83] width 56 height 9
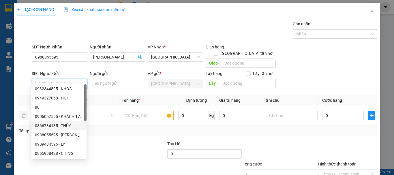
click at [73, 127] on div "0866734135 - THÚY" at bounding box center [59, 126] width 48 height 6
type input "0866734135"
type input "THÚY"
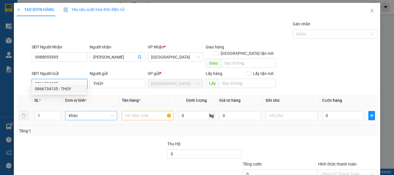
click at [81, 111] on span "Khác" at bounding box center [91, 115] width 45 height 9
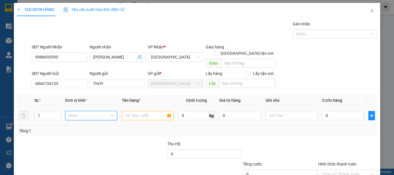
scroll to position [55, 0]
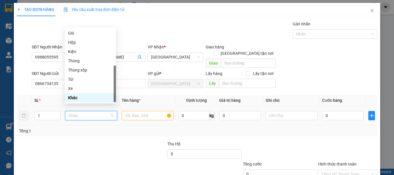
type input "T"
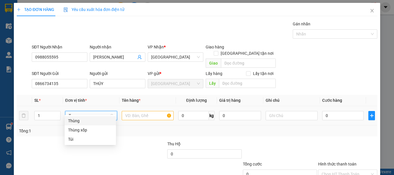
drag, startPoint x: 84, startPoint y: 122, endPoint x: 95, endPoint y: 119, distance: 11.3
click at [85, 122] on div "Thùng" at bounding box center [90, 121] width 44 height 6
click at [145, 111] on input "text" at bounding box center [148, 115] width 52 height 9
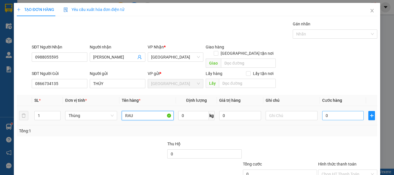
type input "RAU"
click at [330, 111] on input "0" at bounding box center [343, 115] width 42 height 9
type input "7"
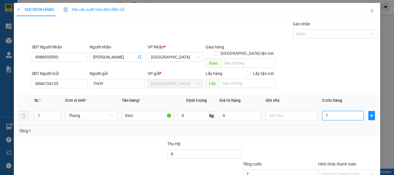
type input "70"
click at [327, 132] on div "Transit Pickup Surcharge Ids Transit Deliver Surcharge Ids Transit Deliver Surc…" at bounding box center [197, 114] width 361 height 186
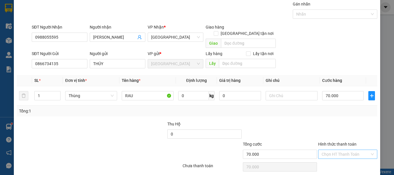
scroll to position [36, 0]
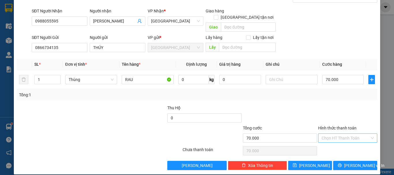
click at [329, 134] on input "Hình thức thanh toán" at bounding box center [346, 138] width 48 height 9
click at [333, 144] on div "Tại văn phòng" at bounding box center [345, 143] width 52 height 6
click at [351, 163] on span "[PERSON_NAME] và In" at bounding box center [364, 166] width 40 height 6
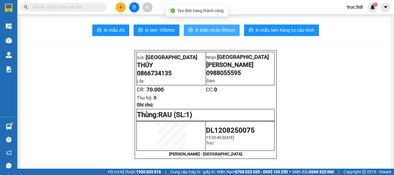
click at [209, 33] on span "In biên nhận 80mm" at bounding box center [215, 30] width 40 height 7
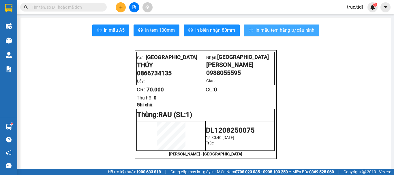
click at [268, 32] on span "In mẫu tem hàng tự cấu hình" at bounding box center [285, 30] width 59 height 7
click at [125, 9] on button at bounding box center [121, 7] width 10 height 10
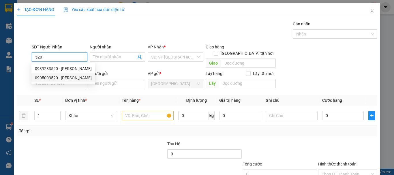
click at [67, 79] on div "0905003520 - HOÀNG NGÂN" at bounding box center [63, 78] width 57 height 6
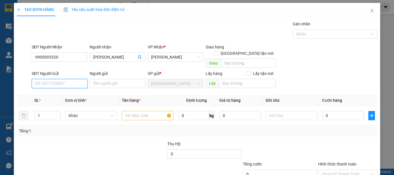
click at [71, 79] on input "SĐT Người Gửi" at bounding box center [60, 83] width 56 height 9
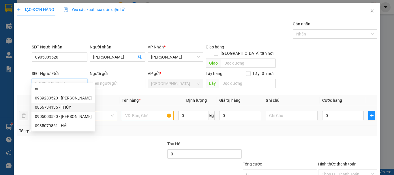
click at [70, 109] on div "0866734135 - THÚY" at bounding box center [63, 107] width 57 height 6
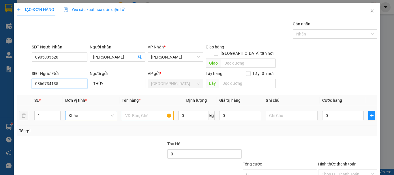
click at [84, 111] on span "Khác" at bounding box center [91, 115] width 45 height 9
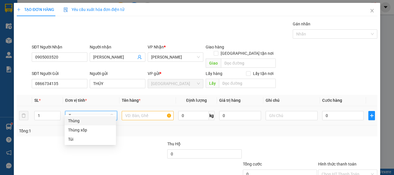
click at [89, 121] on div "Thùng" at bounding box center [90, 121] width 44 height 6
click at [140, 111] on input "text" at bounding box center [148, 115] width 52 height 9
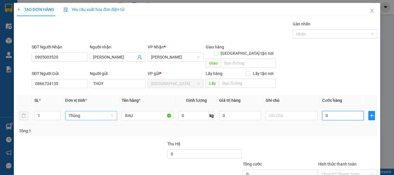
click at [348, 111] on input "0" at bounding box center [343, 115] width 42 height 9
click at [344, 128] on div "Tổng: 1" at bounding box center [197, 131] width 361 height 11
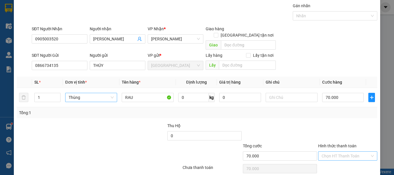
scroll to position [36, 0]
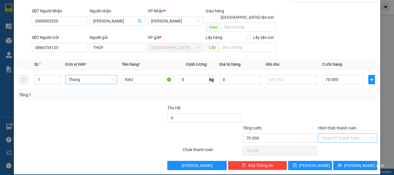
click at [343, 134] on input "Hình thức thanh toán" at bounding box center [346, 138] width 48 height 9
click at [345, 144] on div "Tại văn phòng" at bounding box center [345, 143] width 52 height 6
click at [351, 163] on span "[PERSON_NAME] và In" at bounding box center [364, 166] width 40 height 6
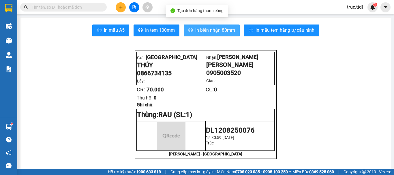
click at [205, 33] on span "In biên nhận 80mm" at bounding box center [215, 30] width 40 height 7
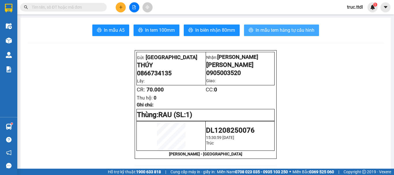
click at [267, 31] on span "In mẫu tem hàng tự cấu hình" at bounding box center [285, 30] width 59 height 7
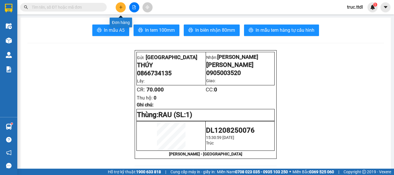
click at [120, 8] on icon "plus" at bounding box center [121, 7] width 4 height 4
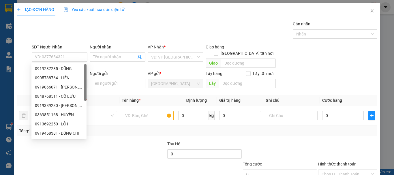
click at [104, 95] on th "Đơn vị tính *" at bounding box center [91, 100] width 57 height 11
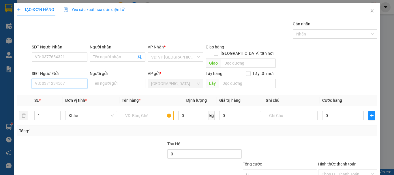
click at [81, 79] on input "SĐT Người Gửi" at bounding box center [60, 83] width 56 height 9
click at [78, 89] on div "0919723945 - TRÍ" at bounding box center [59, 89] width 48 height 6
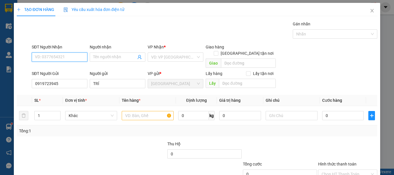
click at [72, 61] on input "SĐT Người Nhận" at bounding box center [60, 57] width 56 height 9
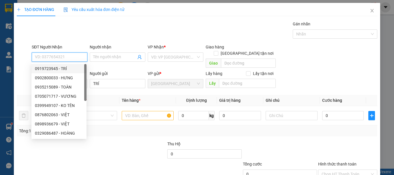
click at [60, 55] on input "SĐT Người Nhận" at bounding box center [60, 57] width 56 height 9
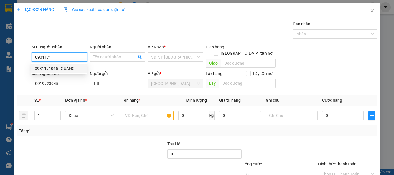
click at [75, 68] on div "0931171065 - QUẢNG" at bounding box center [59, 69] width 48 height 6
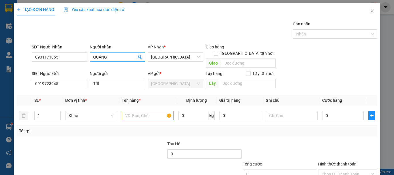
click at [121, 57] on input "QUẢNG" at bounding box center [114, 57] width 43 height 6
click at [86, 111] on span "Khác" at bounding box center [91, 115] width 45 height 9
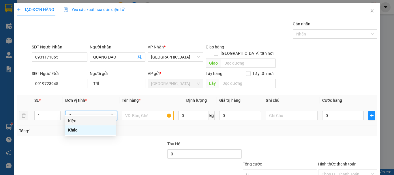
drag, startPoint x: 86, startPoint y: 119, endPoint x: 146, endPoint y: 111, distance: 61.2
click at [86, 119] on div "Kiện" at bounding box center [90, 121] width 44 height 6
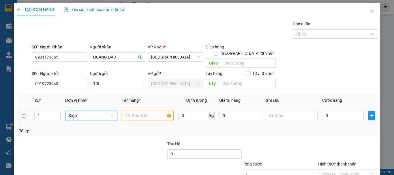
click at [148, 111] on input "text" at bounding box center [148, 115] width 52 height 9
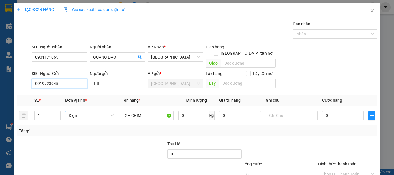
drag, startPoint x: 71, startPoint y: 80, endPoint x: 0, endPoint y: 84, distance: 71.4
click at [0, 84] on div "TẠO ĐƠN HÀNG Yêu cầu xuất hóa đơn điện tử Transit Pickup Surcharge Ids Transit …" at bounding box center [197, 87] width 394 height 175
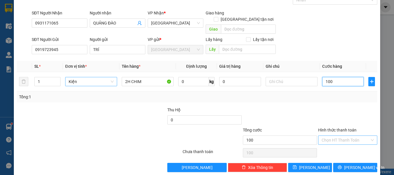
scroll to position [36, 0]
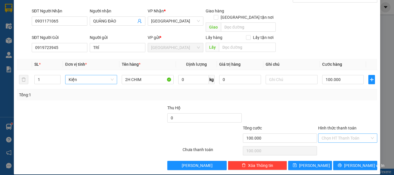
click at [344, 134] on input "Hình thức thanh toán" at bounding box center [346, 138] width 48 height 9
click at [346, 140] on div "Tại văn phòng" at bounding box center [344, 143] width 59 height 9
drag, startPoint x: 359, startPoint y: 157, endPoint x: 344, endPoint y: 135, distance: 27.3
click at [359, 163] on span "Lưu và In" at bounding box center [364, 166] width 40 height 6
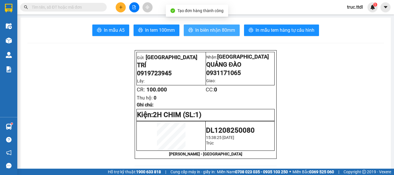
click at [211, 28] on span "In biên nhận 80mm" at bounding box center [215, 30] width 40 height 7
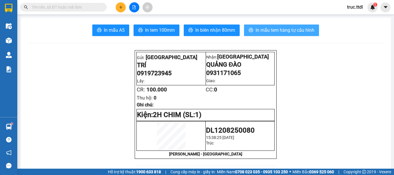
click at [261, 33] on span "In mẫu tem hàng tự cấu hình" at bounding box center [285, 30] width 59 height 7
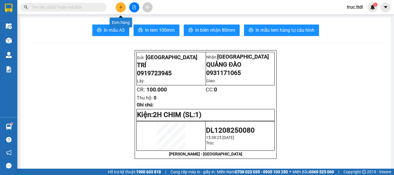
click at [122, 9] on button at bounding box center [121, 7] width 10 height 10
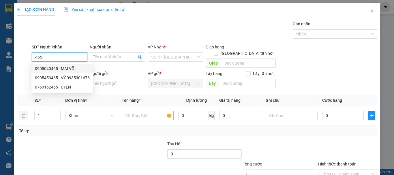
click at [63, 69] on div "0905040465 - MAI VÕ" at bounding box center [62, 69] width 55 height 6
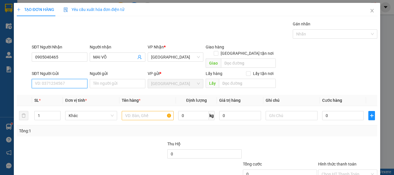
click at [65, 79] on input "SĐT Người Gửi" at bounding box center [60, 83] width 56 height 9
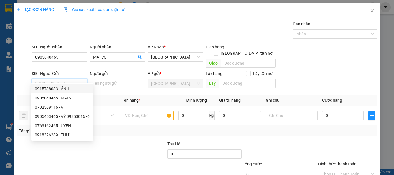
click at [66, 90] on div "0915738033 - ÁNH" at bounding box center [62, 89] width 55 height 6
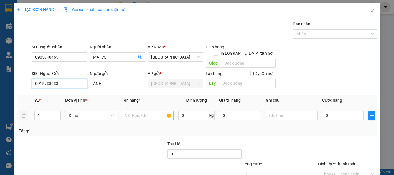
click at [76, 111] on span "Khác" at bounding box center [91, 115] width 45 height 9
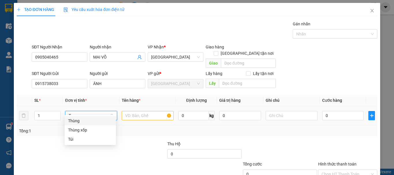
click at [78, 120] on div "Thùng" at bounding box center [90, 121] width 44 height 6
click at [146, 111] on input "text" at bounding box center [148, 115] width 52 height 9
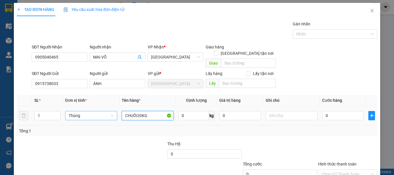
click at [137, 111] on input "CHUỐI20KG" at bounding box center [148, 115] width 52 height 9
click at [325, 111] on input "0" at bounding box center [343, 115] width 42 height 9
click at [330, 141] on div at bounding box center [348, 151] width 60 height 20
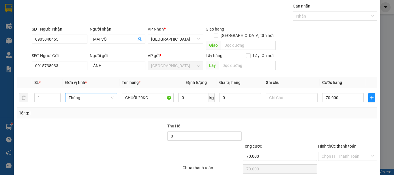
scroll to position [36, 0]
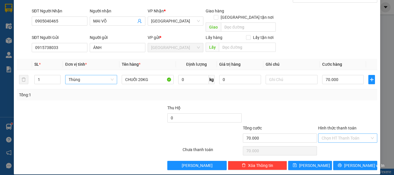
click at [340, 135] on input "Hình thức thanh toán" at bounding box center [346, 138] width 48 height 9
click at [340, 142] on div "Tại văn phòng" at bounding box center [345, 143] width 52 height 6
click at [348, 163] on span "Lưu và In" at bounding box center [364, 166] width 40 height 6
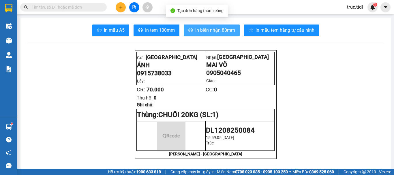
click at [211, 32] on span "In biên nhận 80mm" at bounding box center [215, 30] width 40 height 7
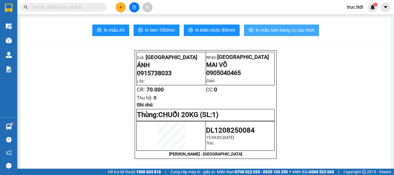
click at [271, 27] on span "In mẫu tem hàng tự cấu hình" at bounding box center [285, 30] width 59 height 7
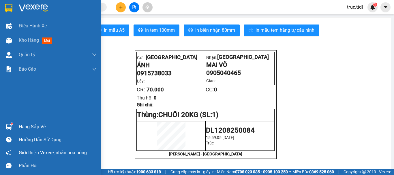
click at [10, 10] on img at bounding box center [9, 8] width 8 height 9
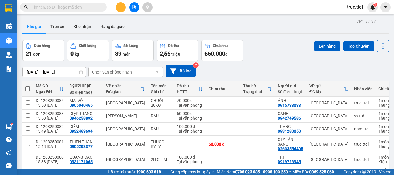
click at [68, 9] on input "text" at bounding box center [66, 7] width 68 height 6
paste input "0327275722"
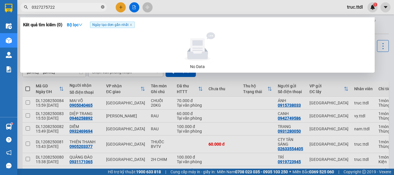
click at [104, 8] on icon "close-circle" at bounding box center [102, 6] width 3 height 3
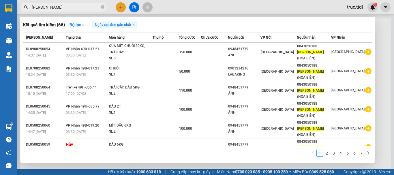
click at [83, 9] on input "[PERSON_NAME]" at bounding box center [66, 7] width 68 height 6
paste input "0919723945"
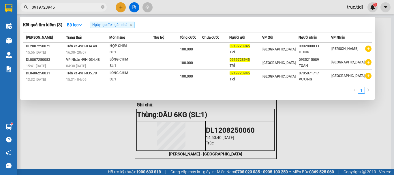
click at [119, 8] on div at bounding box center [197, 87] width 394 height 175
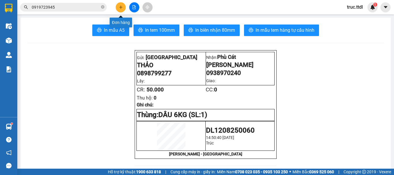
click at [119, 8] on icon "plus" at bounding box center [121, 7] width 4 height 4
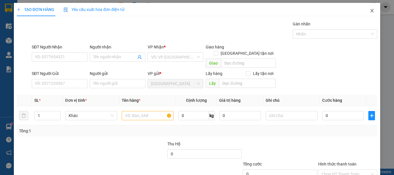
click at [370, 13] on icon "close" at bounding box center [372, 10] width 5 height 5
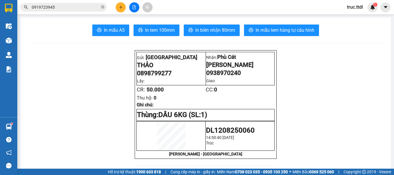
click at [76, 8] on input "0919723945" at bounding box center [66, 7] width 68 height 6
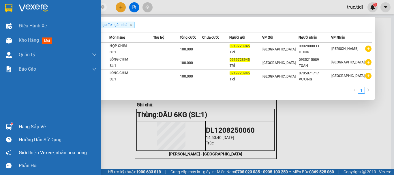
drag, startPoint x: 76, startPoint y: 8, endPoint x: 0, endPoint y: 10, distance: 75.7
click at [0, 10] on section "Kết quả tìm kiếm ( 3 ) Bộ lọc Ngày tạo đơn gần nhất Mã ĐH Trạng thái Món hàng T…" at bounding box center [197, 87] width 394 height 175
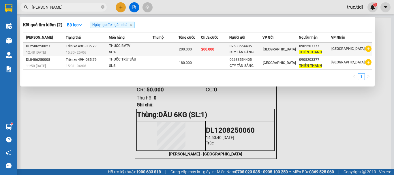
type input "thien thanh"
click at [214, 49] on span "200.000" at bounding box center [208, 49] width 13 height 4
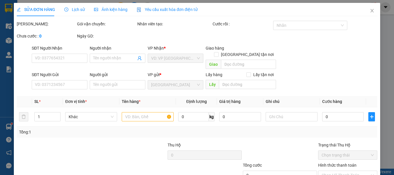
type input "0905203377"
type input "THIÊN THANH"
type input "02633554405"
type input "CTY TÂN SÁNG"
type input "200.000"
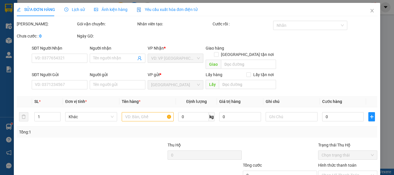
type input "200.000"
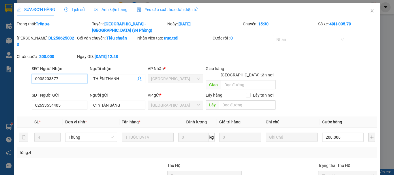
scroll to position [45, 0]
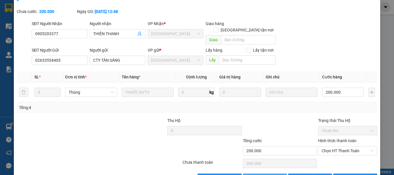
click at [260, 175] on span "Thêm ĐH mới" at bounding box center [268, 178] width 25 height 6
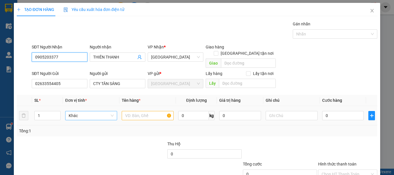
click at [79, 111] on span "Khác" at bounding box center [91, 115] width 45 height 9
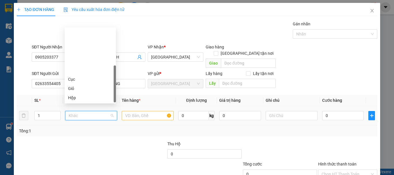
scroll to position [55, 0]
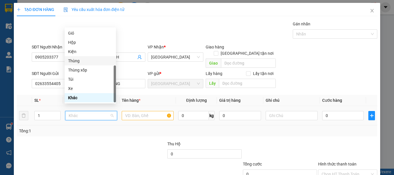
click at [80, 61] on div "Thùng" at bounding box center [90, 61] width 44 height 6
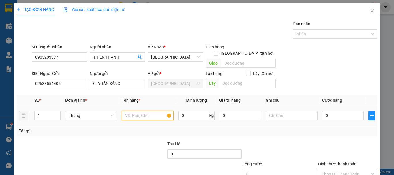
click at [149, 112] on input "text" at bounding box center [148, 115] width 52 height 9
type input "t"
drag, startPoint x: 155, startPoint y: 112, endPoint x: 46, endPoint y: 129, distance: 109.8
click at [45, 129] on div "SL * Đơn vị tính * Tên hàng * Định lượng Giá trị hàng Ghi chú Cước hàng 1 Thùng…" at bounding box center [197, 116] width 361 height 42
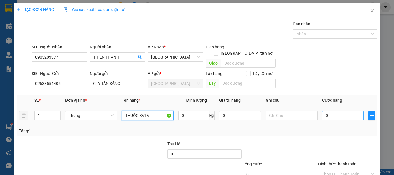
type input "THUỐC BVTV"
click at [341, 114] on input "0" at bounding box center [343, 115] width 42 height 9
type input "5"
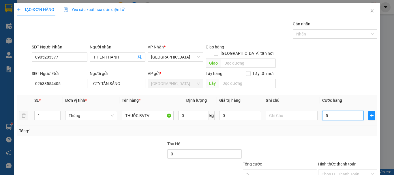
type input "50"
type input "50.000"
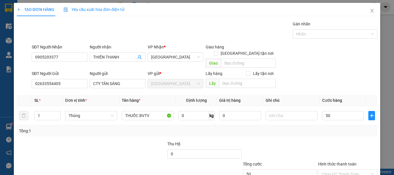
type input "50.000"
click at [332, 128] on div "Tổng: 1" at bounding box center [197, 131] width 356 height 6
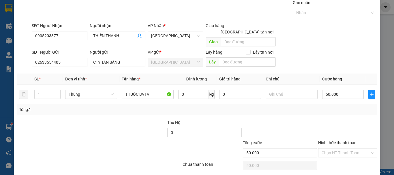
scroll to position [36, 0]
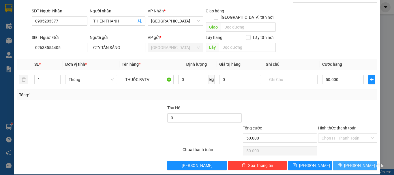
click at [352, 163] on span "[PERSON_NAME] và In" at bounding box center [364, 166] width 40 height 6
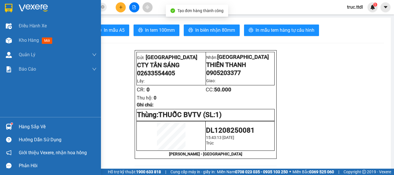
click at [12, 11] on img at bounding box center [9, 8] width 8 height 9
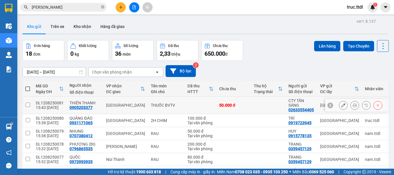
click at [339, 109] on div at bounding box center [343, 105] width 9 height 9
click at [342, 104] on icon at bounding box center [344, 105] width 4 height 4
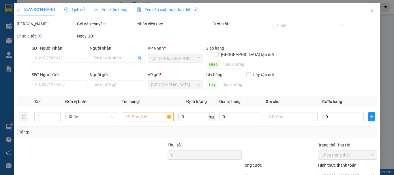
type input "0905203377"
type input "THIÊN THANH"
type input "02633554405"
type input "CTY TÂN SÁNG"
type input "50.000"
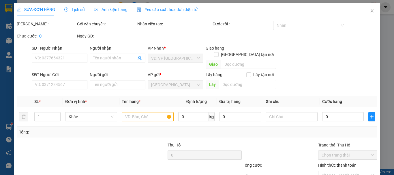
type input "50.000"
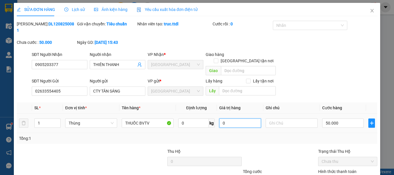
click at [236, 119] on input "0" at bounding box center [240, 123] width 42 height 9
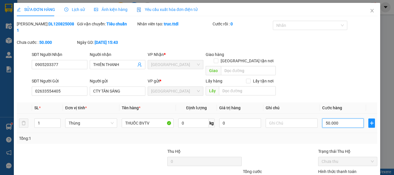
click at [325, 119] on input "50.000" at bounding box center [343, 123] width 42 height 9
type input "6"
type input "60"
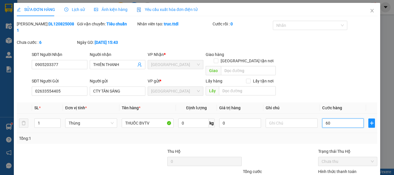
type input "60"
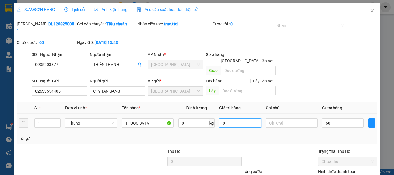
type input "60.000"
click at [227, 119] on input "0" at bounding box center [240, 123] width 42 height 9
type input "150.000"
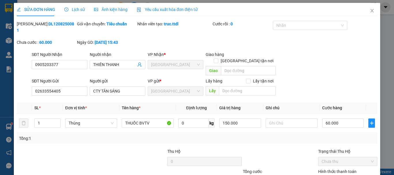
click at [283, 133] on div "Total Paid Fee 0 Total UnPaid Fee 50.000 Cash Collection Total Fee Mã ĐH: DL120…" at bounding box center [197, 117] width 361 height 193
click at [332, 119] on input "60.000" at bounding box center [343, 123] width 42 height 9
type input "6"
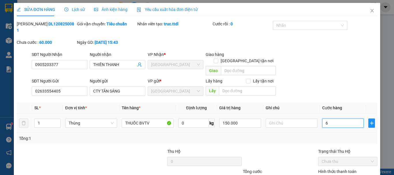
type input "60"
click at [325, 133] on div "Tổng: 1" at bounding box center [197, 138] width 361 height 11
type input "60.000"
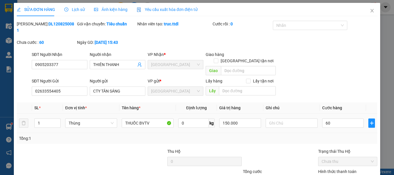
type input "60.000"
click at [243, 119] on input "150.000" at bounding box center [240, 123] width 42 height 9
type input "1.500.000"
click at [261, 135] on div "Tổng: 1" at bounding box center [197, 138] width 356 height 6
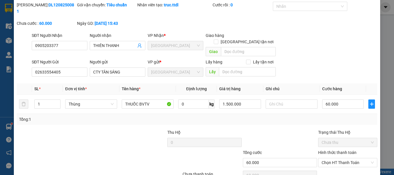
scroll to position [37, 0]
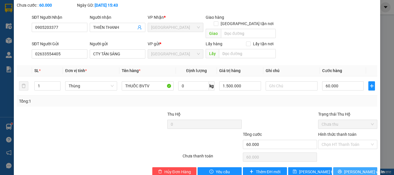
click at [354, 169] on span "[PERSON_NAME] và In" at bounding box center [364, 172] width 40 height 6
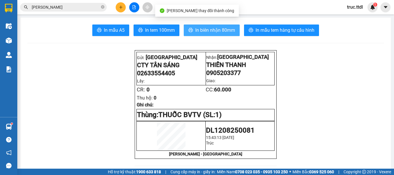
click at [221, 31] on span "In biên nhận 80mm" at bounding box center [215, 30] width 40 height 7
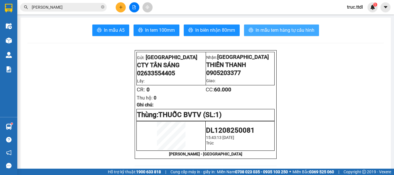
click at [268, 25] on button "In mẫu tem hàng tự cấu hình" at bounding box center [281, 31] width 75 height 12
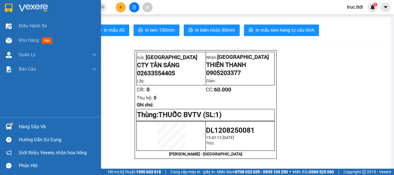
click at [8, 9] on img at bounding box center [9, 8] width 8 height 9
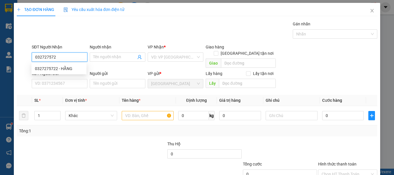
type input "0327275722"
click at [58, 71] on div "0327275722 - HẰNG" at bounding box center [59, 69] width 48 height 6
type input "HẰNG"
click at [169, 59] on span "Diêu Trì" at bounding box center [175, 57] width 49 height 9
type input "0327275722"
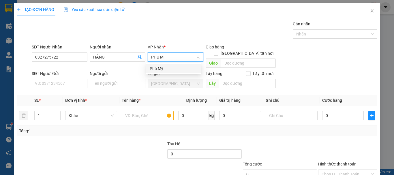
type input "PHÙ MỸ"
click at [166, 70] on div "Phù Mỹ" at bounding box center [174, 69] width 48 height 6
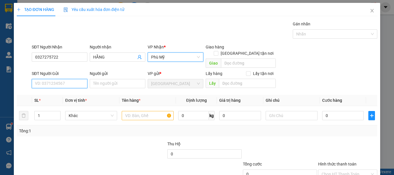
click at [63, 79] on input "SĐT Người Gửi" at bounding box center [60, 83] width 56 height 9
click at [66, 90] on div "0367781518 - [PERSON_NAME] DALAT" at bounding box center [70, 89] width 70 height 6
type input "0367781518"
type input "[PERSON_NAME] DALAT"
type input "0367781518"
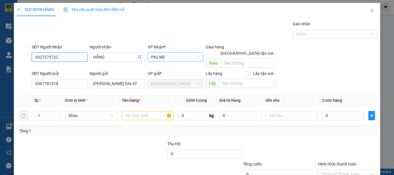
drag, startPoint x: 66, startPoint y: 57, endPoint x: 0, endPoint y: 59, distance: 65.8
click at [0, 59] on div "TẠO ĐƠN HÀNG Yêu cầu xuất hóa đơn điện tử Transit Pickup Surcharge Ids Transit …" at bounding box center [197, 87] width 394 height 175
click at [90, 113] on span "Khác" at bounding box center [91, 115] width 45 height 9
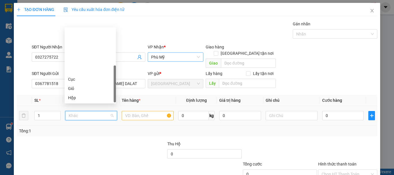
scroll to position [55, 0]
type input "T"
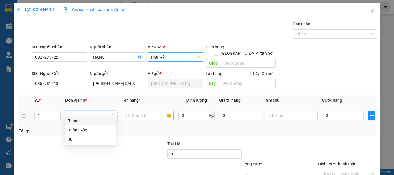
click at [93, 117] on div "Thùng" at bounding box center [90, 120] width 51 height 9
click at [136, 111] on input "text" at bounding box center [148, 115] width 52 height 9
type input "D"
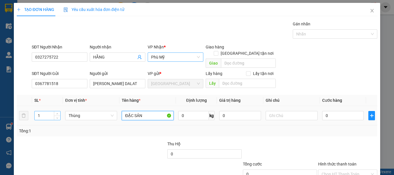
type input "ĐẶC SẢN"
drag, startPoint x: 41, startPoint y: 111, endPoint x: 31, endPoint y: 116, distance: 11.0
click at [31, 116] on tr "1 Thùng ĐẶC SẢN 0 kg 0 0" at bounding box center [197, 115] width 361 height 19
type input "3"
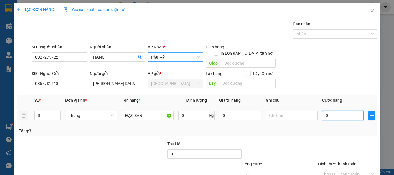
click at [339, 111] on input "0" at bounding box center [343, 115] width 42 height 9
type input "1"
type input "16"
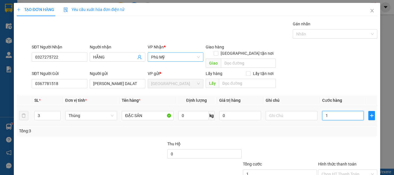
type input "16"
type input "160"
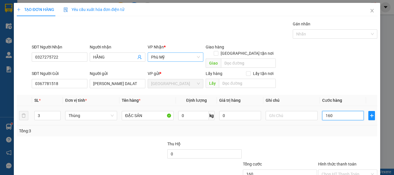
type input "160+"
type input "0"
type input "260.000"
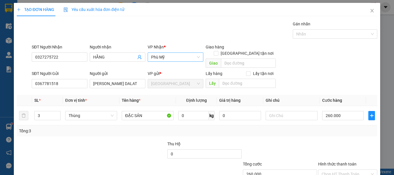
click at [338, 128] on div "Tổng: 3" at bounding box center [197, 131] width 361 height 11
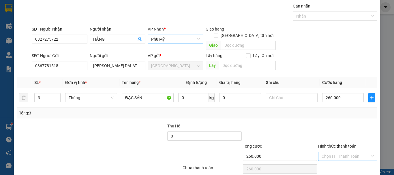
scroll to position [36, 0]
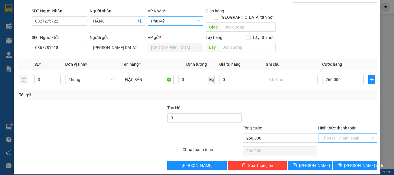
click at [342, 135] on input "Hình thức thanh toán" at bounding box center [346, 138] width 48 height 9
click at [342, 145] on div "Tại văn phòng" at bounding box center [345, 143] width 52 height 6
type input "0"
click at [361, 163] on span "[PERSON_NAME] và In" at bounding box center [364, 166] width 40 height 6
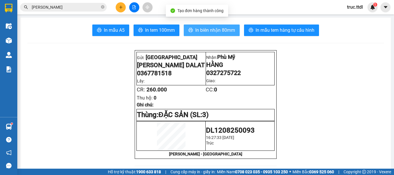
click at [222, 31] on span "In biên nhận 80mm" at bounding box center [215, 30] width 40 height 7
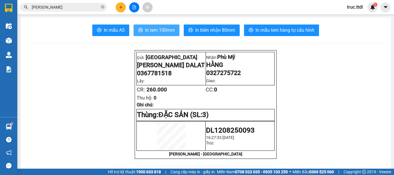
click at [157, 32] on span "In tem 100mm" at bounding box center [160, 30] width 30 height 7
click at [125, 9] on button at bounding box center [121, 7] width 10 height 10
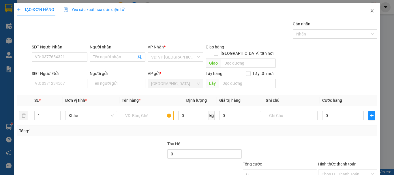
click at [370, 12] on icon "close" at bounding box center [372, 10] width 5 height 5
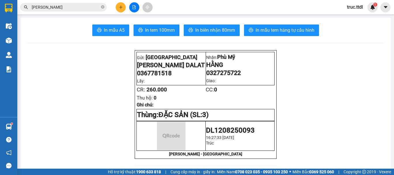
drag, startPoint x: 59, startPoint y: 7, endPoint x: 17, endPoint y: 8, distance: 42.5
click at [17, 8] on div "[PERSON_NAME]" at bounding box center [56, 7] width 113 height 9
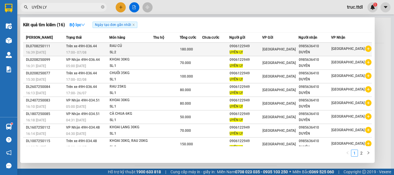
type input "UYÊN LY"
click at [225, 53] on td at bounding box center [215, 50] width 27 height 14
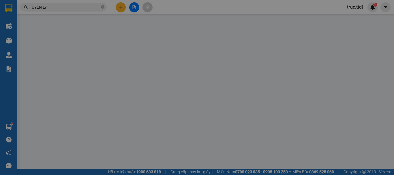
type input "0985636410"
type input "DUYÊN"
type input "0906122949"
type input "UYÊN LY"
type input "180.000"
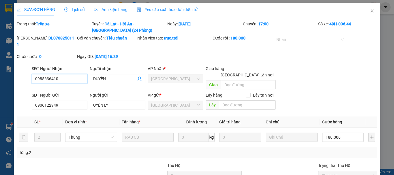
scroll to position [51, 0]
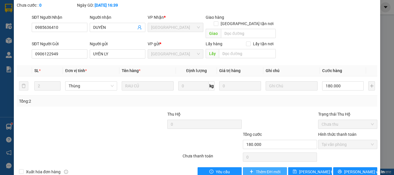
click at [261, 169] on span "Thêm ĐH mới" at bounding box center [268, 172] width 25 height 6
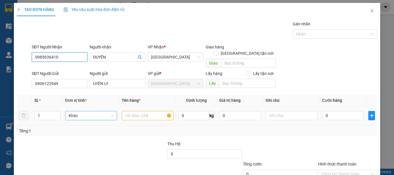
click at [76, 111] on span "Khác" at bounding box center [91, 115] width 45 height 9
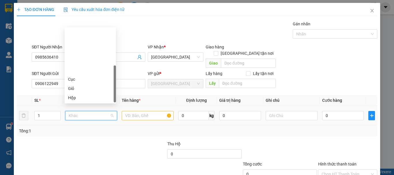
type input "T"
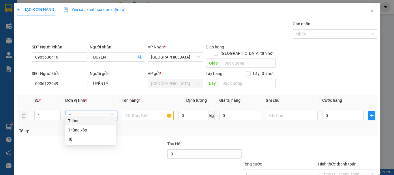
click at [85, 122] on div "Thùng" at bounding box center [90, 121] width 44 height 6
click at [131, 113] on input "text" at bounding box center [148, 115] width 52 height 9
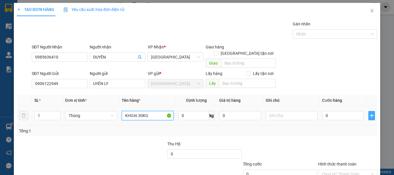
type input "KHOAI 30KG"
click at [370, 113] on icon "plus" at bounding box center [372, 115] width 5 height 5
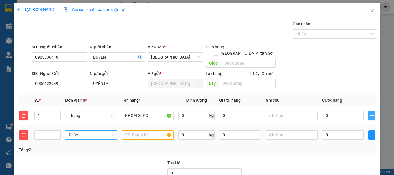
click at [92, 131] on span "Khác" at bounding box center [91, 135] width 45 height 9
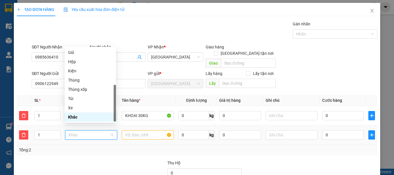
type input "R"
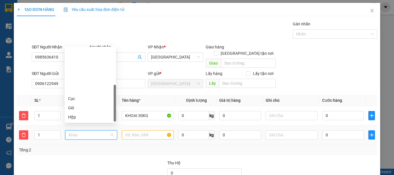
type input "T"
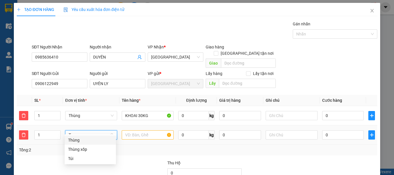
click at [73, 141] on div "Thùng" at bounding box center [90, 140] width 44 height 6
click at [126, 130] on input "text" at bounding box center [148, 134] width 52 height 9
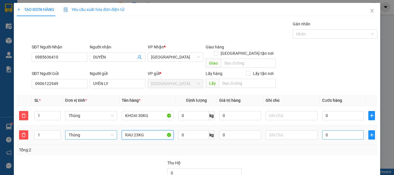
type input "RAU 23KG"
click at [330, 130] on input "0" at bounding box center [343, 134] width 42 height 9
type input "8"
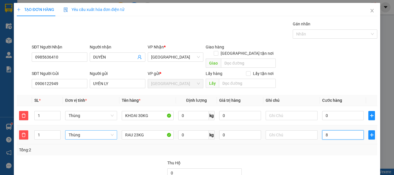
type input "80"
type input "80.000"
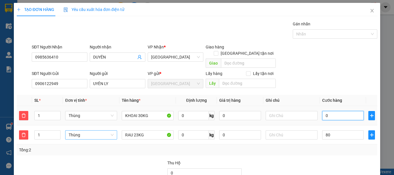
type input "80.000"
click at [330, 111] on input "0" at bounding box center [343, 115] width 42 height 9
type input "7"
type input "80.007"
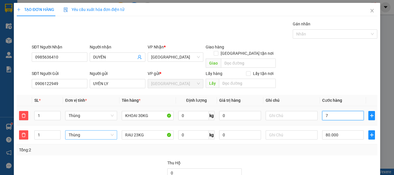
type input "70"
type input "80.070"
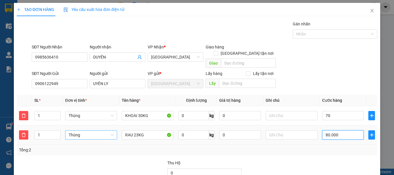
type input "70.000"
type input "150.000"
click at [338, 130] on input "80.000" at bounding box center [343, 134] width 42 height 9
type input "70.007"
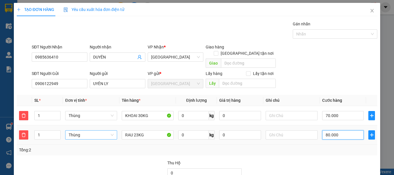
type input "70.007"
type input "7"
type input "70.070"
type input "70"
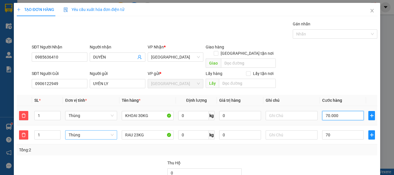
type input "140.000"
type input "70.000"
click at [333, 111] on input "70.000" at bounding box center [343, 115] width 42 height 9
click at [333, 147] on div "Tổng: 2" at bounding box center [197, 150] width 356 height 6
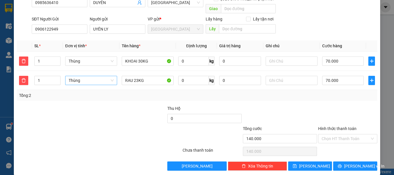
scroll to position [55, 0]
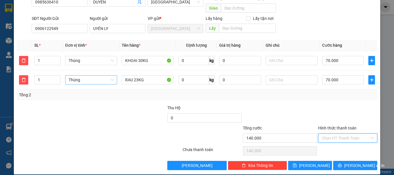
click at [338, 134] on input "Hình thức thanh toán" at bounding box center [346, 138] width 48 height 9
click at [338, 142] on div "Tại văn phòng" at bounding box center [345, 143] width 52 height 6
type input "0"
click at [340, 161] on button "[PERSON_NAME] và In" at bounding box center [355, 165] width 44 height 9
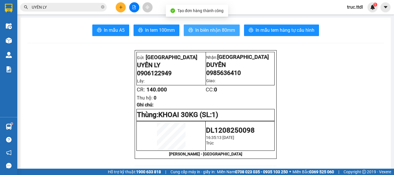
click at [220, 33] on span "In biên nhận 80mm" at bounding box center [215, 30] width 40 height 7
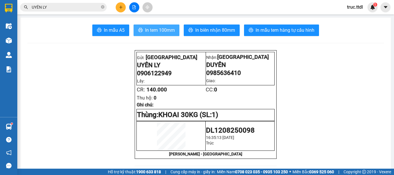
click at [148, 27] on span "In tem 100mm" at bounding box center [160, 30] width 30 height 7
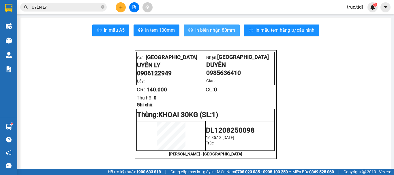
click at [195, 33] on span "In biên nhận 80mm" at bounding box center [215, 30] width 40 height 7
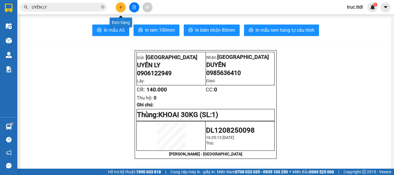
click at [120, 8] on icon "plus" at bounding box center [121, 7] width 4 height 4
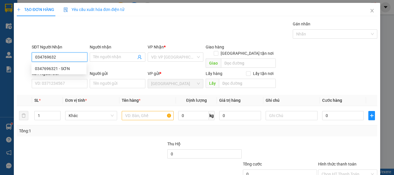
type input "0347696321"
click at [53, 68] on div "0347696321 - SƠN" at bounding box center [59, 69] width 48 height 6
type input "SƠN"
type input "0347696321"
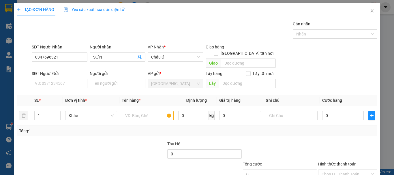
drag, startPoint x: 96, startPoint y: 60, endPoint x: 83, endPoint y: 64, distance: 13.4
click at [83, 64] on div "SĐT Người Nhận 0347696321 0347696321 Người nhận SƠN VP Nhận * Châu Ổ Giao hàng …" at bounding box center [205, 57] width 348 height 27
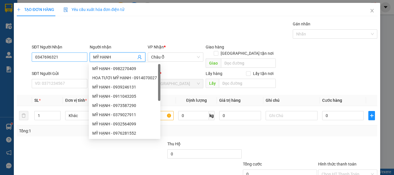
type input "MỸ HẠNH"
click at [44, 59] on input "0347696321" at bounding box center [60, 57] width 56 height 9
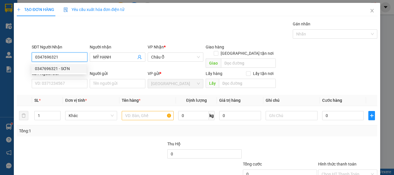
click at [48, 60] on input "0347696321" at bounding box center [60, 57] width 56 height 9
click at [52, 59] on input "0347696321" at bounding box center [60, 57] width 56 height 9
click at [67, 59] on input "0347696321" at bounding box center [60, 57] width 56 height 9
click at [169, 57] on span "Châu Ổ" at bounding box center [175, 57] width 49 height 9
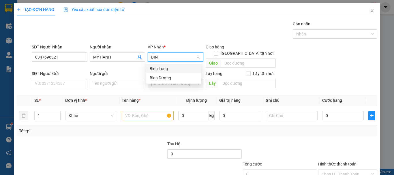
type input "BÌNH"
click at [167, 67] on div "Bình Long" at bounding box center [174, 69] width 48 height 6
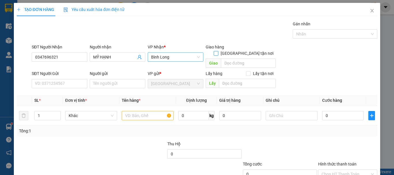
click at [218, 51] on input "[GEOGRAPHIC_DATA] tận nơi" at bounding box center [216, 53] width 4 height 4
checkbox input "true"
click at [243, 59] on input "text" at bounding box center [248, 63] width 55 height 9
click at [171, 56] on span "Bình Long" at bounding box center [175, 57] width 49 height 9
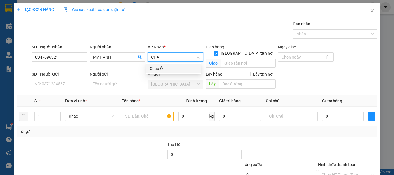
type input "CHÂU"
click at [172, 67] on div "Châu Ổ" at bounding box center [174, 69] width 48 height 6
click at [218, 51] on input "[GEOGRAPHIC_DATA] tận nơi" at bounding box center [216, 53] width 4 height 4
checkbox input "false"
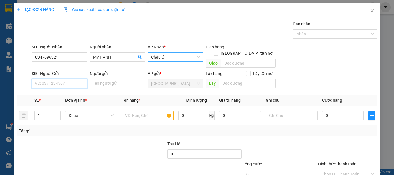
click at [62, 79] on input "SĐT Người Gửi" at bounding box center [60, 83] width 56 height 9
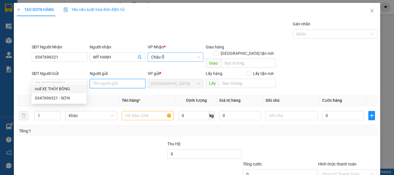
click at [100, 79] on input "Người gửi" at bounding box center [118, 83] width 56 height 9
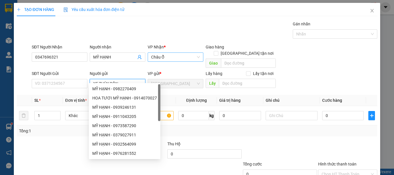
type input "XE THÙY BÔNG"
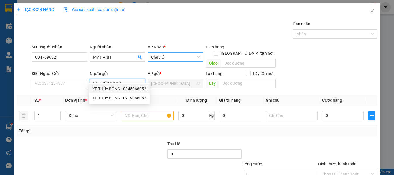
drag, startPoint x: 116, startPoint y: 87, endPoint x: 99, endPoint y: 90, distance: 17.3
click at [116, 87] on div "XE THÙY BÔNG - 0845066052" at bounding box center [119, 89] width 54 height 6
type input "0845066052"
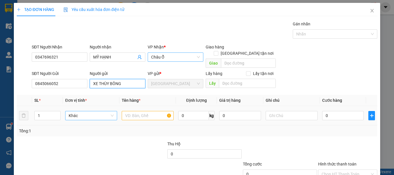
click at [78, 111] on span "Khác" at bounding box center [91, 115] width 45 height 9
type input "XE THÙY BÔNG"
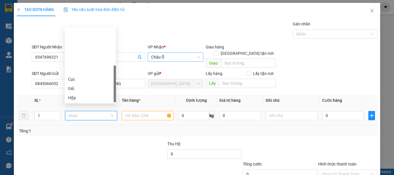
scroll to position [55, 0]
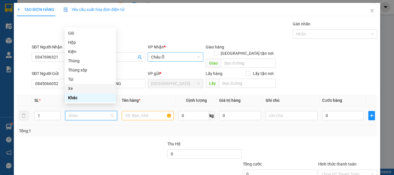
type input "X"
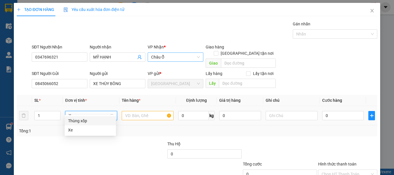
scroll to position [0, 0]
click at [95, 123] on div "Thùng xốp" at bounding box center [90, 121] width 44 height 6
click at [135, 111] on input "text" at bounding box center [148, 115] width 52 height 9
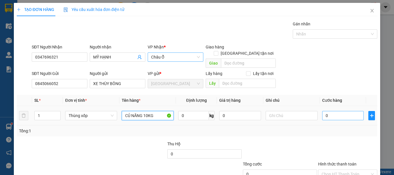
type input "CỦ NĂNG 10KG"
click at [331, 111] on input "0" at bounding box center [343, 115] width 42 height 9
type input "6"
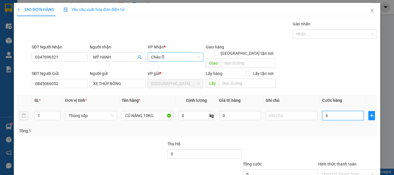
type input "60"
type input "60.000"
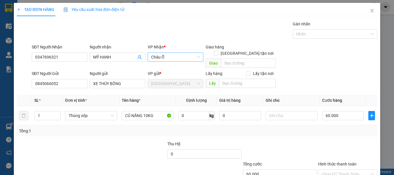
click at [343, 134] on div "Transit Pickup Surcharge Ids Transit Deliver Surcharge Ids Transit Deliver Surc…" at bounding box center [197, 114] width 361 height 186
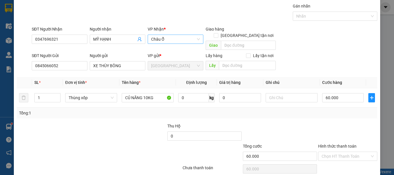
scroll to position [36, 0]
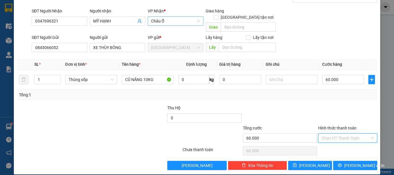
click at [352, 134] on input "Hình thức thanh toán" at bounding box center [346, 138] width 48 height 9
click at [352, 142] on div "Tại văn phòng" at bounding box center [345, 143] width 52 height 6
type input "0"
drag, startPoint x: 353, startPoint y: 157, endPoint x: 339, endPoint y: 140, distance: 23.0
click at [352, 163] on span "[PERSON_NAME] và In" at bounding box center [364, 166] width 40 height 6
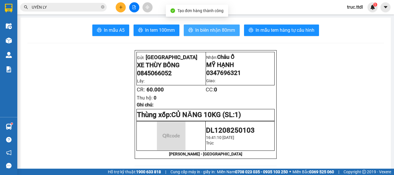
click at [221, 31] on span "In biên nhận 80mm" at bounding box center [215, 30] width 40 height 7
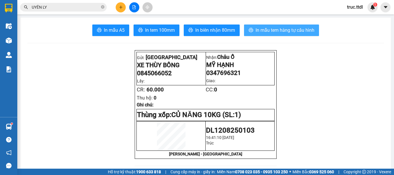
click at [267, 28] on span "In mẫu tem hàng tự cấu hình" at bounding box center [285, 30] width 59 height 7
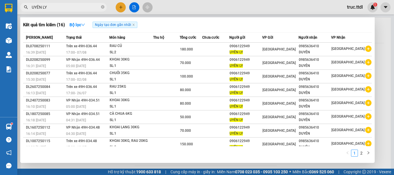
drag, startPoint x: 65, startPoint y: 10, endPoint x: 32, endPoint y: 13, distance: 33.1
click at [32, 12] on div "Kết quả tìm kiếm ( 16 ) Bộ lọc Ngày tạo đơn gần nhất Mã ĐH Trạng thái Món hàng …" at bounding box center [56, 7] width 113 height 10
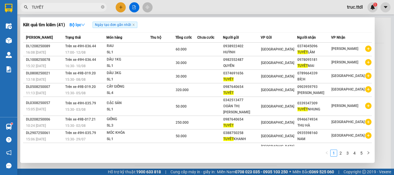
drag, startPoint x: 83, startPoint y: 9, endPoint x: 7, endPoint y: 10, distance: 76.2
click at [7, 10] on section "Kết quả tìm kiếm ( 41 ) Bộ lọc Ngày tạo đơn gần nhất Mã ĐH Trạng thái Món hàng …" at bounding box center [197, 87] width 394 height 175
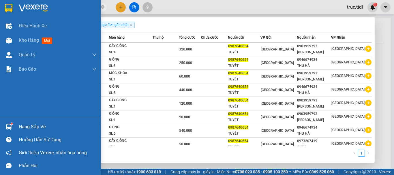
click at [12, 6] on img at bounding box center [9, 8] width 8 height 9
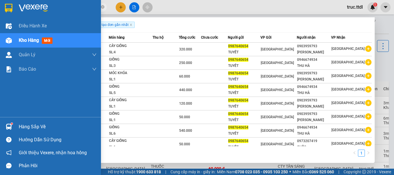
drag, startPoint x: 59, startPoint y: 7, endPoint x: 0, endPoint y: 14, distance: 60.0
click at [0, 14] on section "Kết quả tìm kiếm ( 9 ) Bộ lọc Ngày tạo đơn gần nhất Mã ĐH Trạng thái Món hàng T…" at bounding box center [197, 87] width 394 height 175
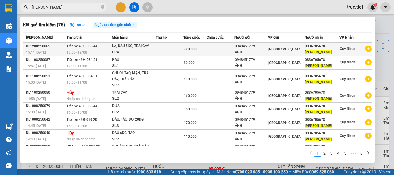
type input "[PERSON_NAME]"
click at [221, 54] on td at bounding box center [221, 50] width 28 height 14
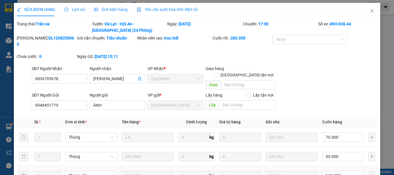
type input "0836705678"
type input "[PERSON_NAME]"
type input "0948451779"
type input "ÁNH"
type input "280.000"
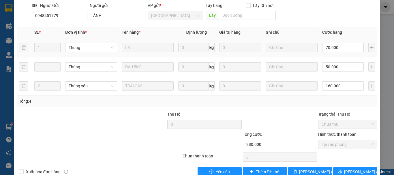
scroll to position [32, 0]
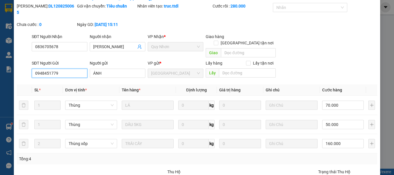
drag, startPoint x: 67, startPoint y: 61, endPoint x: 0, endPoint y: 59, distance: 67.0
click at [0, 59] on div "SỬA ĐƠN HÀNG Lịch sử Ảnh kiện hàng Yêu cầu xuất hóa đơn điện tử Total Paid Fee …" at bounding box center [197, 87] width 394 height 175
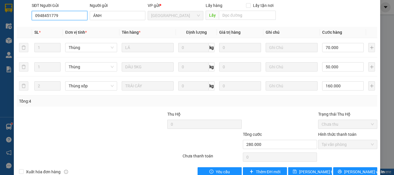
scroll to position [0, 0]
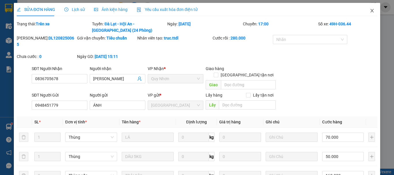
click at [370, 11] on icon "close" at bounding box center [372, 10] width 5 height 5
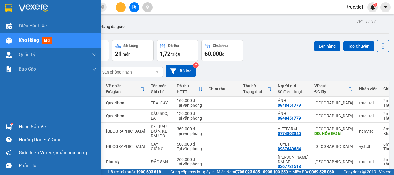
click at [9, 6] on img at bounding box center [9, 8] width 8 height 9
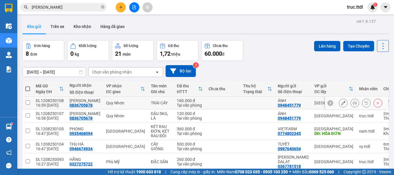
click at [212, 104] on td at bounding box center [223, 103] width 35 height 13
checkbox input "true"
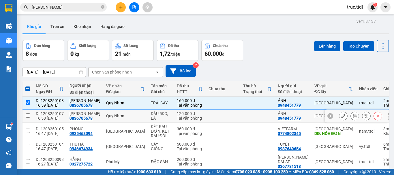
click at [211, 118] on td at bounding box center [223, 116] width 35 height 13
checkbox input "true"
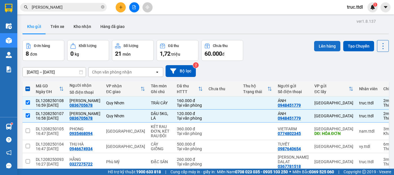
click at [326, 48] on button "Lên hàng" at bounding box center [327, 46] width 26 height 10
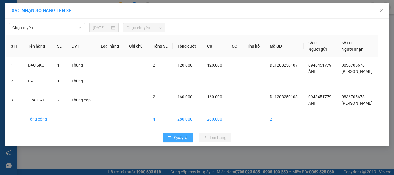
click at [179, 141] on button "Quay lại" at bounding box center [178, 137] width 30 height 9
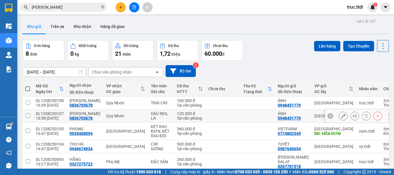
click at [342, 117] on icon at bounding box center [344, 116] width 4 height 4
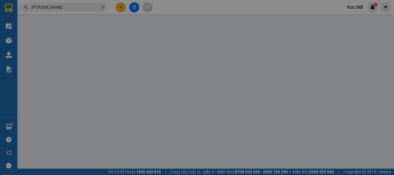
type input "0836705678"
type input "[PERSON_NAME]"
type input "0948451779"
type input "ÁNH"
type input "120.000"
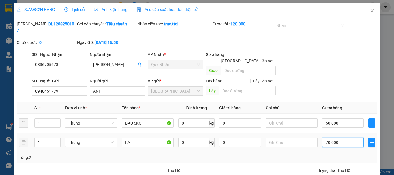
click at [323, 138] on input "70.000" at bounding box center [343, 142] width 42 height 9
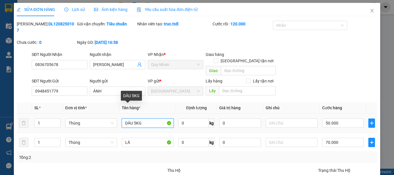
click at [135, 119] on input "DÂU 5KG" at bounding box center [148, 123] width 52 height 9
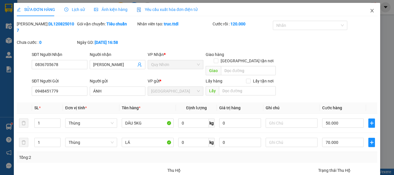
click at [371, 12] on icon "close" at bounding box center [372, 10] width 3 height 3
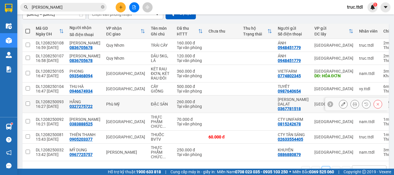
scroll to position [81, 0]
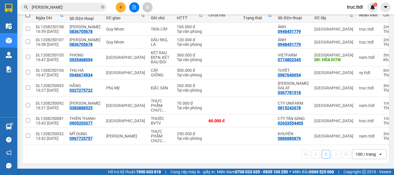
click at [357, 156] on div "100 / trang" at bounding box center [366, 155] width 20 height 6
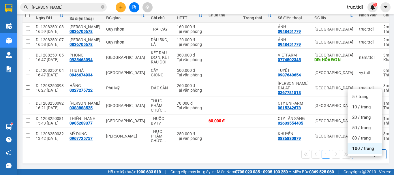
click at [357, 146] on span "100 / trang" at bounding box center [363, 149] width 22 height 6
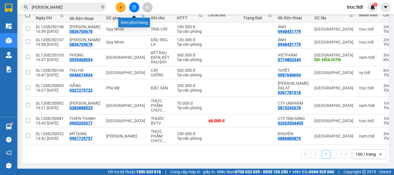
click at [136, 6] on icon "file-add" at bounding box center [134, 7] width 4 height 4
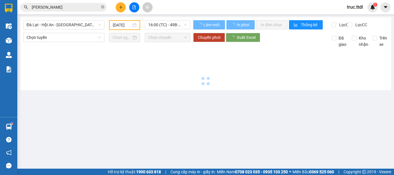
type input "[DATE]"
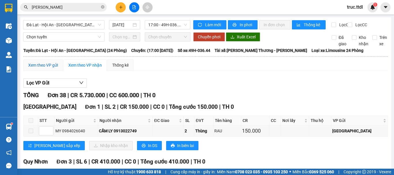
click at [46, 68] on div "Xem theo VP gửi" at bounding box center [43, 65] width 30 height 6
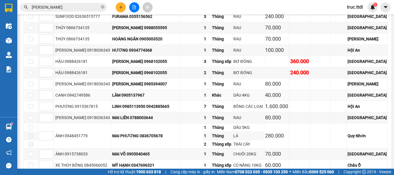
scroll to position [289, 0]
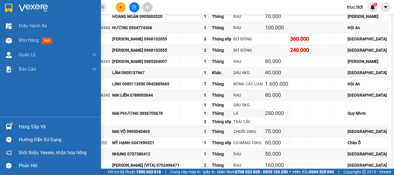
click at [13, 5] on div at bounding box center [9, 8] width 10 height 10
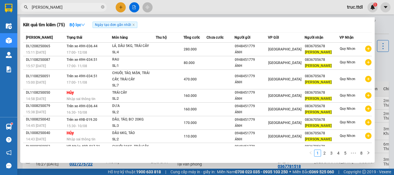
click at [80, 5] on input "[PERSON_NAME]" at bounding box center [66, 7] width 68 height 6
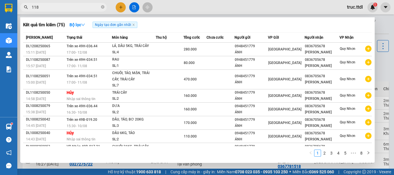
type input "1180"
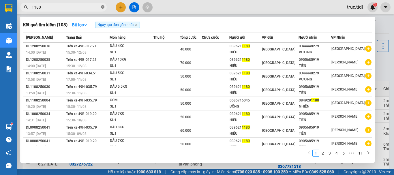
click at [104, 6] on icon "close-circle" at bounding box center [102, 6] width 3 height 3
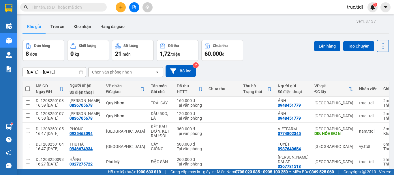
click at [76, 8] on input "text" at bounding box center [66, 7] width 68 height 6
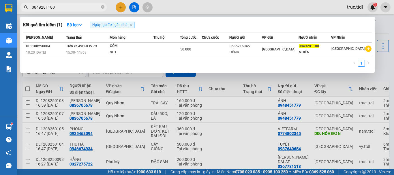
type input "0849281180"
click at [104, 7] on icon "close-circle" at bounding box center [102, 6] width 3 height 3
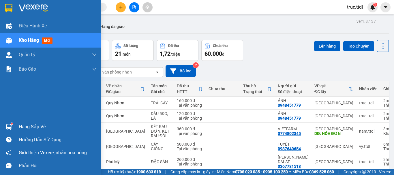
click at [10, 6] on img at bounding box center [9, 8] width 8 height 9
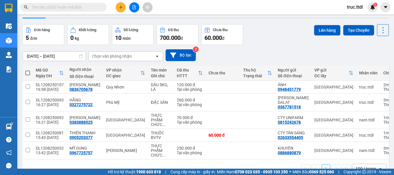
scroll to position [29, 0]
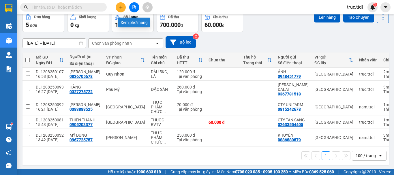
click at [134, 7] on icon "file-add" at bounding box center [134, 7] width 4 height 4
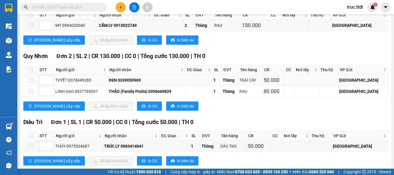
scroll to position [115, 0]
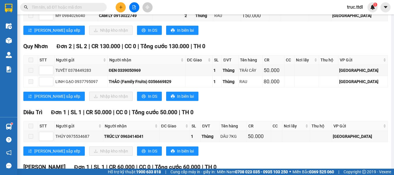
click at [70, 8] on input "text" at bounding box center [66, 7] width 68 height 6
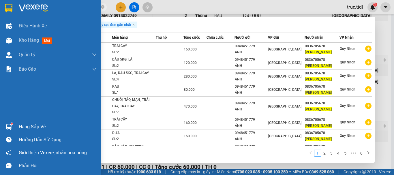
type input "[PERSON_NAME]"
click at [8, 11] on img at bounding box center [9, 8] width 8 height 9
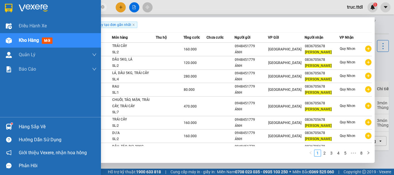
drag, startPoint x: 21, startPoint y: 7, endPoint x: 167, endPoint y: 44, distance: 150.7
click at [21, 7] on img at bounding box center [33, 8] width 29 height 9
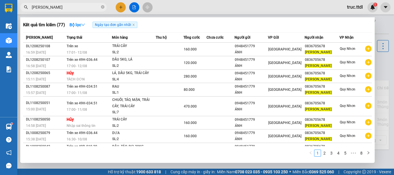
click at [169, 12] on div at bounding box center [197, 87] width 394 height 175
click at [102, 8] on icon "close-circle" at bounding box center [102, 6] width 3 height 3
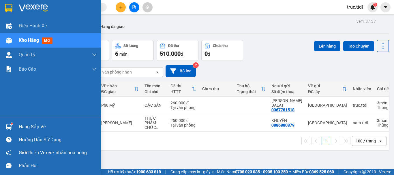
click at [13, 7] on div at bounding box center [9, 8] width 10 height 10
click at [10, 9] on img at bounding box center [9, 8] width 8 height 9
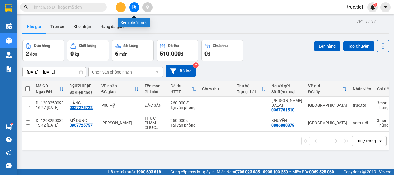
click at [137, 8] on button at bounding box center [134, 7] width 10 height 10
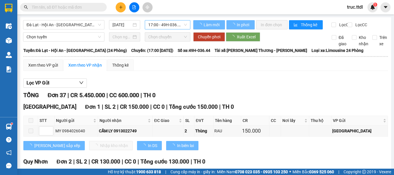
click at [163, 23] on span "17:00 - 49H-036.44" at bounding box center [167, 24] width 39 height 9
type input "1"
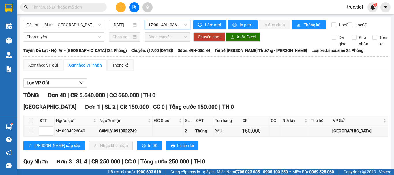
click at [169, 59] on th at bounding box center [205, 56] width 365 height 5
drag, startPoint x: 171, startPoint y: 20, endPoint x: 169, endPoint y: 38, distance: 17.5
click at [170, 22] on span "17:00 - 49H-036.44" at bounding box center [167, 24] width 39 height 9
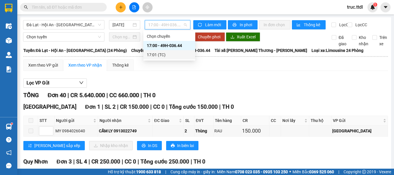
click at [166, 53] on div "17:01 (TC)" at bounding box center [169, 55] width 45 height 6
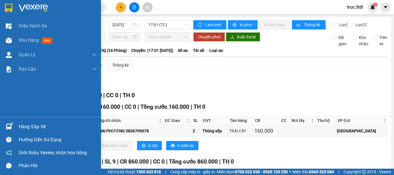
click at [5, 5] on img at bounding box center [9, 8] width 8 height 9
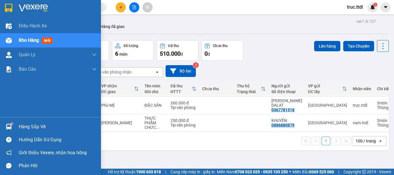
click at [10, 6] on img at bounding box center [9, 8] width 8 height 9
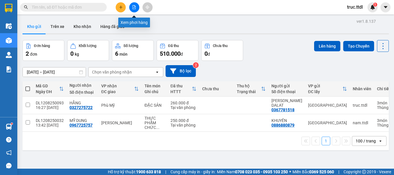
click at [133, 10] on button at bounding box center [134, 7] width 10 height 10
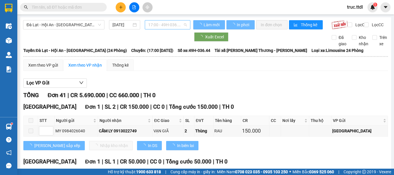
click at [160, 22] on span "17:00 - 49H-036.44" at bounding box center [167, 24] width 39 height 9
click at [167, 26] on span "17:00 - 49H-036.44" at bounding box center [167, 24] width 39 height 9
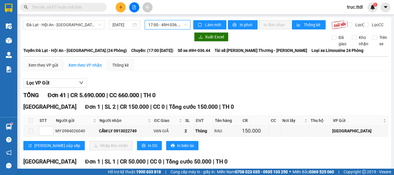
click at [170, 26] on span "17:00 - 49H-036.44" at bounding box center [167, 24] width 39 height 9
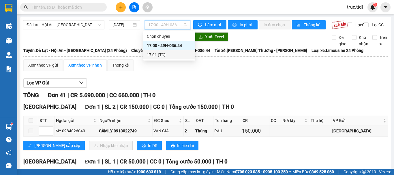
click at [179, 53] on div "17:01 (TC)" at bounding box center [169, 55] width 45 height 6
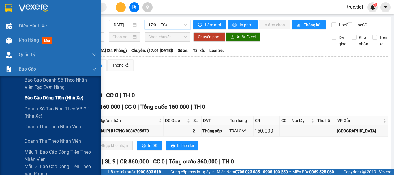
click at [37, 102] on div "Báo cáo dòng tiền (nhà xe)" at bounding box center [61, 98] width 72 height 14
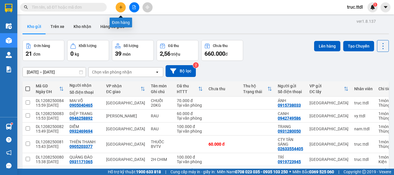
click at [120, 7] on icon "plus" at bounding box center [121, 7] width 4 height 4
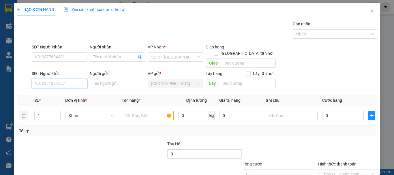
click at [77, 82] on input "SĐT Người Gửi" at bounding box center [60, 83] width 56 height 9
paste input "0948451779"
type input "0948451779"
click at [73, 86] on div "0948451779 - ÁNH" at bounding box center [59, 89] width 48 height 6
type input "ÁNH"
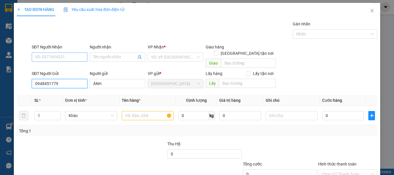
type input "0948451779"
click at [73, 58] on input "SĐT Người Nhận" at bounding box center [60, 57] width 56 height 9
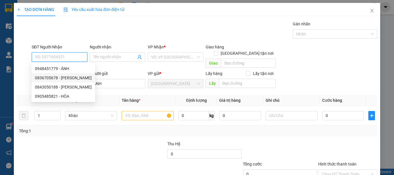
drag, startPoint x: 77, startPoint y: 79, endPoint x: 91, endPoint y: 92, distance: 19.2
click at [77, 79] on div "0836705678 - [PERSON_NAME]" at bounding box center [63, 78] width 57 height 6
type input "0836705678"
type input "[PERSON_NAME]"
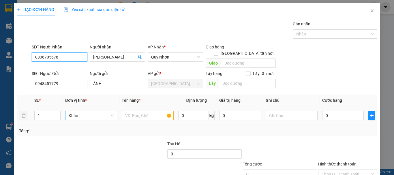
click at [78, 111] on span "Khác" at bounding box center [91, 115] width 45 height 9
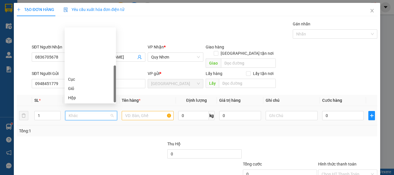
type input "T"
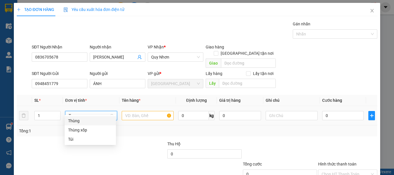
drag, startPoint x: 83, startPoint y: 120, endPoint x: 97, endPoint y: 116, distance: 14.6
click at [83, 120] on div "Thùng" at bounding box center [90, 121] width 44 height 6
click at [170, 111] on input "text" at bounding box center [148, 115] width 52 height 9
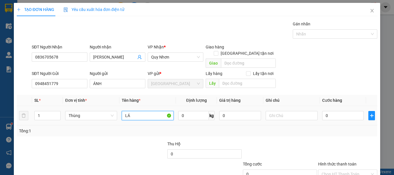
type input "LÁ"
type input "7"
type input "70"
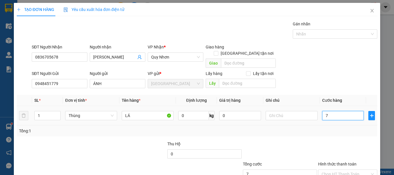
type input "70"
type input "70.000"
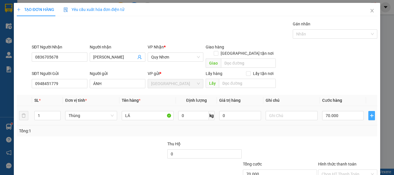
click at [370, 113] on icon "plus" at bounding box center [372, 115] width 5 height 5
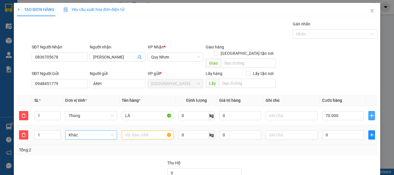
click at [85, 131] on span "Khác" at bounding box center [91, 135] width 45 height 9
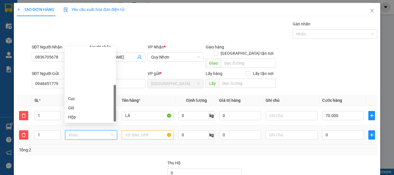
type input "T"
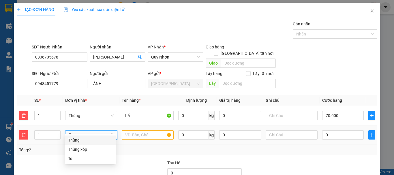
click at [85, 139] on div "Thùng" at bounding box center [90, 140] width 44 height 6
click at [131, 130] on input "text" at bounding box center [148, 134] width 52 height 9
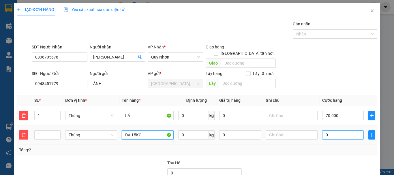
type input "DÂU 5KG"
click at [343, 130] on input "0" at bounding box center [343, 134] width 42 height 9
type input "70.005"
type input "50"
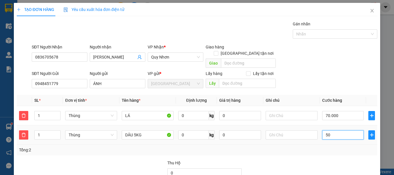
type input "70.050"
type input "50"
type input "120.000"
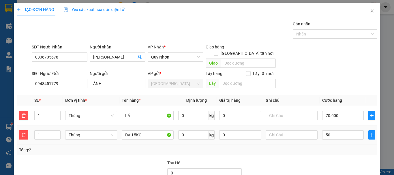
type input "50.000"
click at [332, 150] on div "Transit Pickup Surcharge Ids Transit Deliver Surcharge Ids Transit Deliver Surc…" at bounding box center [197, 123] width 361 height 205
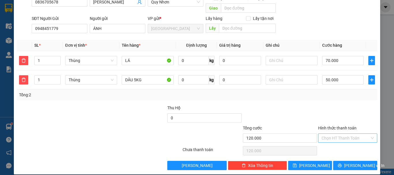
click at [338, 134] on input "Hình thức thanh toán" at bounding box center [346, 138] width 48 height 9
click at [337, 144] on div "Tại văn phòng" at bounding box center [345, 143] width 52 height 6
type input "0"
click at [305, 161] on button "[PERSON_NAME]" at bounding box center [310, 165] width 44 height 9
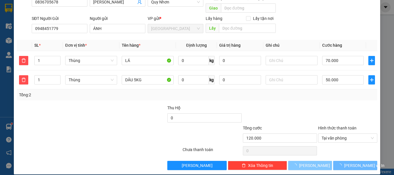
type input "0"
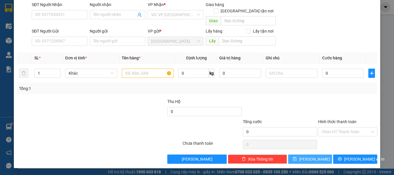
scroll to position [36, 0]
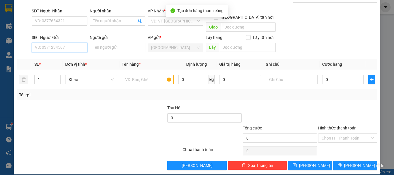
click at [72, 43] on input "SĐT Người Gửi" at bounding box center [60, 47] width 56 height 9
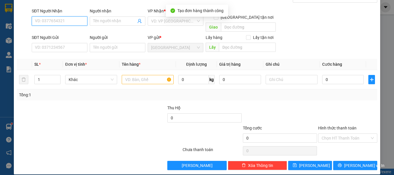
click at [70, 22] on input "SĐT Người Nhận" at bounding box center [60, 20] width 56 height 9
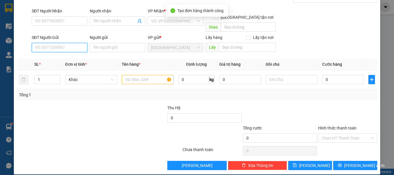
click at [67, 43] on input "SĐT Người Gửi" at bounding box center [60, 47] width 56 height 9
paste input "0948451779"
type input "0948451779"
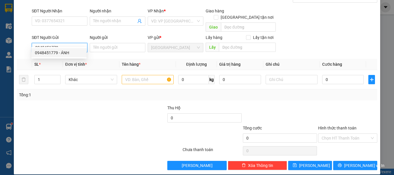
click at [68, 50] on div "0948451779 - ÁNH" at bounding box center [59, 53] width 48 height 6
type input "ÁNH"
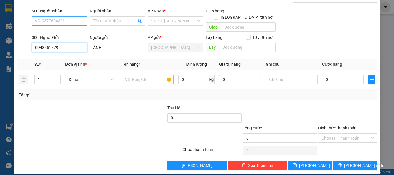
type input "0948451779"
click at [70, 23] on input "SĐT Người Nhận" at bounding box center [60, 20] width 56 height 9
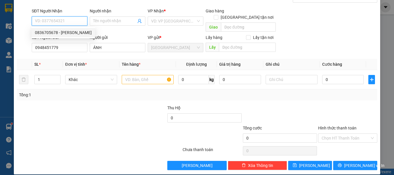
click at [74, 32] on div "0836705678 - MAI PHƯƠNG" at bounding box center [63, 32] width 57 height 6
type input "0836705678"
type input "MAI PHƯƠNG"
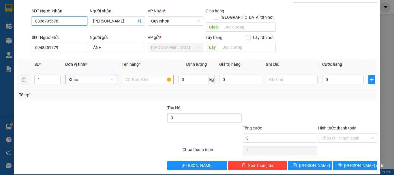
click at [81, 75] on span "Khác" at bounding box center [91, 79] width 45 height 9
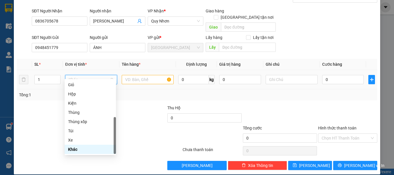
type input "X"
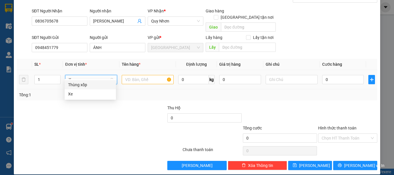
scroll to position [0, 0]
click at [88, 85] on div "Thùng xốp" at bounding box center [90, 85] width 44 height 6
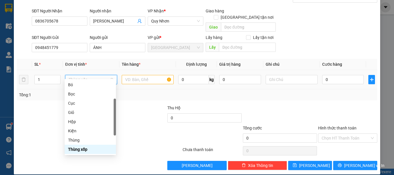
click at [89, 75] on span "Thùng xốp" at bounding box center [91, 79] width 45 height 9
drag, startPoint x: 48, startPoint y: 74, endPoint x: 33, endPoint y: 81, distance: 16.0
click at [12, 81] on div "TẠO ĐƠN HÀNG Yêu cầu xuất hóa đơn điện tử Transit Pickup Surcharge Ids Transit …" at bounding box center [197, 87] width 394 height 175
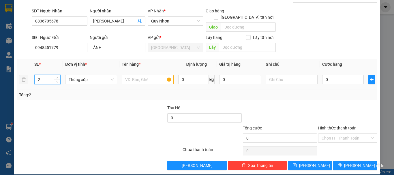
type input "2"
click at [145, 75] on input "text" at bounding box center [148, 79] width 52 height 9
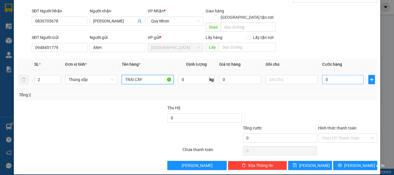
type input "TRÁI CÂY"
click at [337, 75] on input "0" at bounding box center [343, 79] width 42 height 9
type input "1"
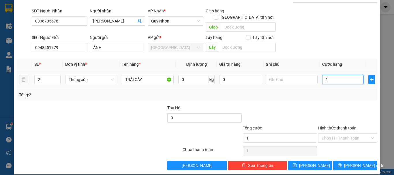
type input "16"
type input "160"
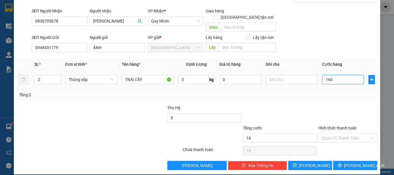
type input "160"
type input "160.000"
click at [324, 105] on div at bounding box center [348, 115] width 60 height 20
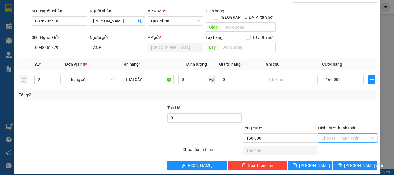
drag, startPoint x: 348, startPoint y: 135, endPoint x: 347, endPoint y: 139, distance: 4.2
click at [348, 135] on input "Hình thức thanh toán" at bounding box center [346, 138] width 48 height 9
click at [347, 139] on div "Tại văn phòng" at bounding box center [344, 143] width 59 height 9
type input "0"
click at [318, 161] on button "Lưu" at bounding box center [310, 165] width 44 height 9
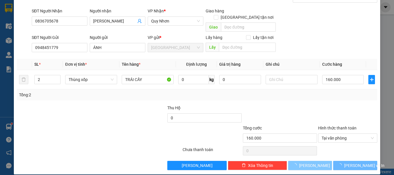
type input "1"
type input "0"
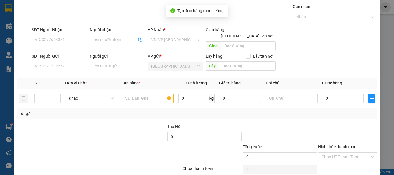
scroll to position [0, 0]
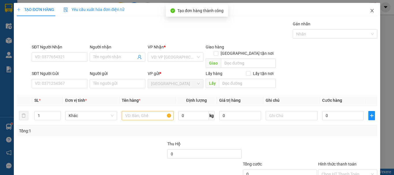
click at [370, 12] on icon "close" at bounding box center [372, 10] width 5 height 5
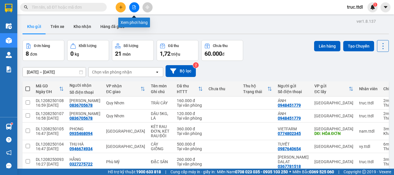
click at [132, 9] on button at bounding box center [134, 7] width 10 height 10
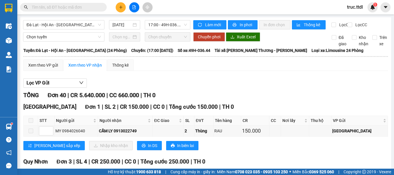
click at [221, 88] on div "Lọc VP Gửi" at bounding box center [205, 84] width 365 height 10
click at [174, 25] on span "17:00 - 49H-036.44" at bounding box center [167, 24] width 39 height 9
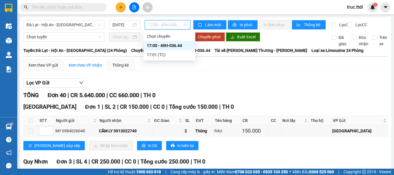
click at [230, 88] on div "Lọc VP Gửi" at bounding box center [205, 84] width 365 height 10
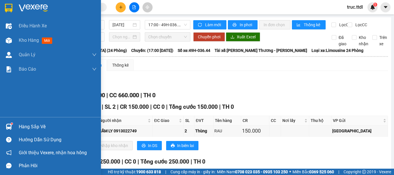
click at [7, 7] on img at bounding box center [9, 8] width 8 height 9
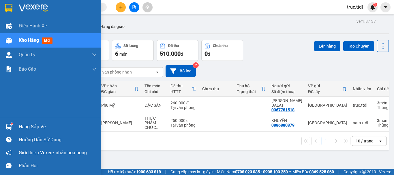
click at [5, 9] on img at bounding box center [9, 8] width 8 height 9
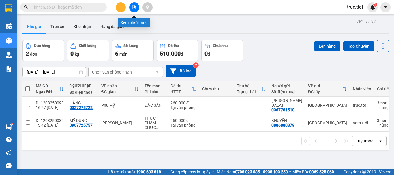
click at [136, 8] on icon "file-add" at bounding box center [134, 7] width 3 height 4
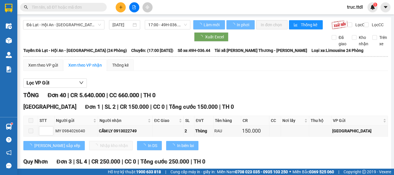
click at [167, 23] on span "17:00 - 49H-036.44" at bounding box center [167, 24] width 39 height 9
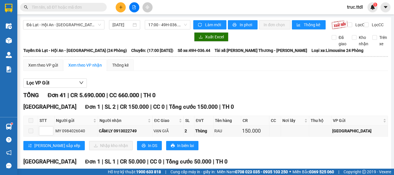
click at [202, 71] on div "Xem theo VP gửi Xem theo VP nhận Thống kê" at bounding box center [205, 65] width 365 height 12
click at [57, 25] on span "Đà Lạt - Hội An - Đà Nẵng (24 Phòng)" at bounding box center [64, 24] width 74 height 9
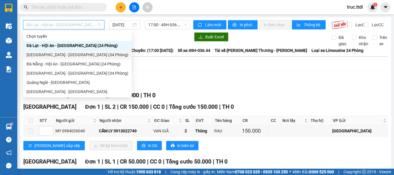
click at [63, 54] on div "Đà Lạt - Đà Nẵng (34 Phòng)" at bounding box center [78, 55] width 102 height 6
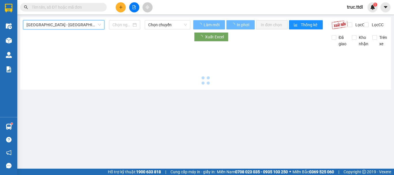
type input "[DATE]"
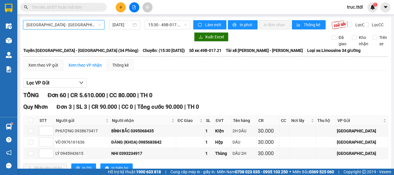
click at [86, 24] on span "Đà Lạt - Đà Nẵng (34 Phòng)" at bounding box center [64, 24] width 74 height 9
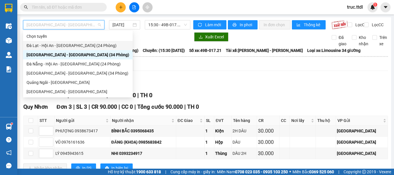
click at [80, 43] on div "Đà Lạt - Hội An - Đà Nẵng (24 Phòng)" at bounding box center [78, 45] width 103 height 6
type input "[DATE]"
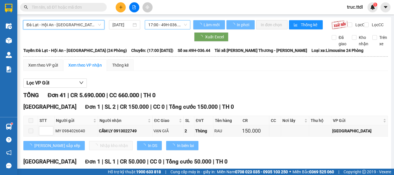
click at [166, 25] on span "17:00 - 49H-036.44" at bounding box center [167, 24] width 39 height 9
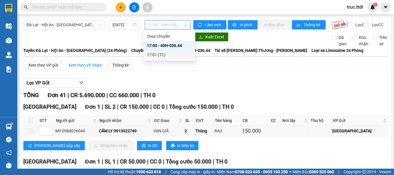
click at [175, 55] on div "17:01 (TC)" at bounding box center [169, 55] width 45 height 6
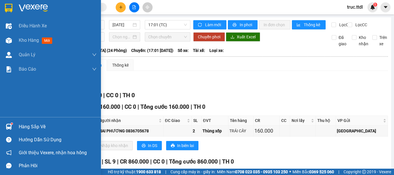
click at [9, 7] on img at bounding box center [9, 8] width 8 height 9
